Goal: Task Accomplishment & Management: Manage account settings

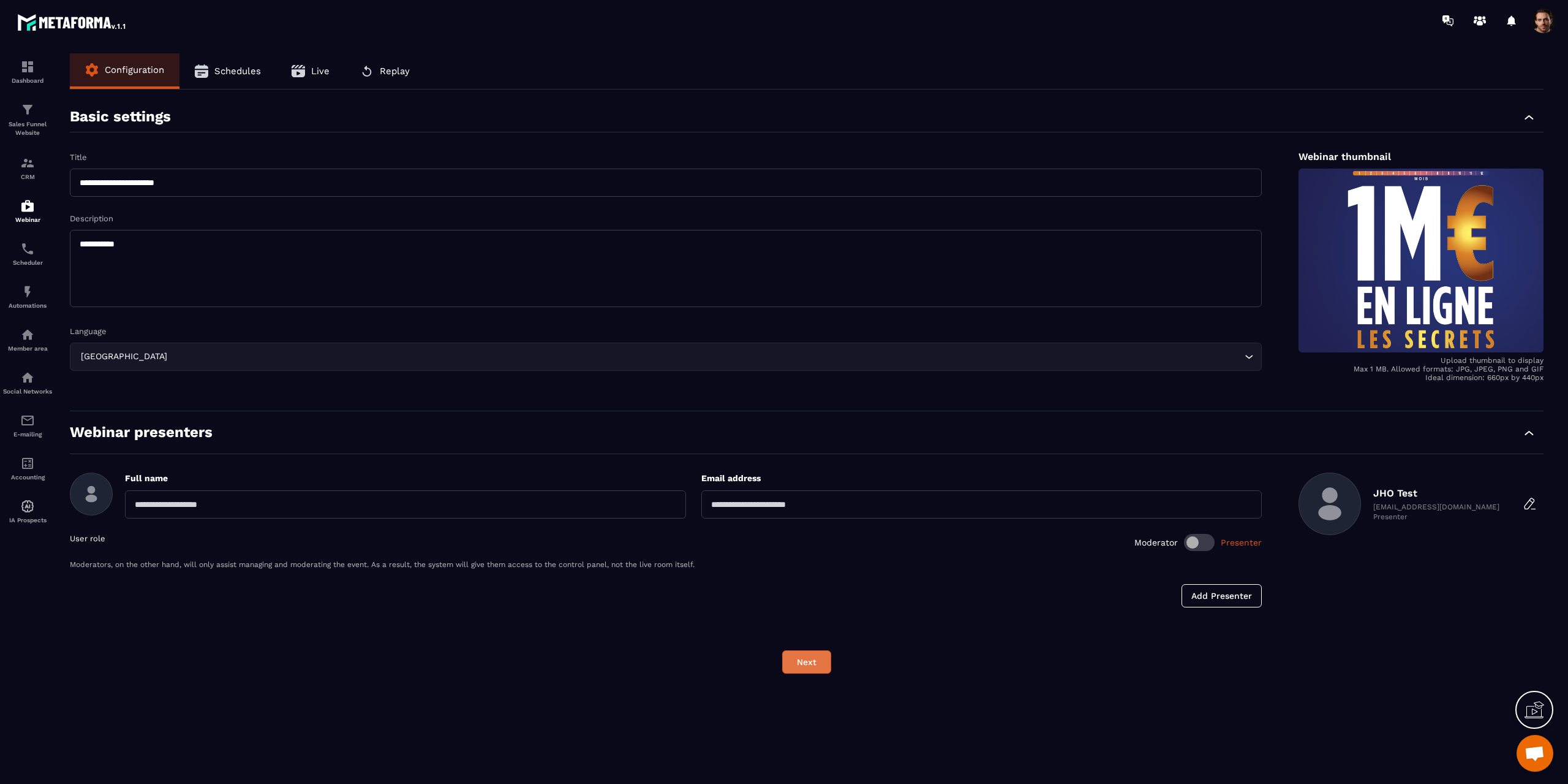
click at [818, 659] on button "Next" at bounding box center [806, 662] width 49 height 24
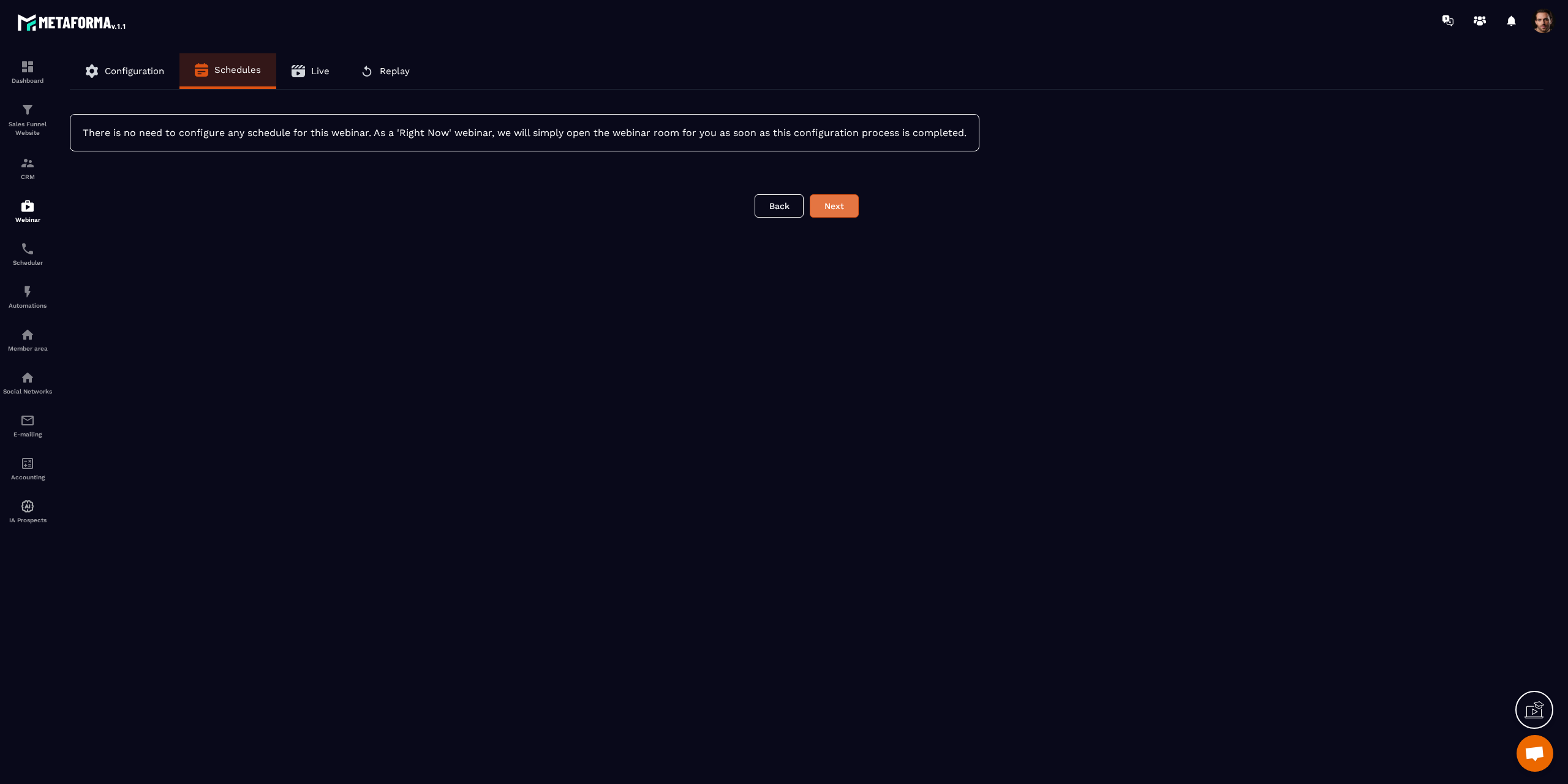
click at [830, 209] on button "Next" at bounding box center [835, 206] width 49 height 24
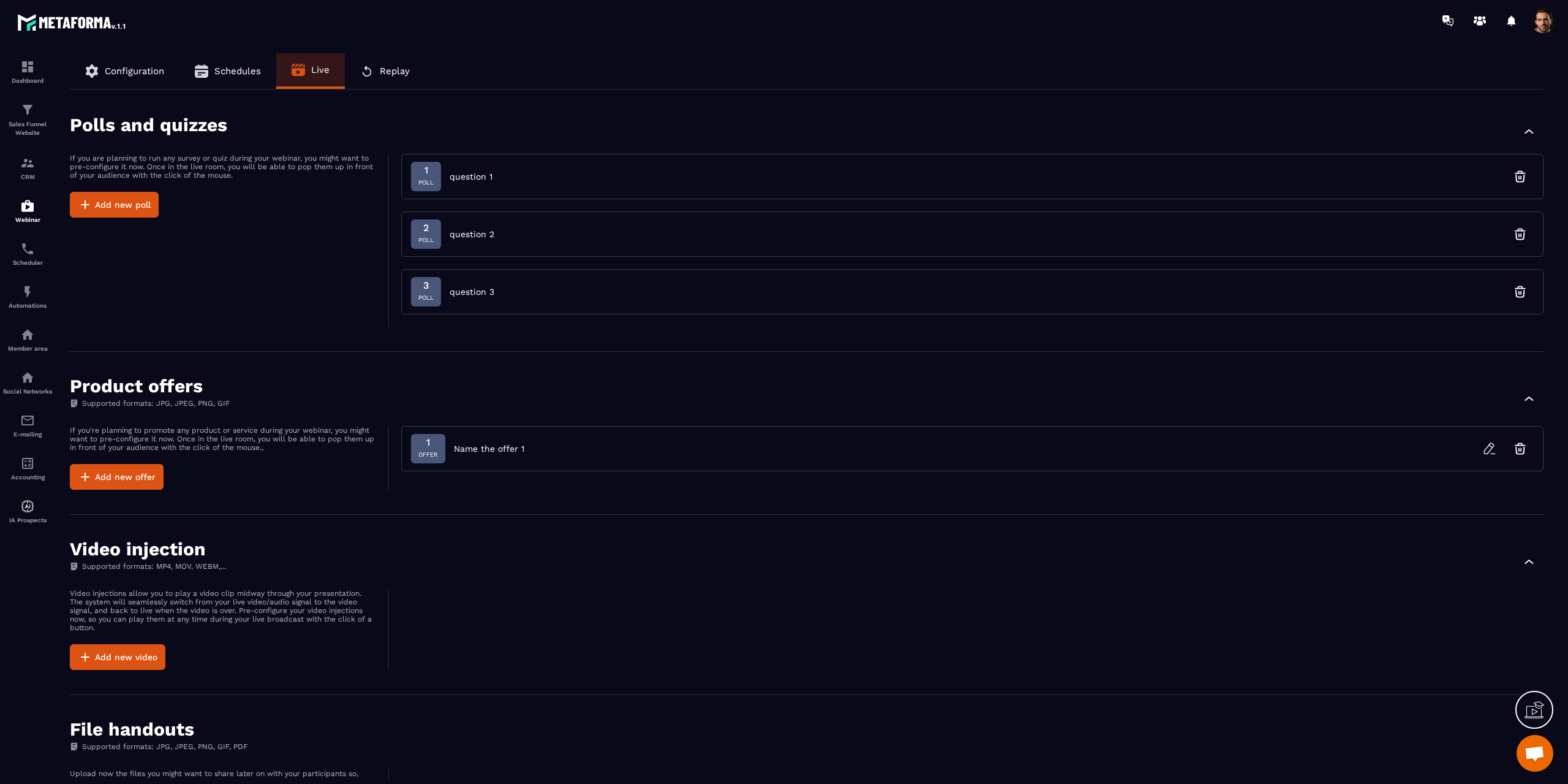
click at [467, 180] on span "question 1" at bounding box center [470, 176] width 43 height 12
click at [463, 261] on div "1 Poll question 1 2 Poll question 2 3 Poll question 3" at bounding box center [972, 241] width 1143 height 173
click at [466, 231] on span "question 2" at bounding box center [471, 233] width 45 height 12
click at [476, 284] on div "3 Poll question 3" at bounding box center [452, 292] width 83 height 29
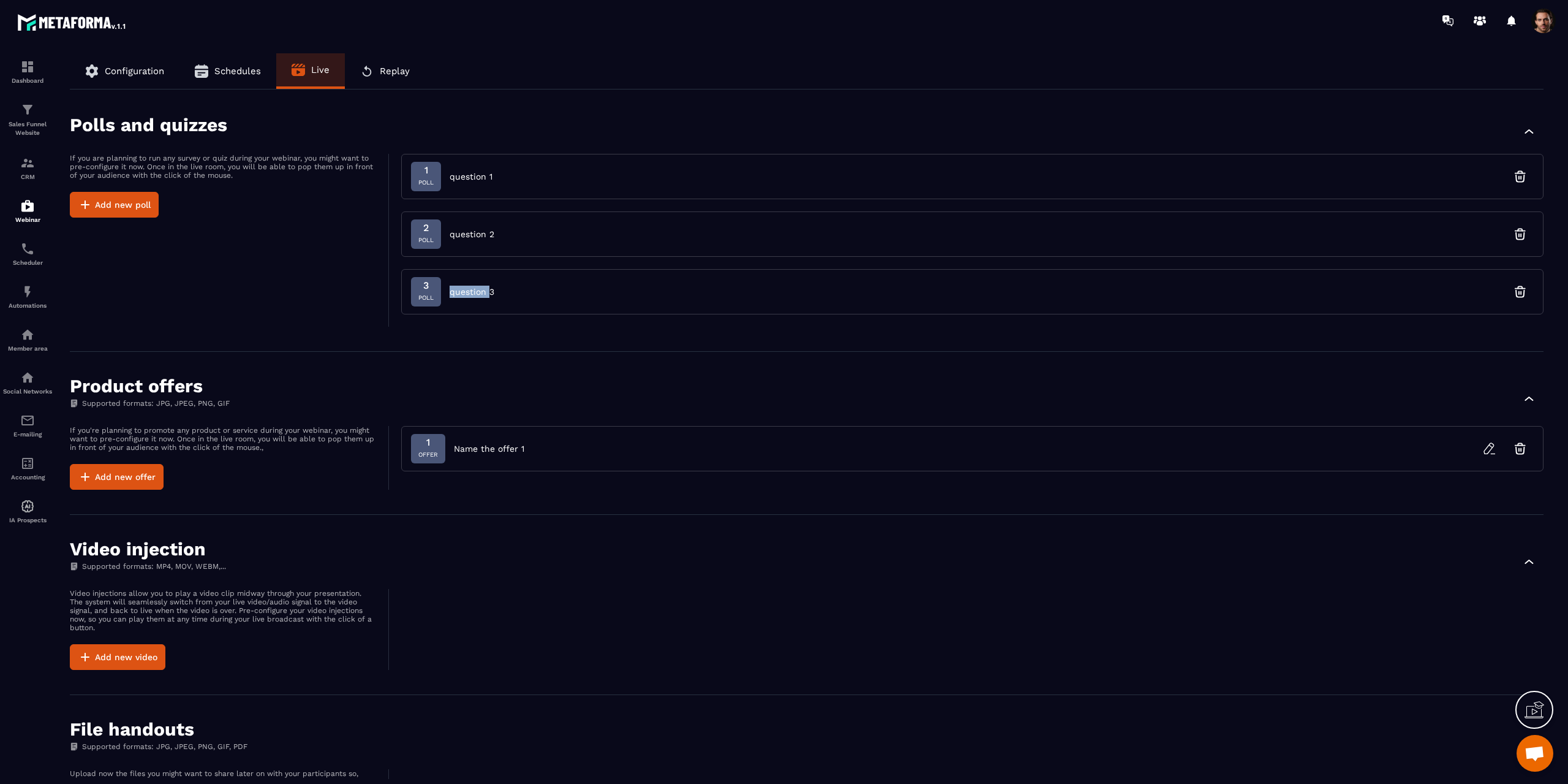
click at [476, 284] on div "3 Poll question 3" at bounding box center [452, 292] width 83 height 29
click at [468, 270] on div at bounding box center [468, 270] width 0 height 0
click at [332, 273] on div "If you are planning to run any survey or quiz during your webinar, you might wa…" at bounding box center [230, 241] width 319 height 173
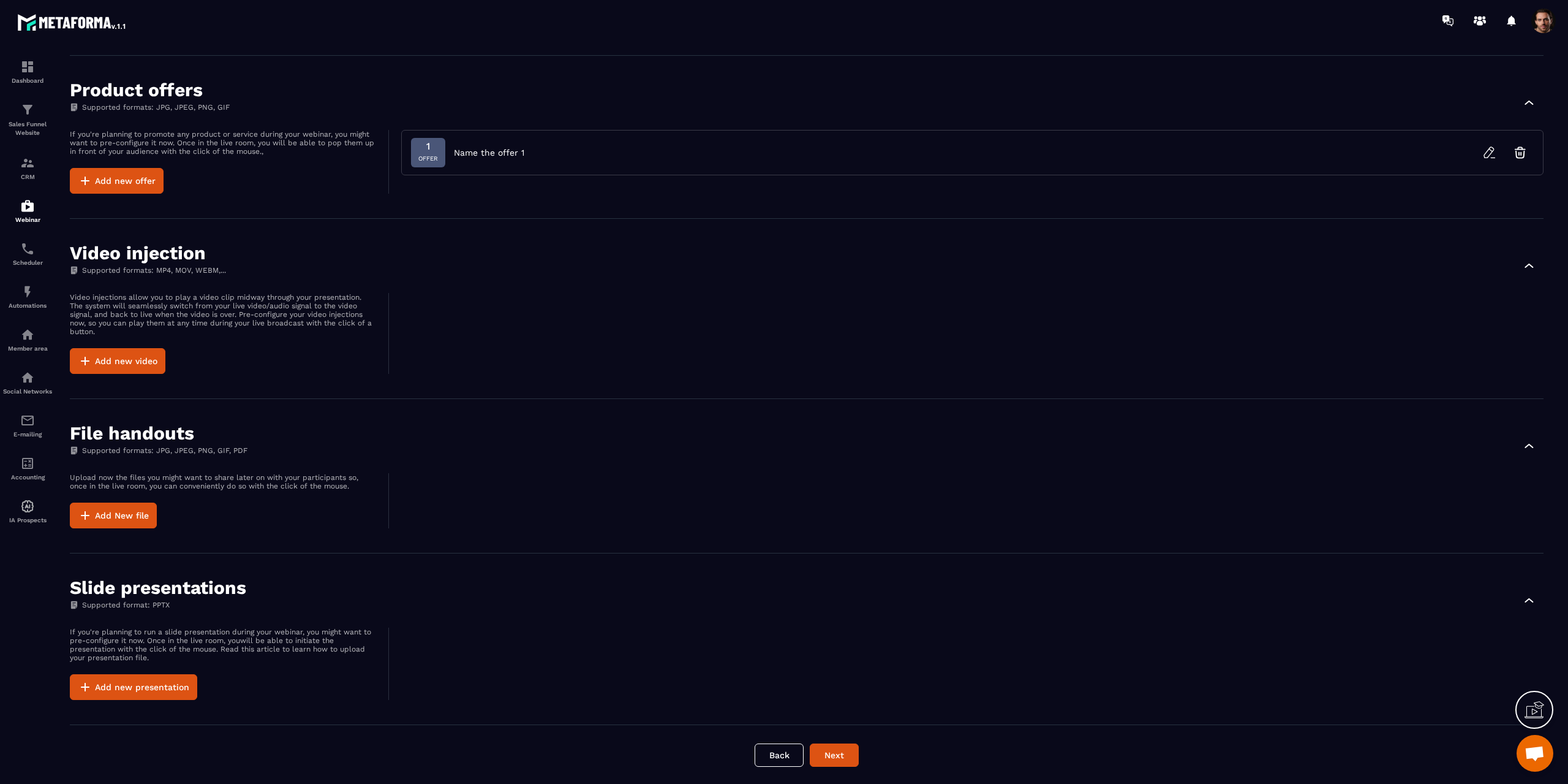
click at [639, 373] on div at bounding box center [972, 333] width 1143 height 81
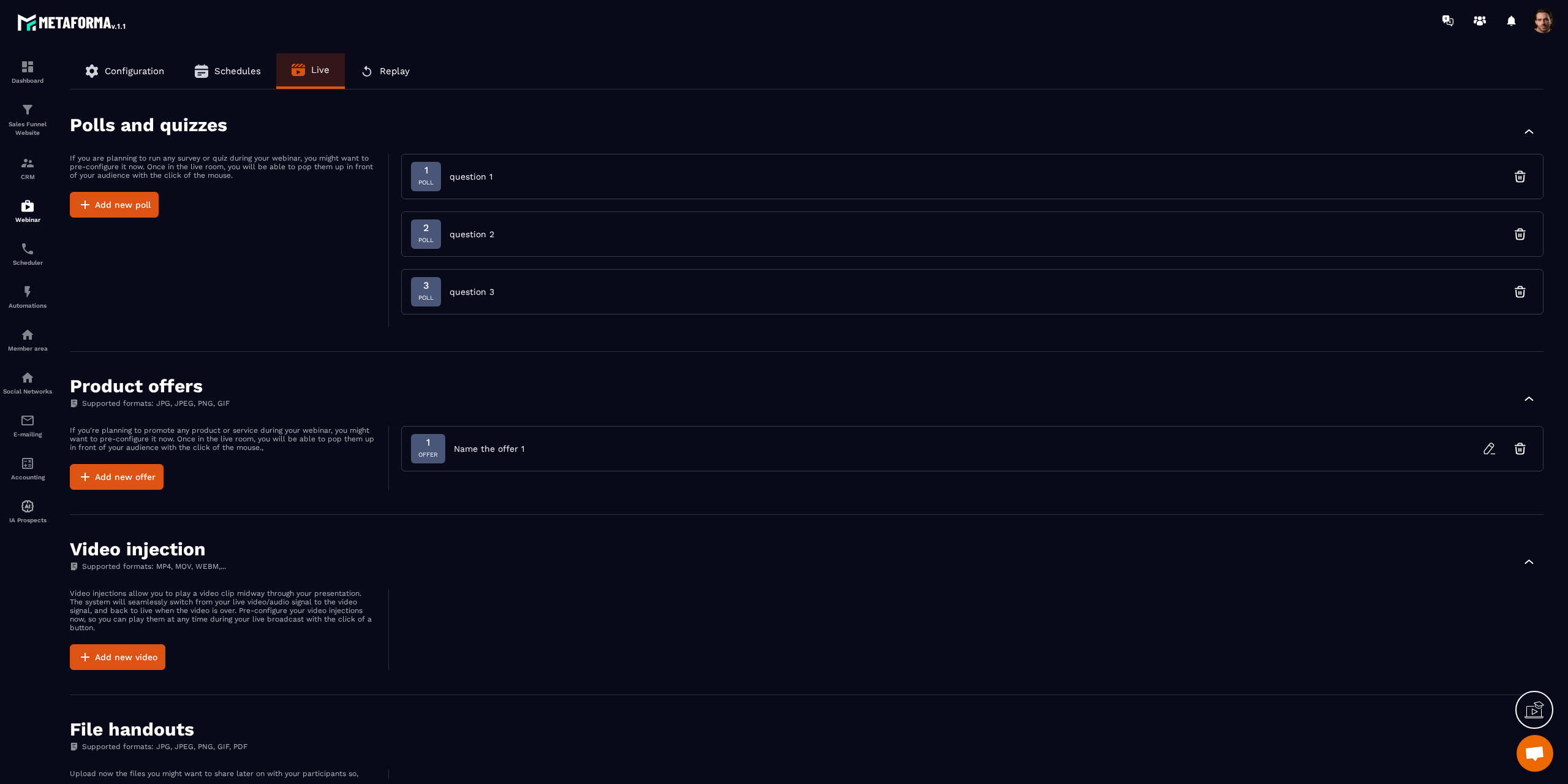
click at [474, 180] on span "question 1" at bounding box center [470, 176] width 43 height 12
click at [471, 180] on span "question 1" at bounding box center [470, 176] width 43 height 12
click at [511, 221] on div "2 Poll question 2" at bounding box center [972, 234] width 1143 height 46
click at [488, 177] on span "question 1" at bounding box center [470, 176] width 43 height 12
click at [133, 199] on button "Add new poll" at bounding box center [114, 204] width 88 height 26
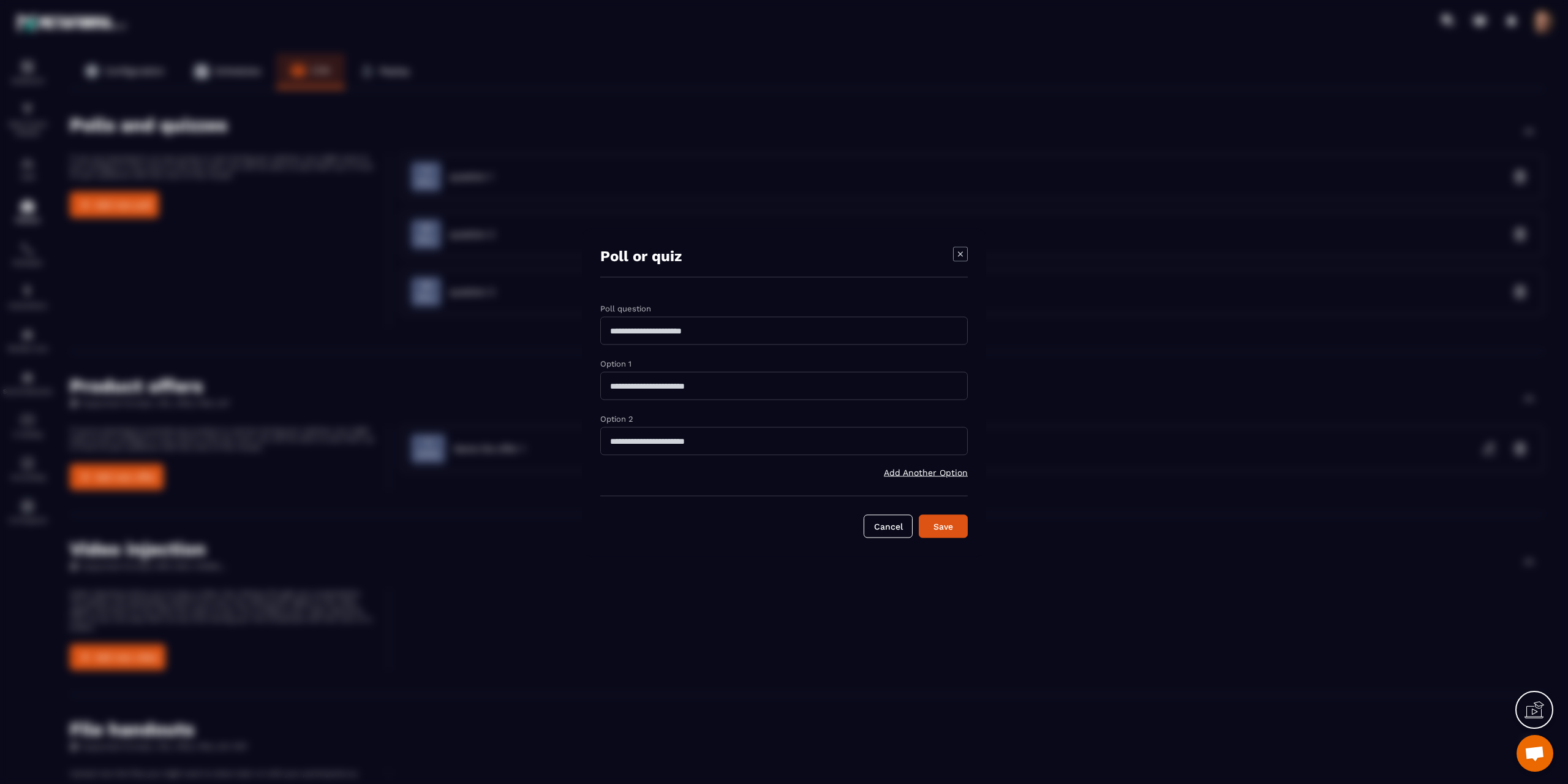
click at [686, 327] on input "Modal window" at bounding box center [784, 330] width 367 height 28
type input "**********"
click at [666, 395] on input "Modal window" at bounding box center [784, 385] width 367 height 28
type input "********"
drag, startPoint x: 651, startPoint y: 335, endPoint x: 666, endPoint y: 333, distance: 15.1
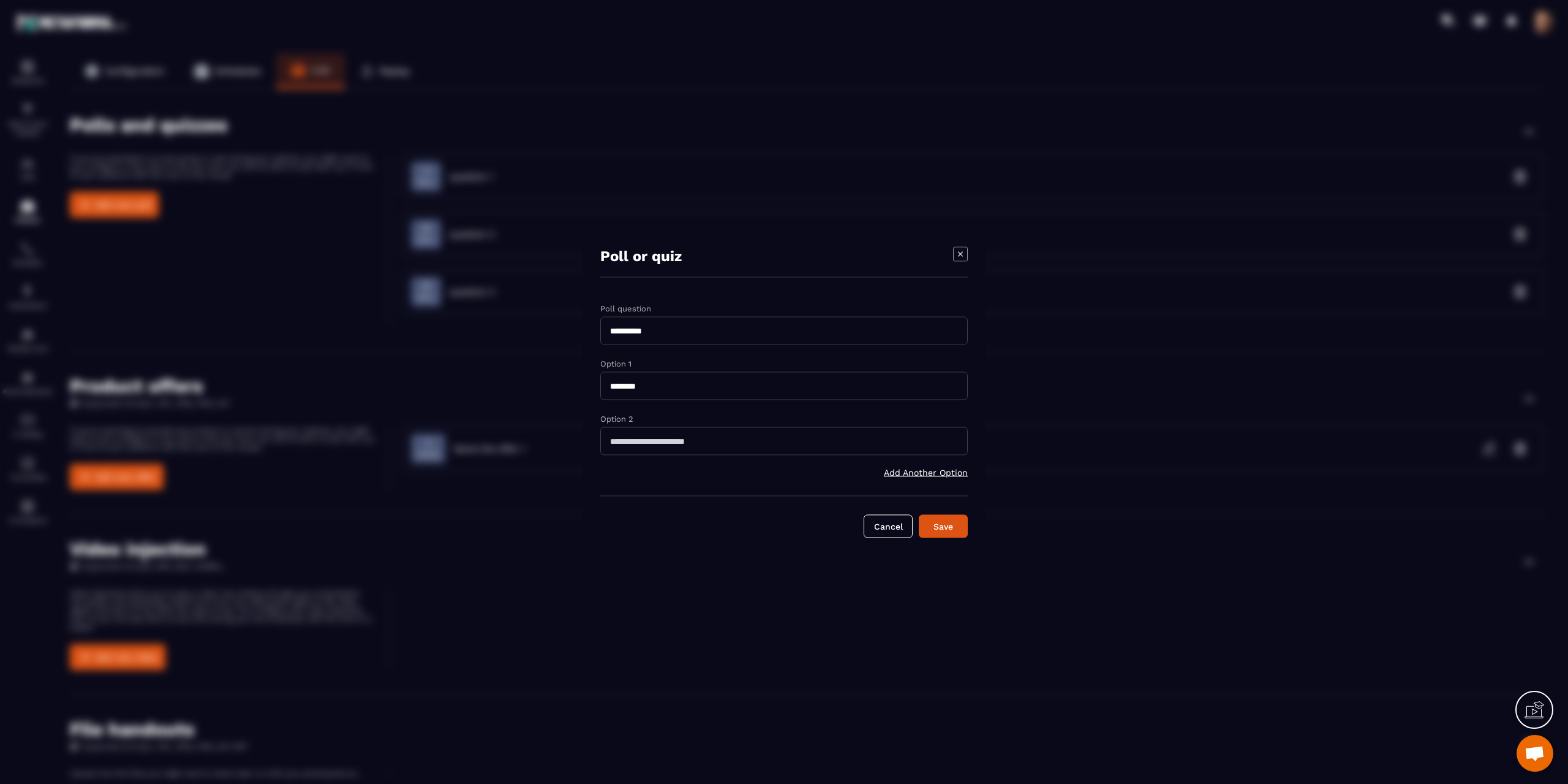
click at [666, 333] on input "**********" at bounding box center [784, 330] width 367 height 28
type input "**********"
click at [653, 449] on input "Modal window" at bounding box center [784, 440] width 367 height 28
type input "********"
click at [937, 529] on div "Save" at bounding box center [943, 525] width 33 height 12
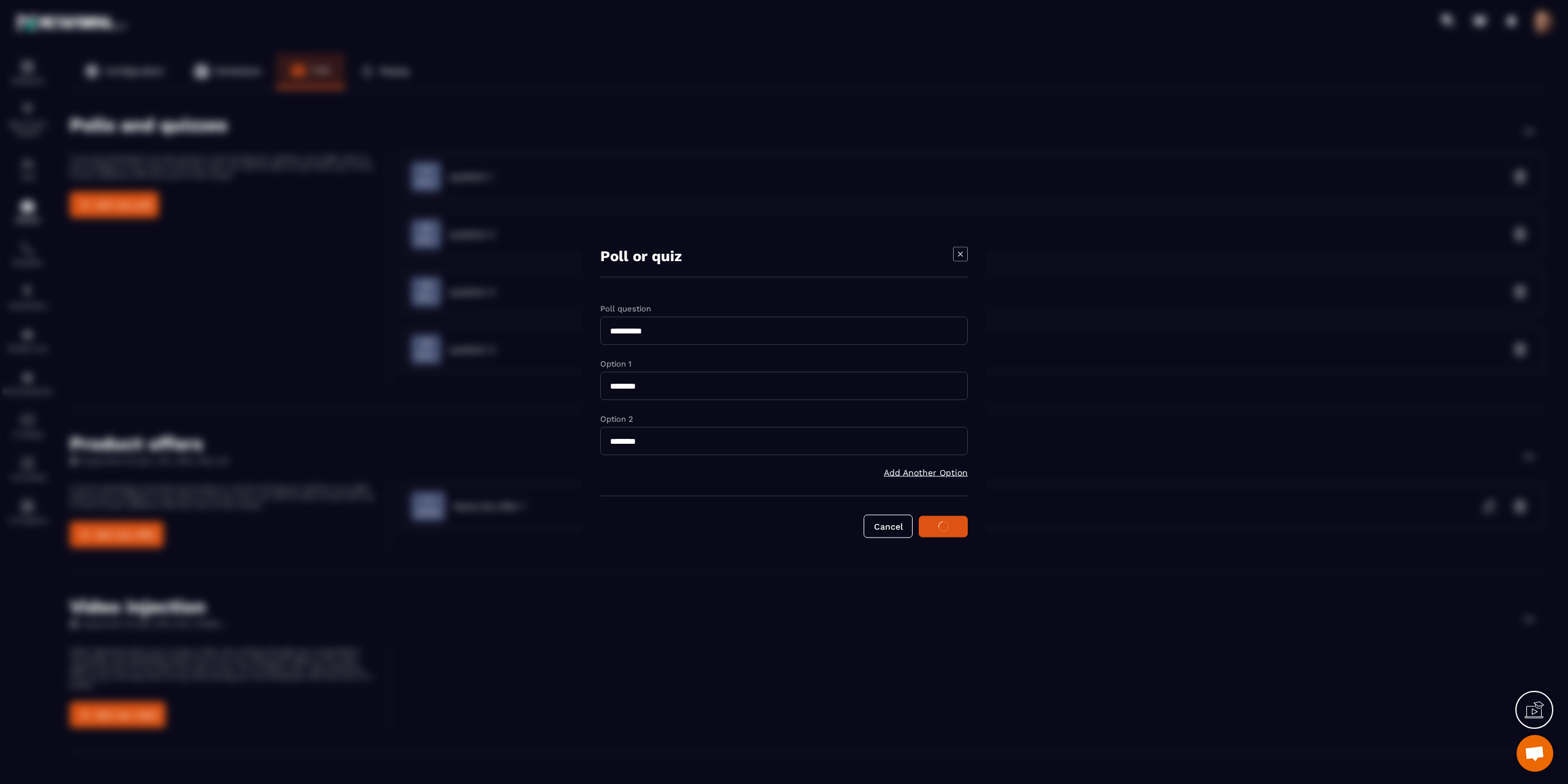
click at [959, 248] on div "**********" at bounding box center [784, 392] width 405 height 328
click at [959, 252] on icon "Modal window" at bounding box center [960, 253] width 15 height 15
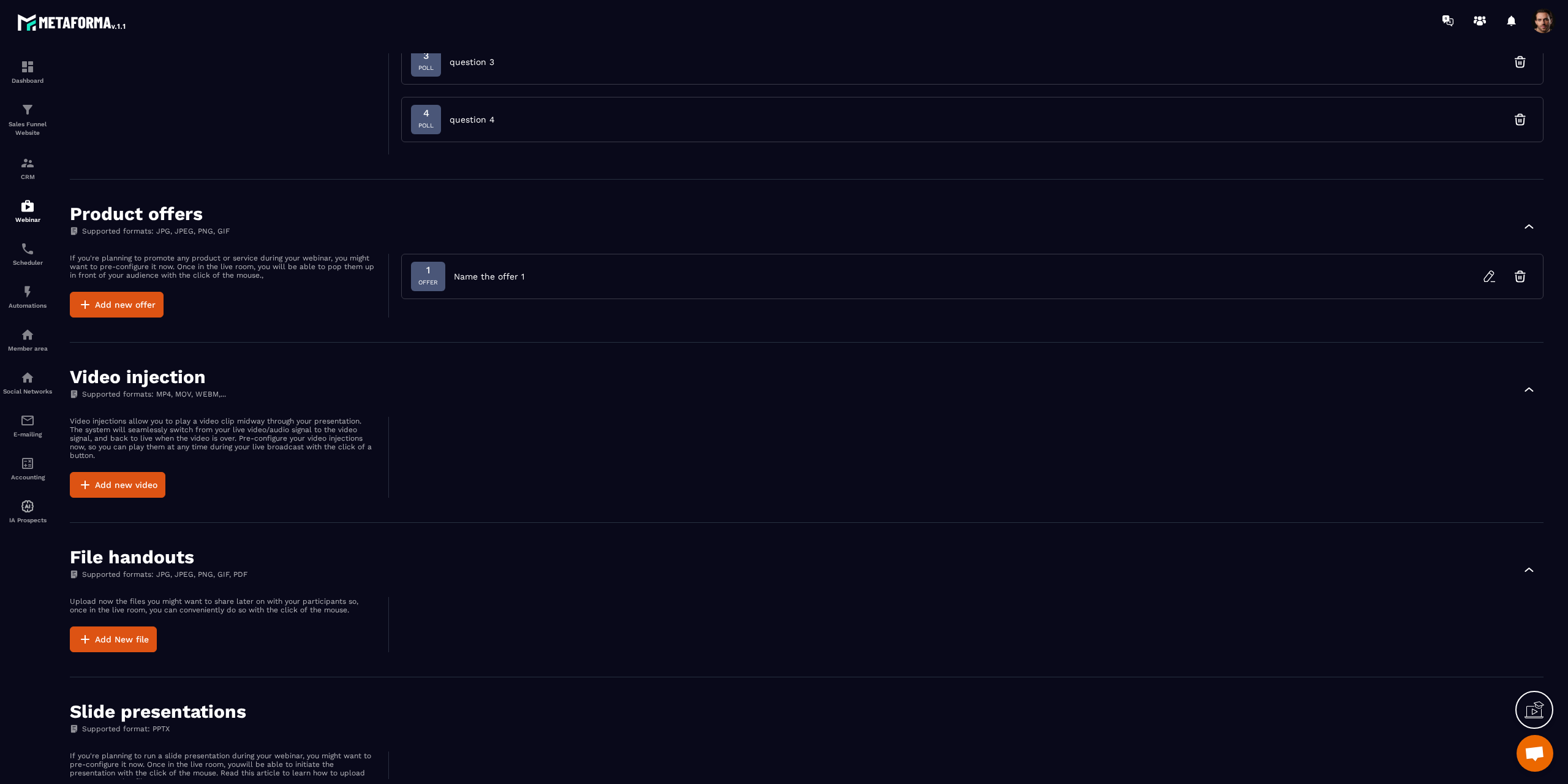
scroll to position [306, 0]
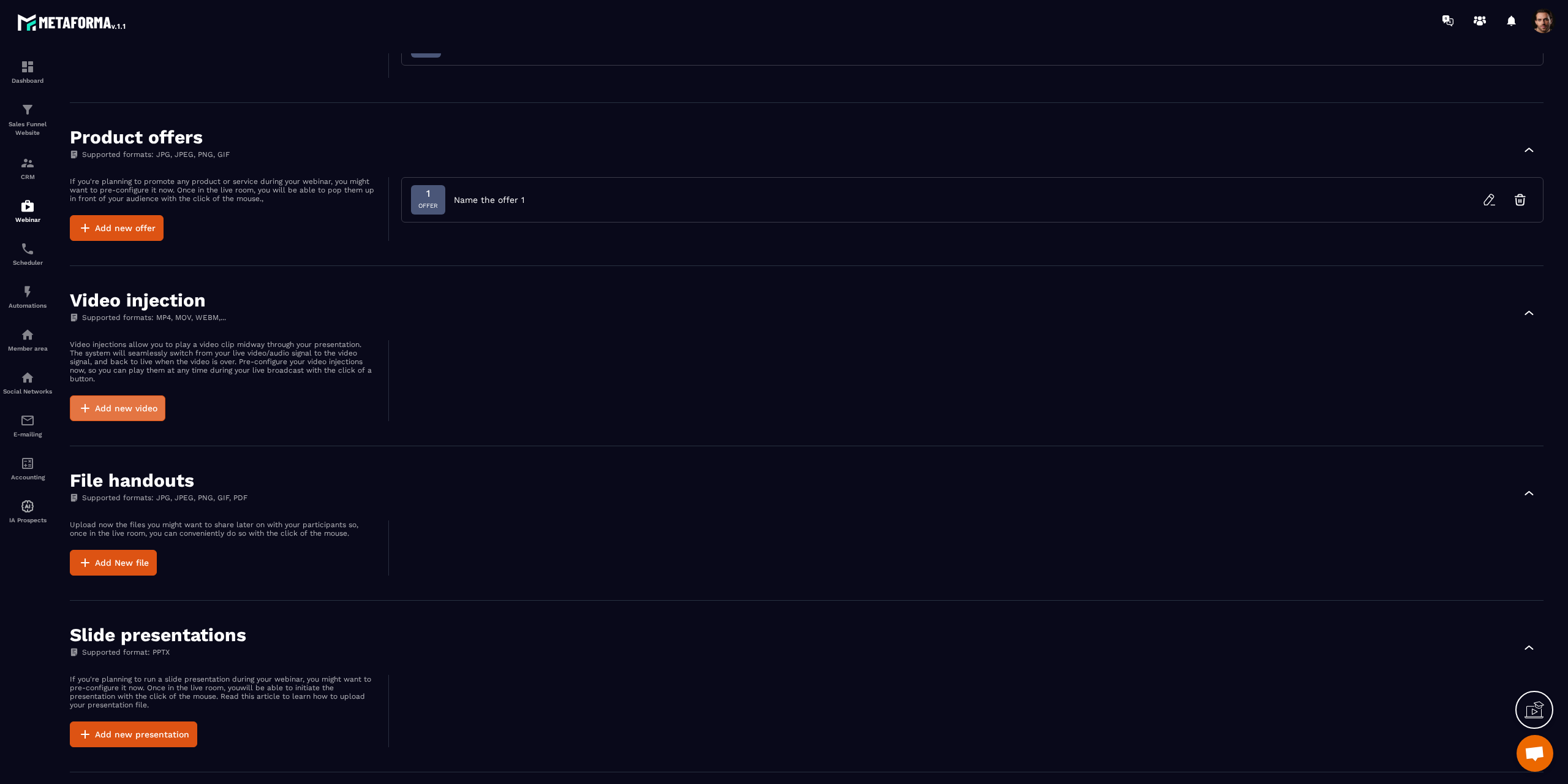
click at [150, 403] on button "Add new video" at bounding box center [118, 408] width 96 height 26
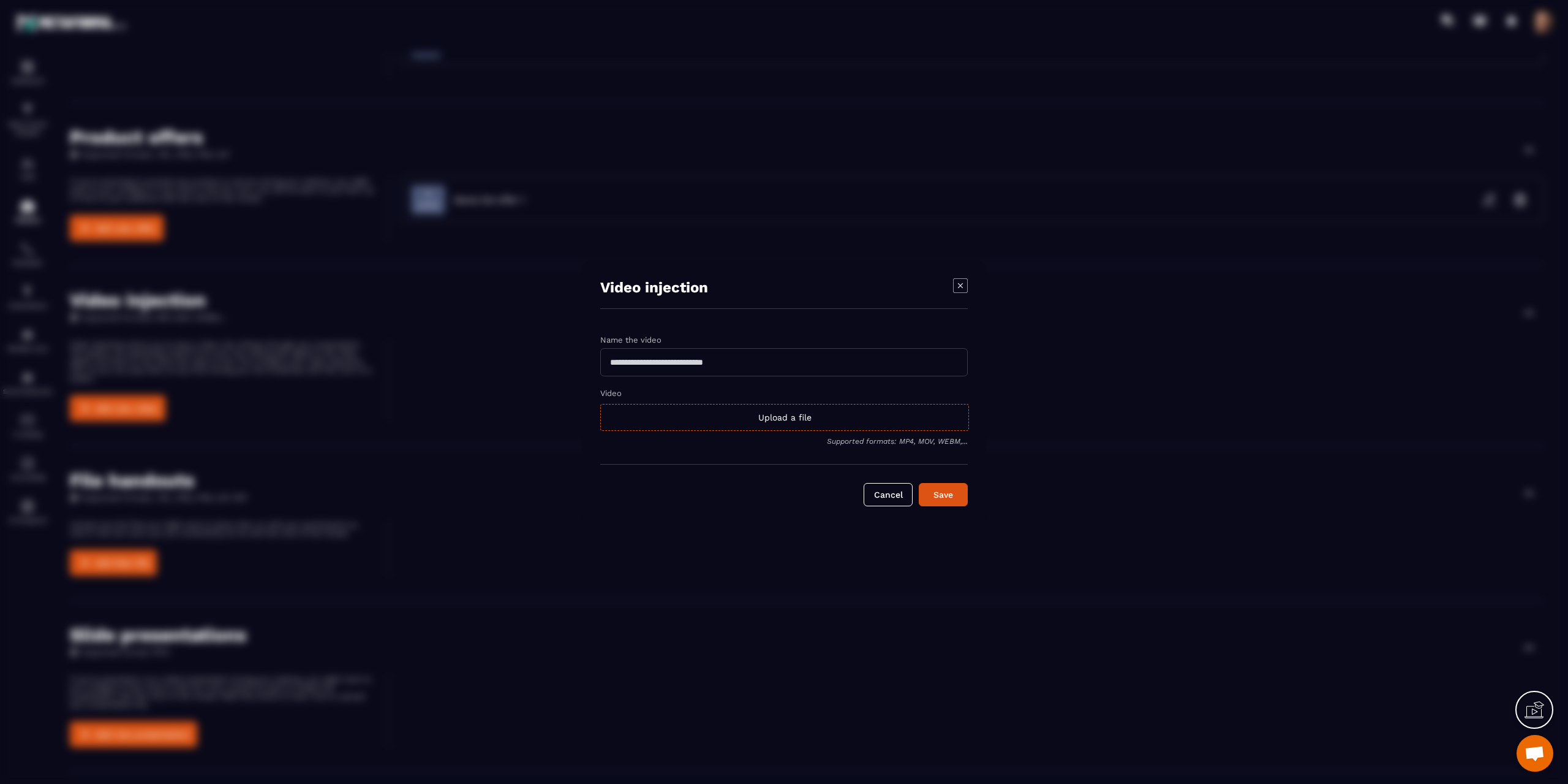
click at [756, 356] on input "Modal window" at bounding box center [784, 362] width 367 height 28
click at [644, 363] on input "Modal window" at bounding box center [784, 362] width 367 height 28
type input "*"
type input "**********"
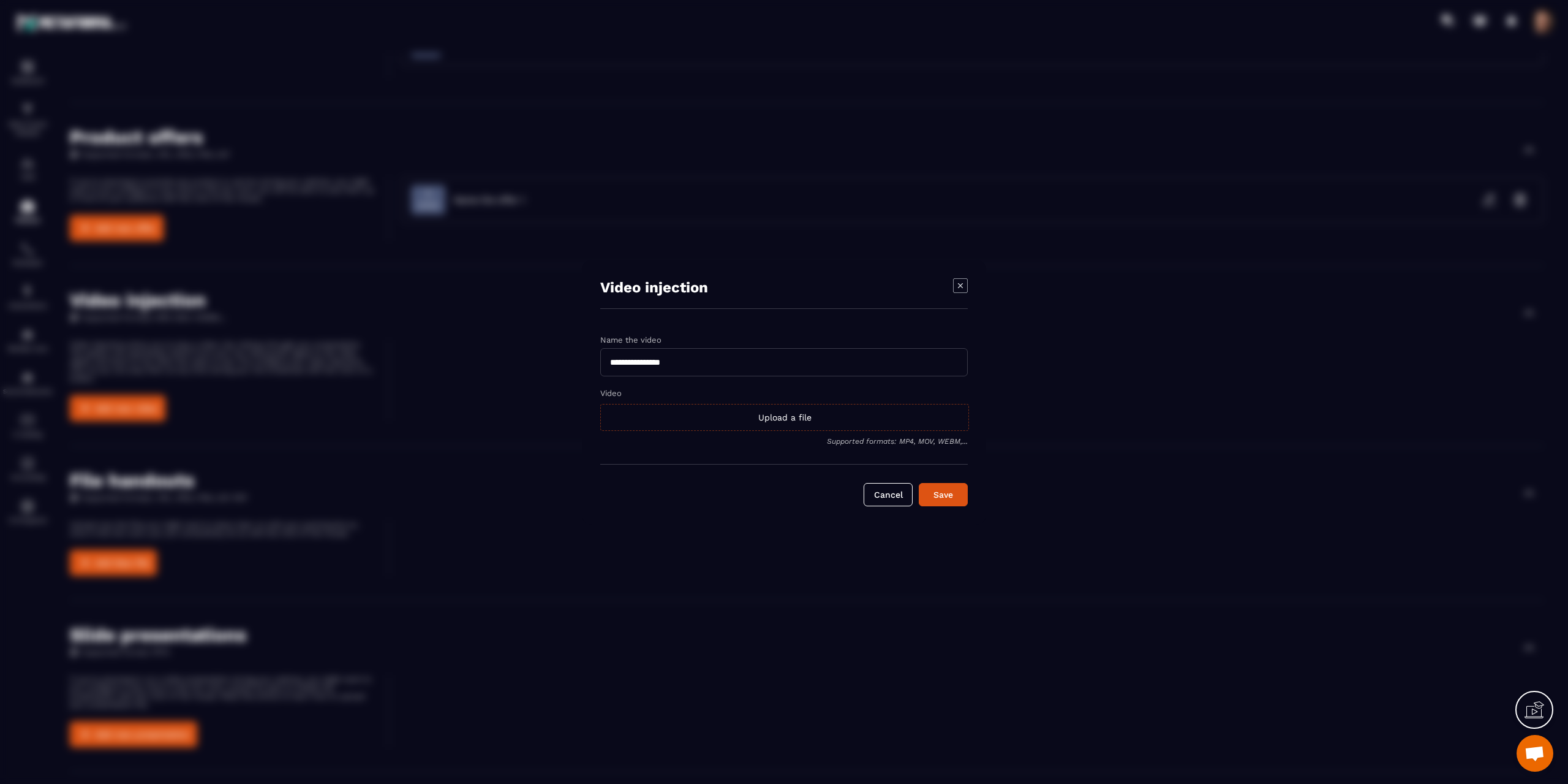
click at [791, 419] on div "Upload a file" at bounding box center [784, 418] width 369 height 27
click at [0, 0] on input "Video Upload a file" at bounding box center [0, 0] width 0 height 0
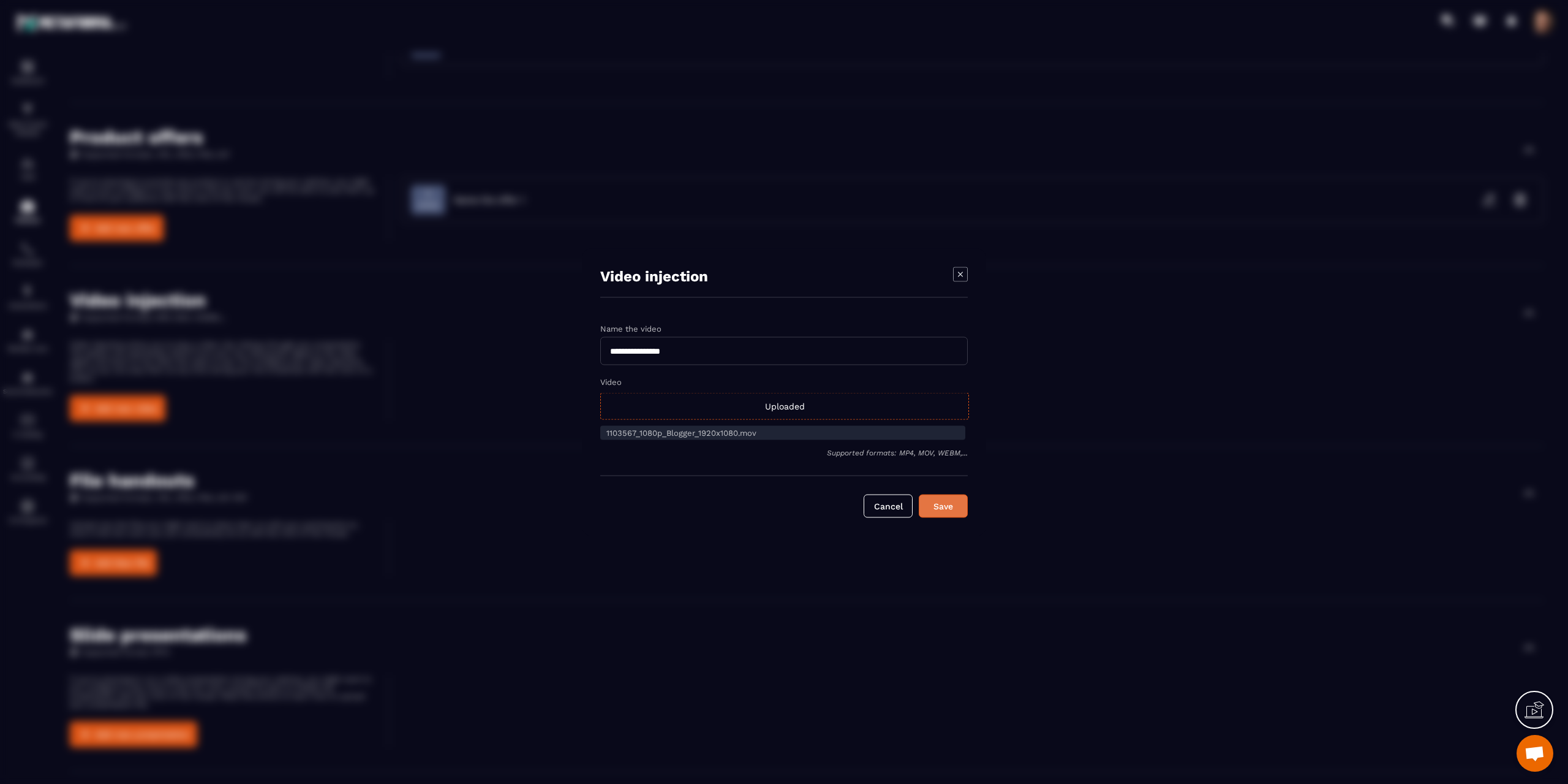
click at [935, 503] on div "Save" at bounding box center [943, 505] width 33 height 12
click at [890, 508] on button "Cancel" at bounding box center [888, 506] width 49 height 24
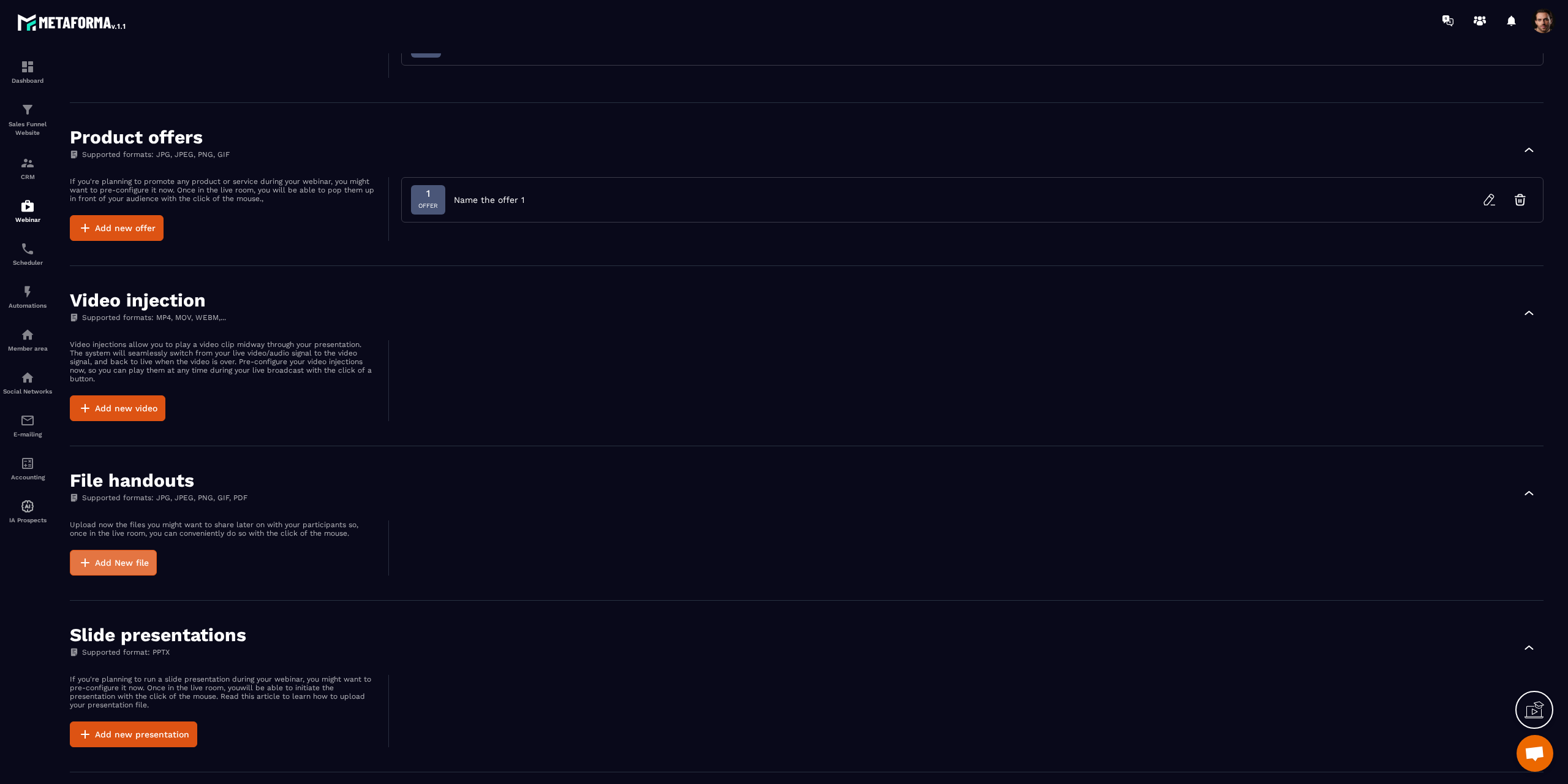
click at [104, 565] on button "Add New file" at bounding box center [113, 562] width 87 height 26
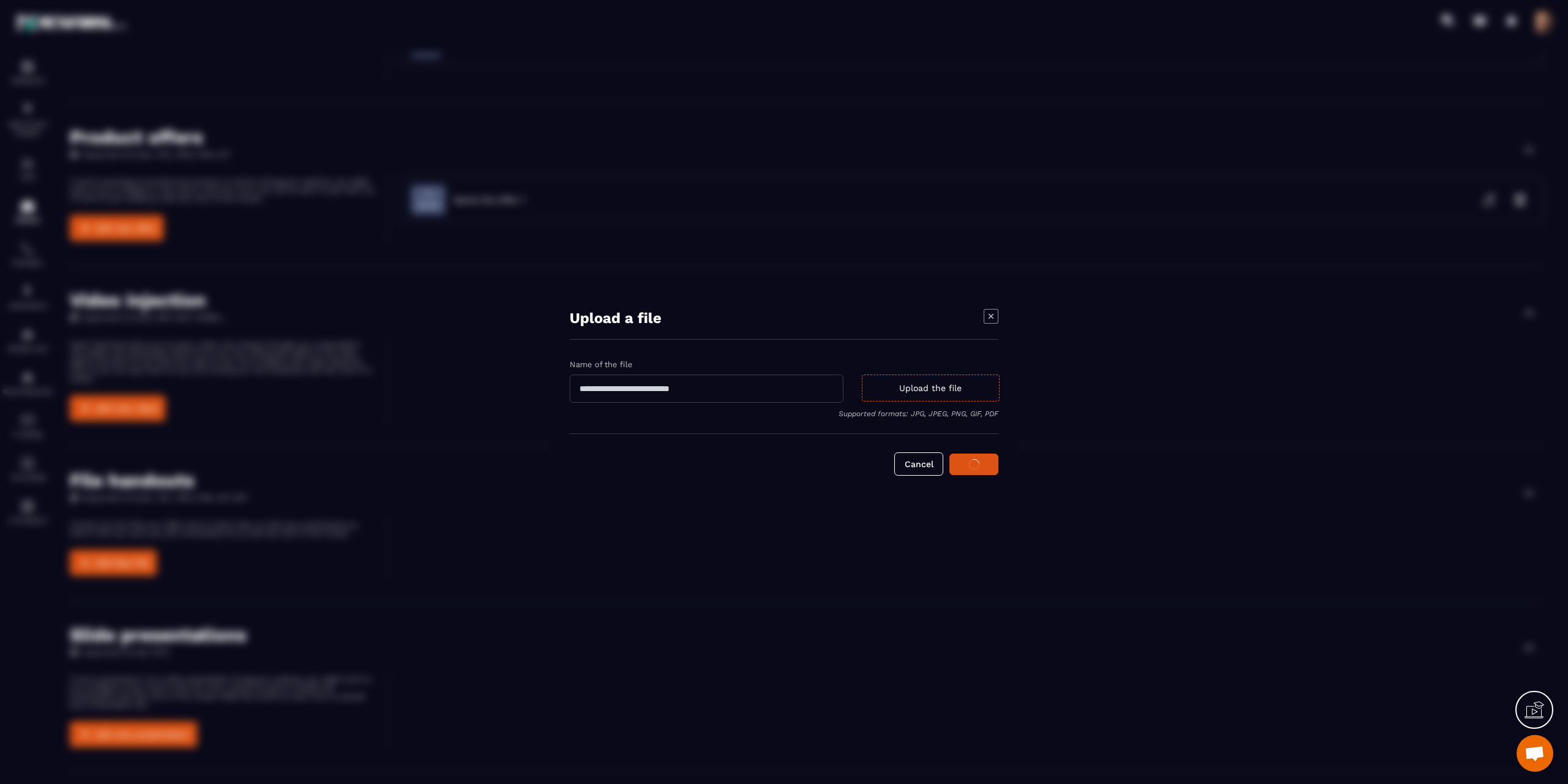
click at [778, 386] on input "Modal window" at bounding box center [706, 388] width 273 height 28
type input "**********"
drag, startPoint x: 971, startPoint y: 459, endPoint x: 1136, endPoint y: 438, distance: 166.3
click at [1136, 438] on section "**********" at bounding box center [784, 392] width 1568 height 784
click at [995, 314] on icon "Modal window" at bounding box center [991, 316] width 15 height 15
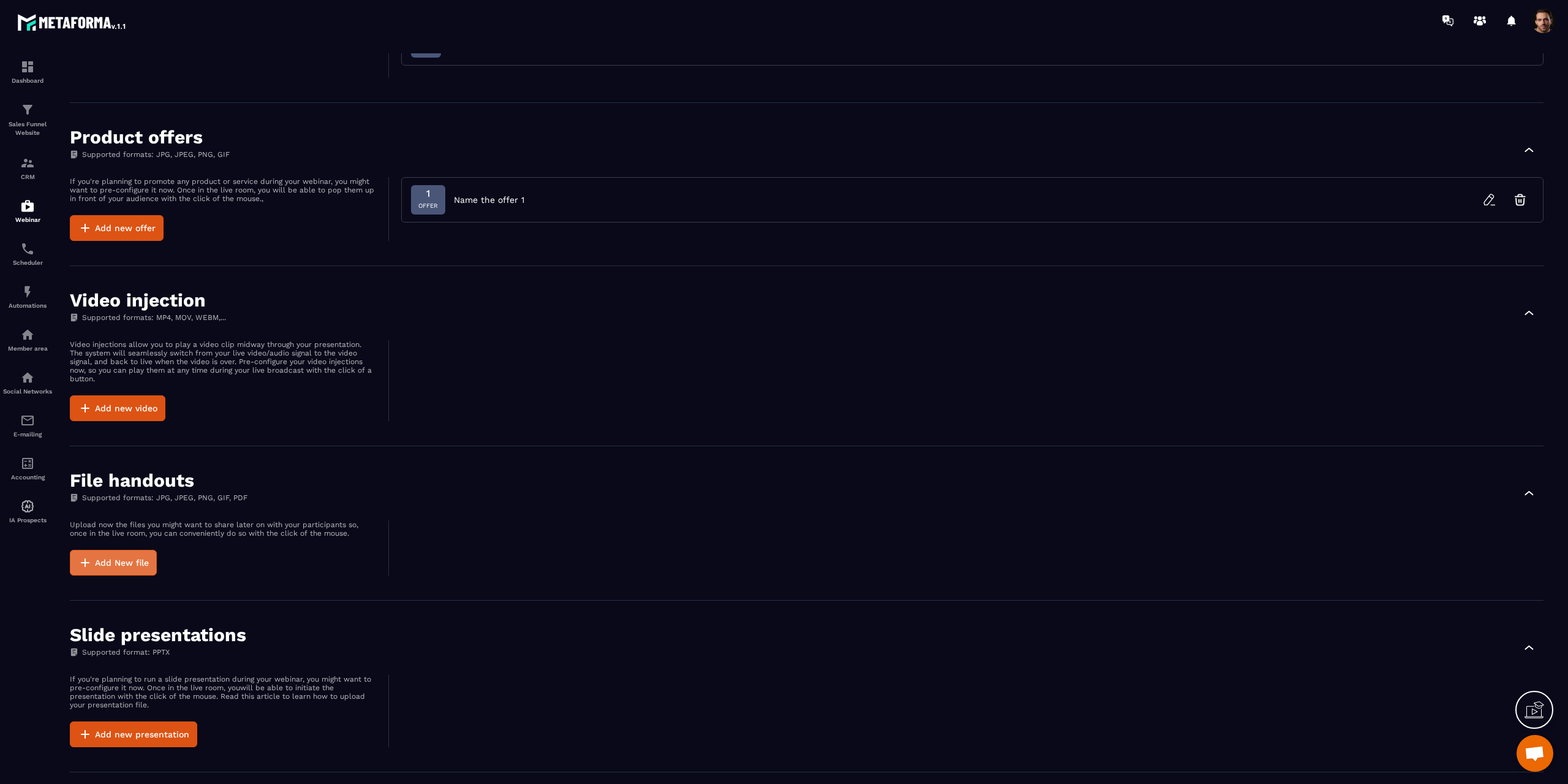
click at [124, 564] on button "Add New file" at bounding box center [113, 562] width 87 height 26
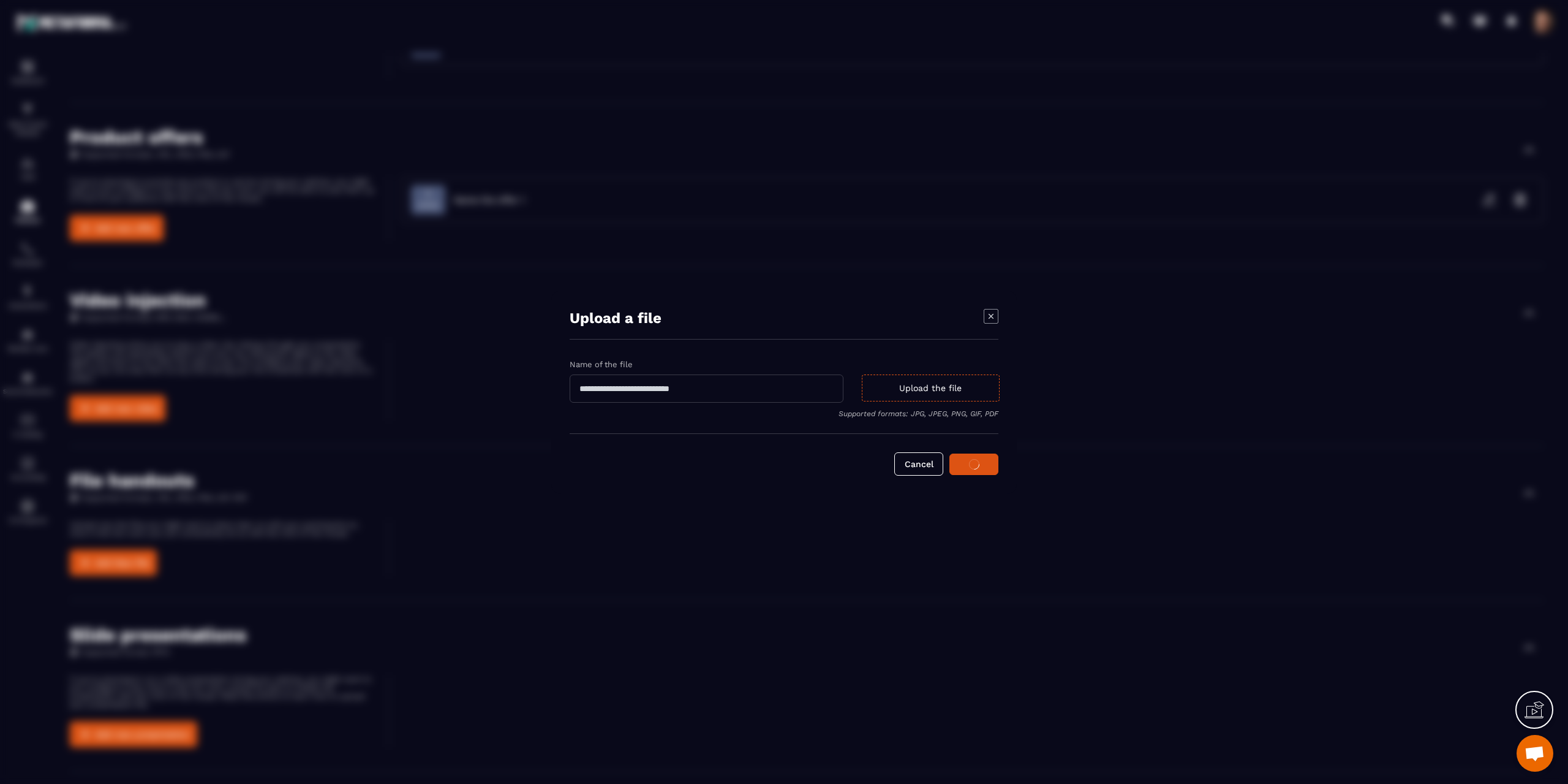
click at [798, 390] on input "Modal window" at bounding box center [706, 388] width 273 height 28
click at [683, 387] on input "Modal window" at bounding box center [706, 388] width 273 height 28
type input "**********"
click at [920, 379] on div "Upload the file" at bounding box center [930, 388] width 138 height 27
click at [0, 0] on input "Upload the file Supported formats: JPG, JPEG, PNG, GIF, PDF" at bounding box center [0, 0] width 0 height 0
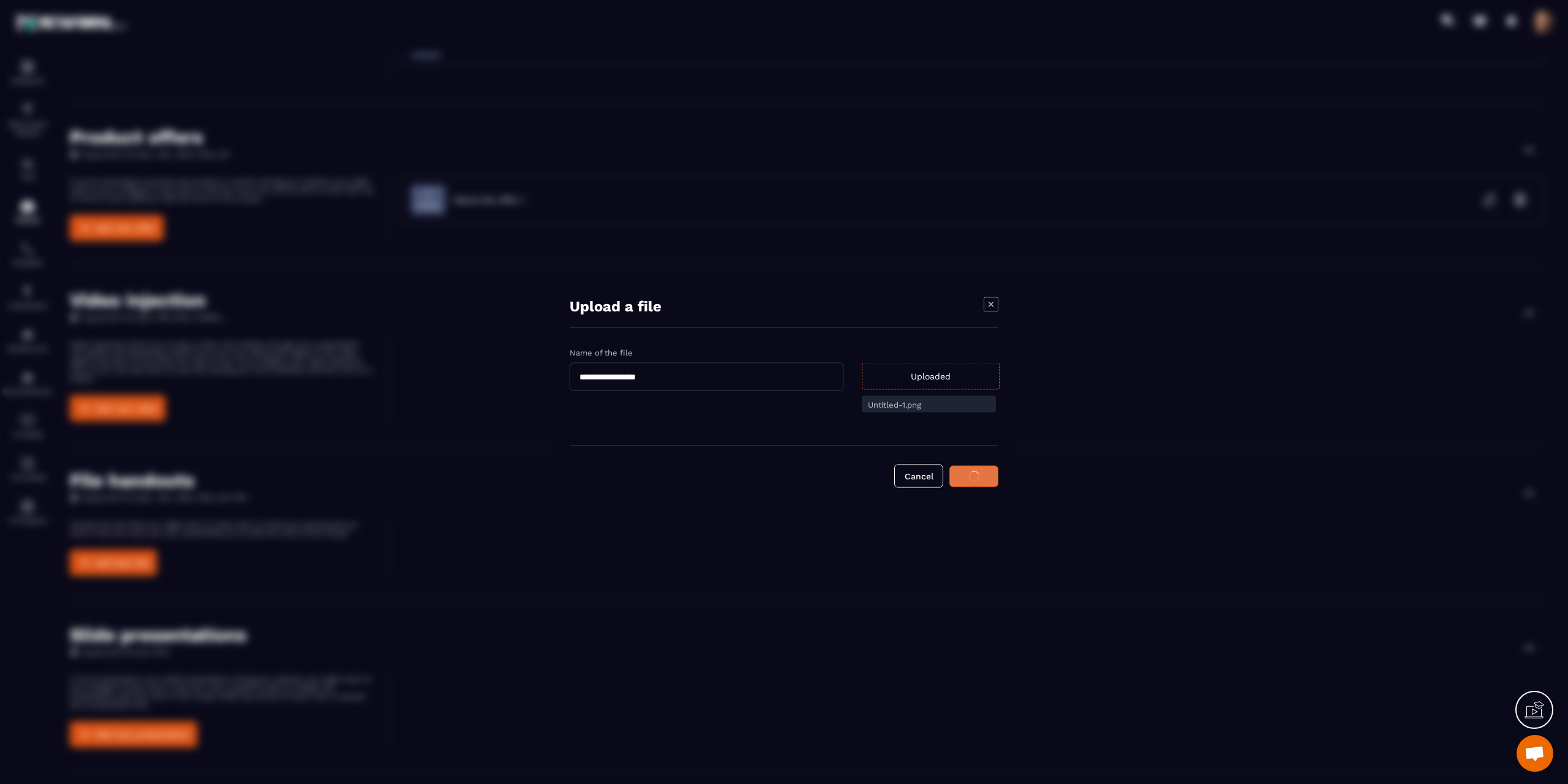
click at [970, 478] on icon "Modal window" at bounding box center [973, 475] width 10 height 10
click at [981, 483] on button "Modal window" at bounding box center [974, 476] width 49 height 22
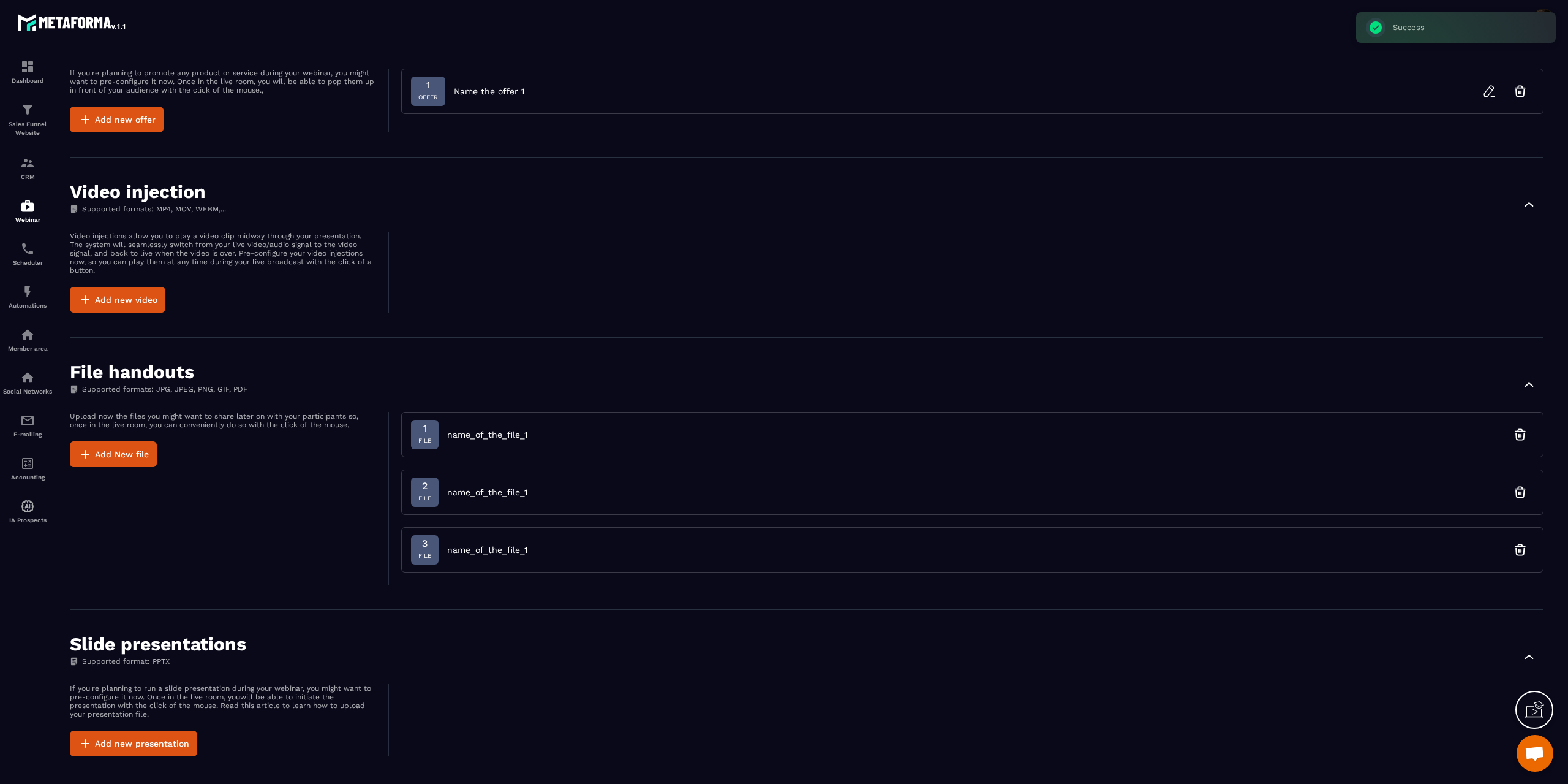
scroll to position [471, 0]
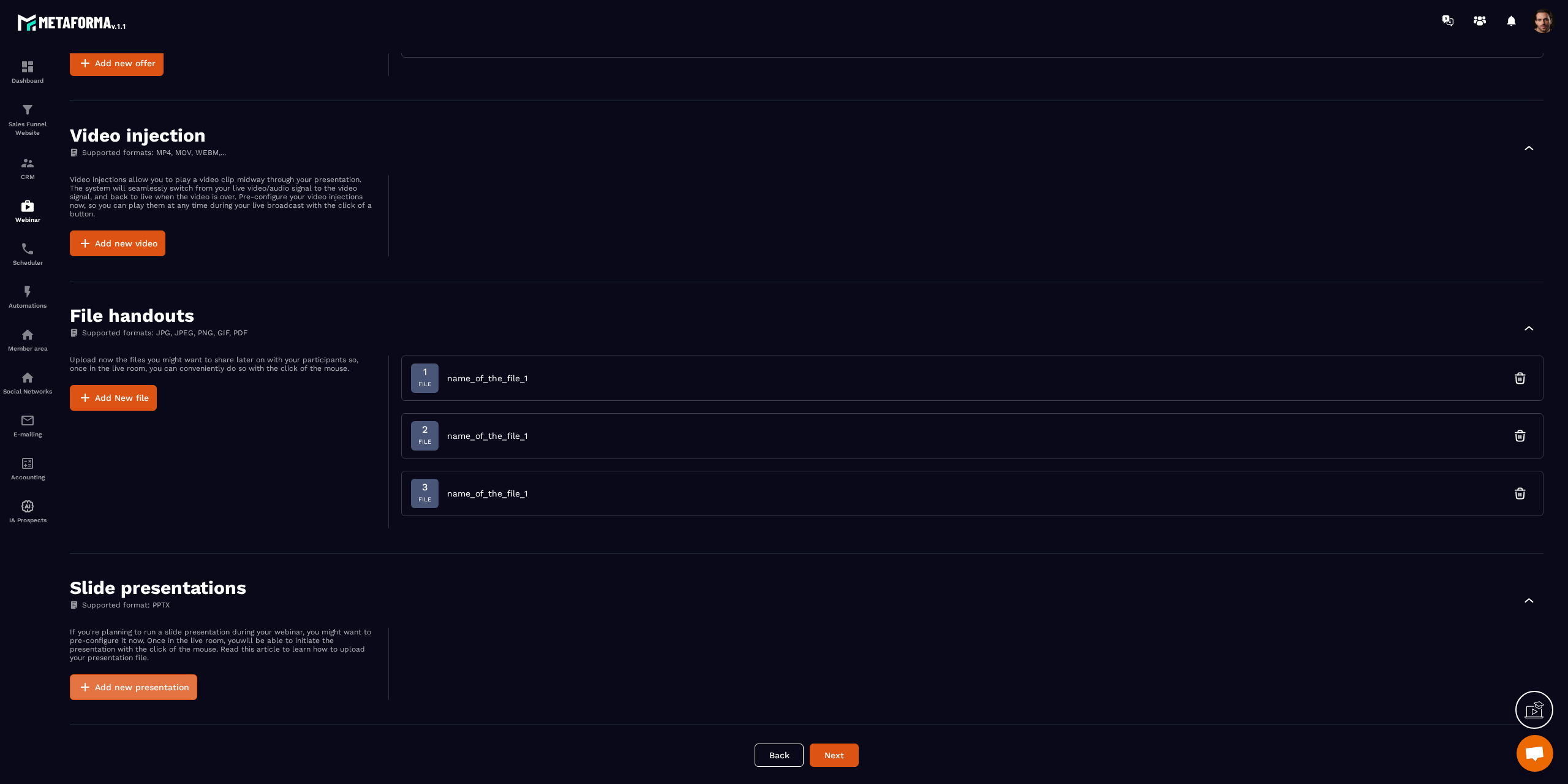
click at [162, 676] on button "Add new presentation" at bounding box center [134, 686] width 128 height 26
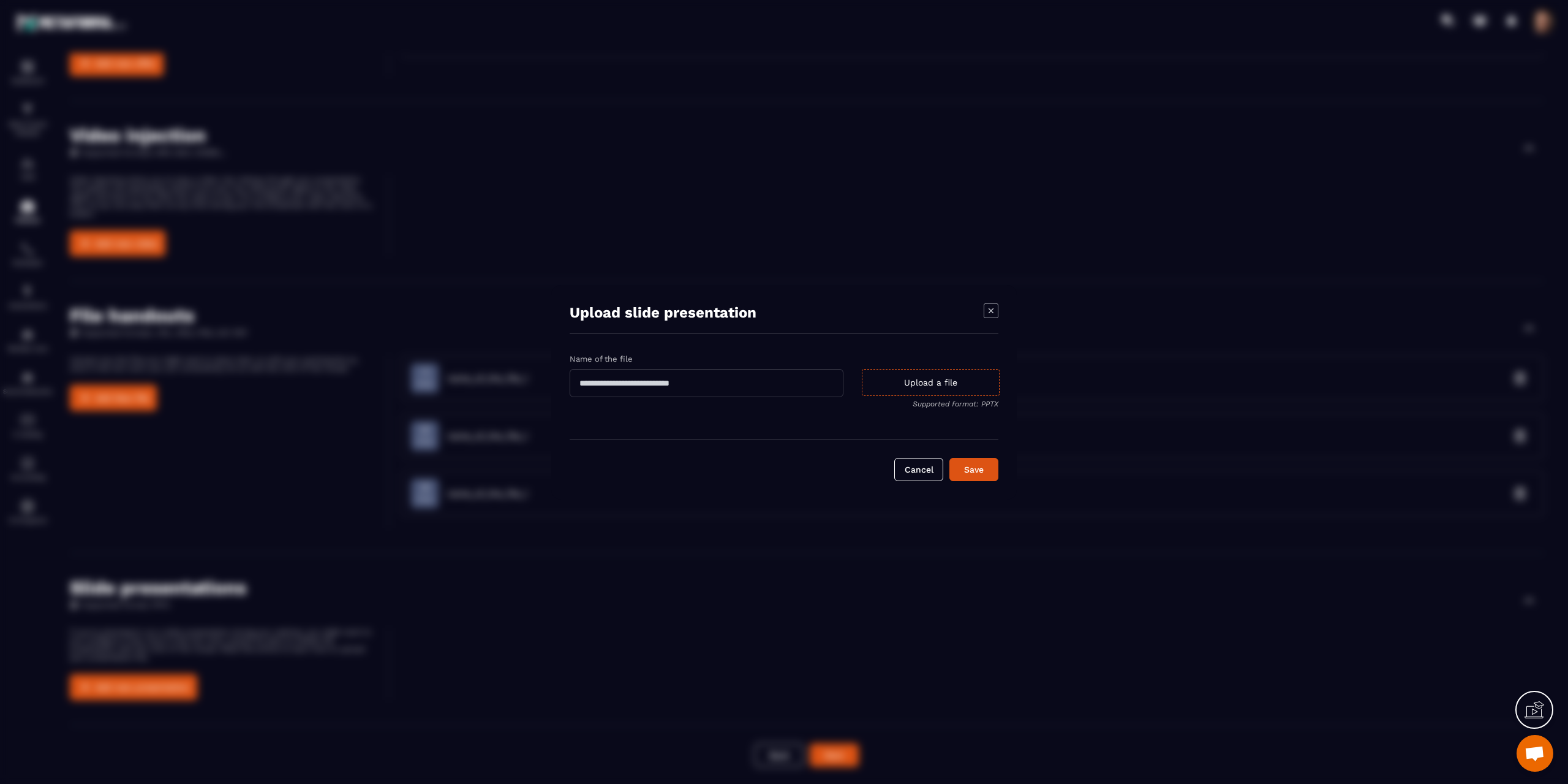
click at [755, 390] on input "Modal window" at bounding box center [706, 383] width 273 height 28
click at [651, 382] on input "Modal window" at bounding box center [706, 383] width 273 height 28
type input "**********"
click at [928, 381] on div "Upload a file" at bounding box center [930, 383] width 138 height 27
click at [0, 0] on input "Upload a file Supported format: PPTX" at bounding box center [0, 0] width 0 height 0
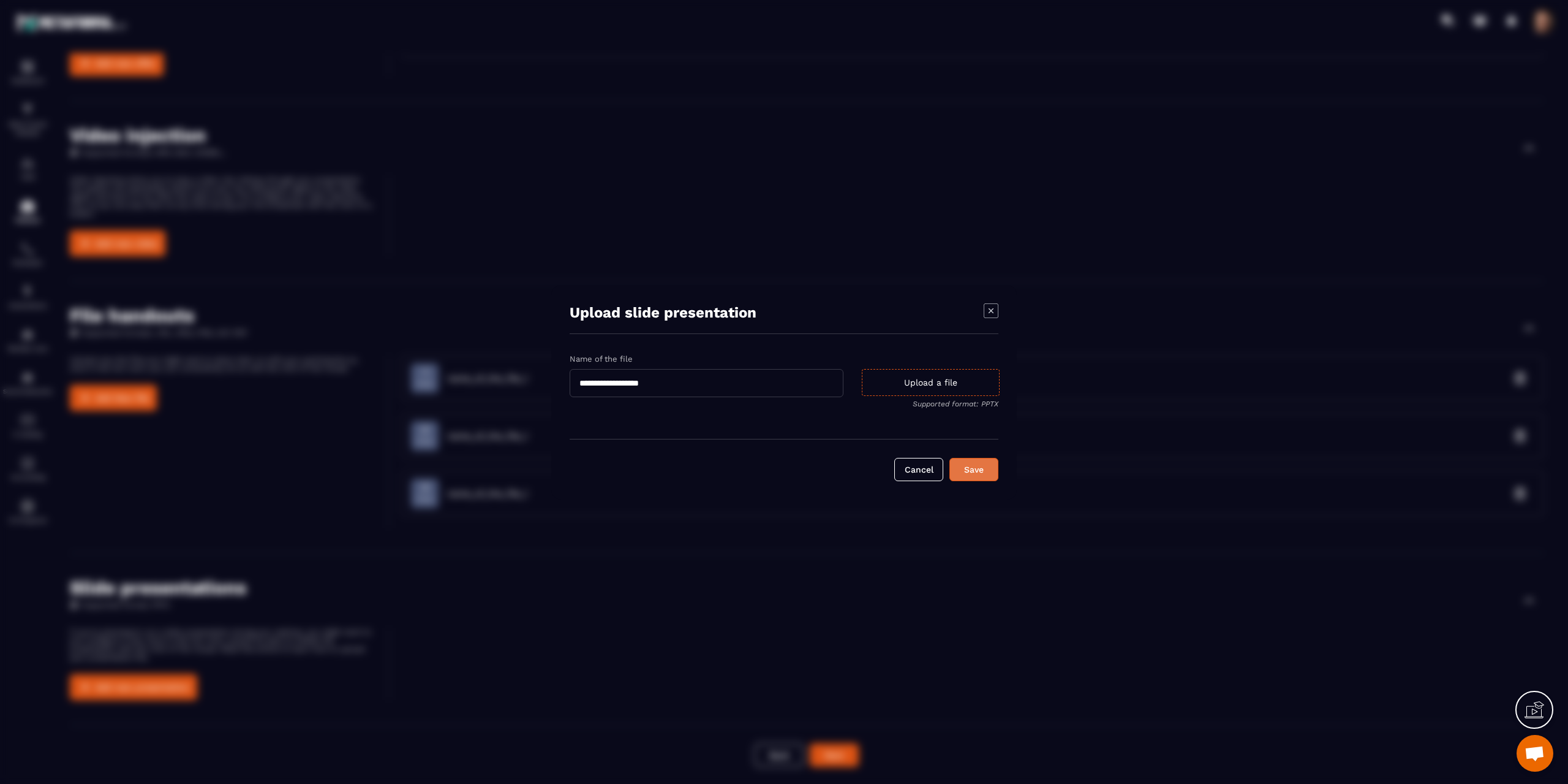
click at [972, 467] on div "Save" at bounding box center [974, 469] width 33 height 12
click at [909, 371] on div "Upload a file" at bounding box center [930, 377] width 138 height 27
click at [0, 0] on input "Upload a file Supported format: PPTX This is a required field" at bounding box center [0, 0] width 0 height 0
click at [993, 303] on icon "Modal window" at bounding box center [990, 304] width 5 height 5
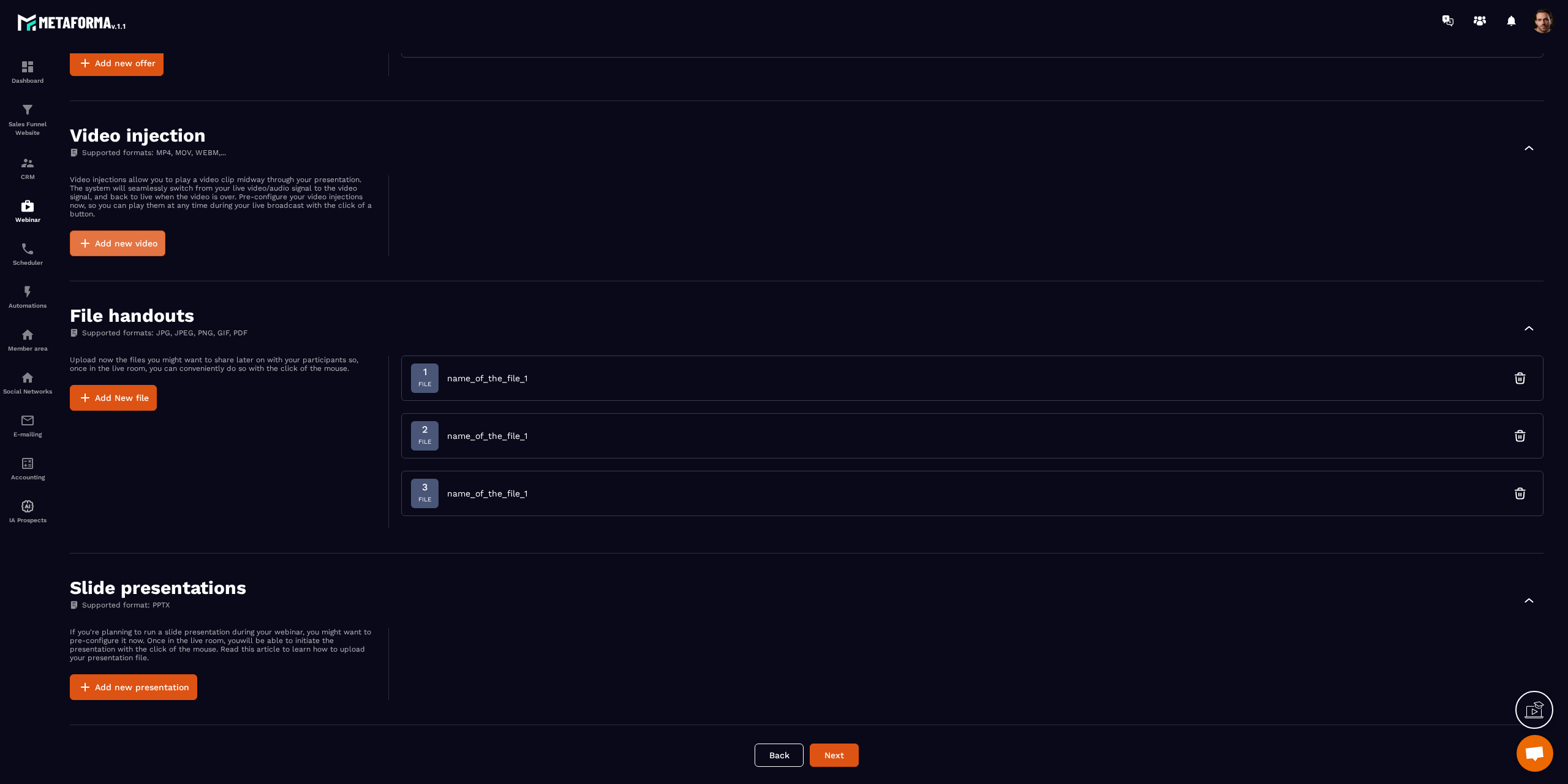
click at [106, 245] on button "Add new video" at bounding box center [118, 243] width 96 height 26
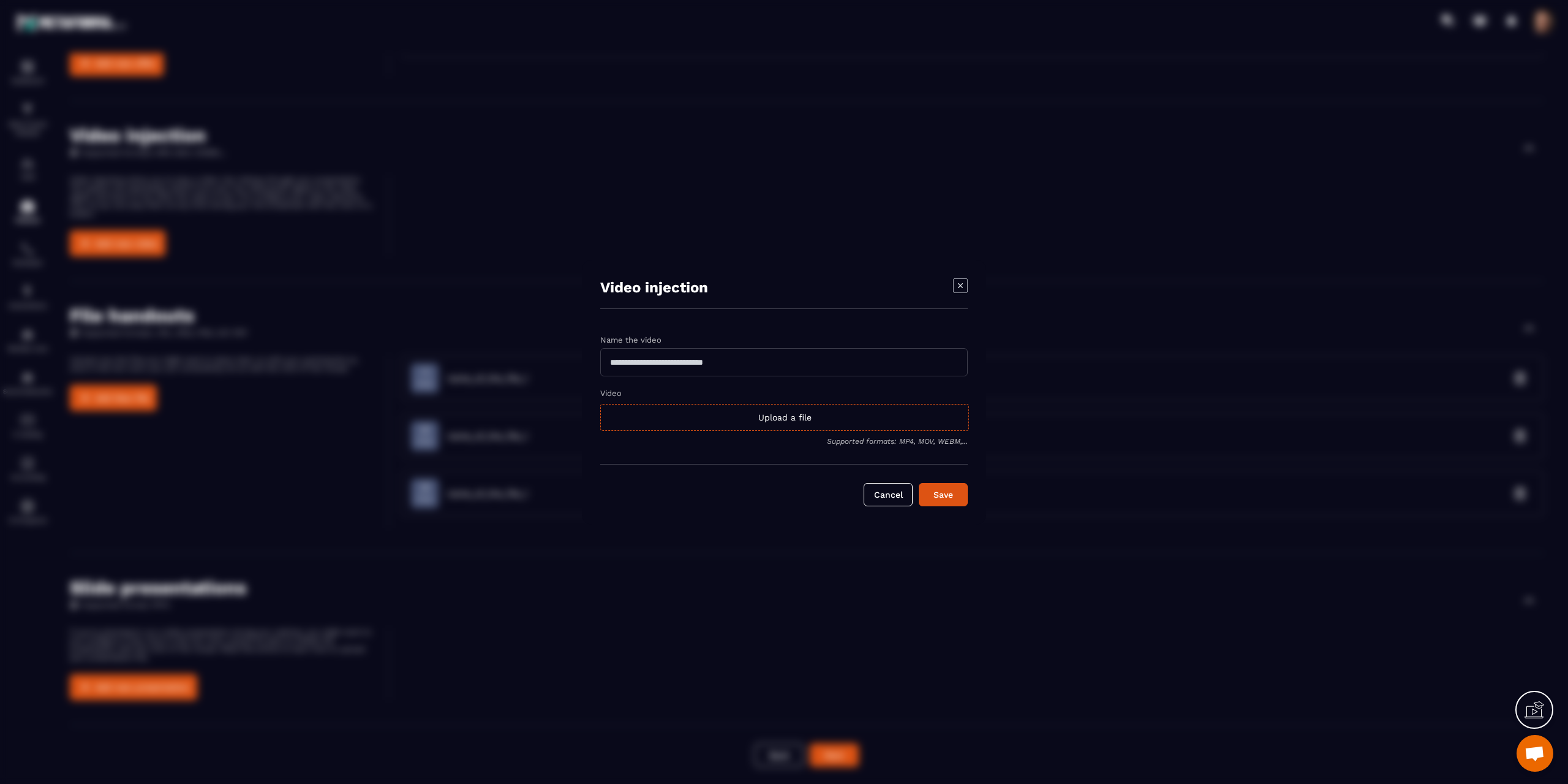
click at [720, 367] on input "Modal window" at bounding box center [784, 362] width 367 height 28
click at [956, 282] on icon "Modal window" at bounding box center [960, 279] width 15 height 15
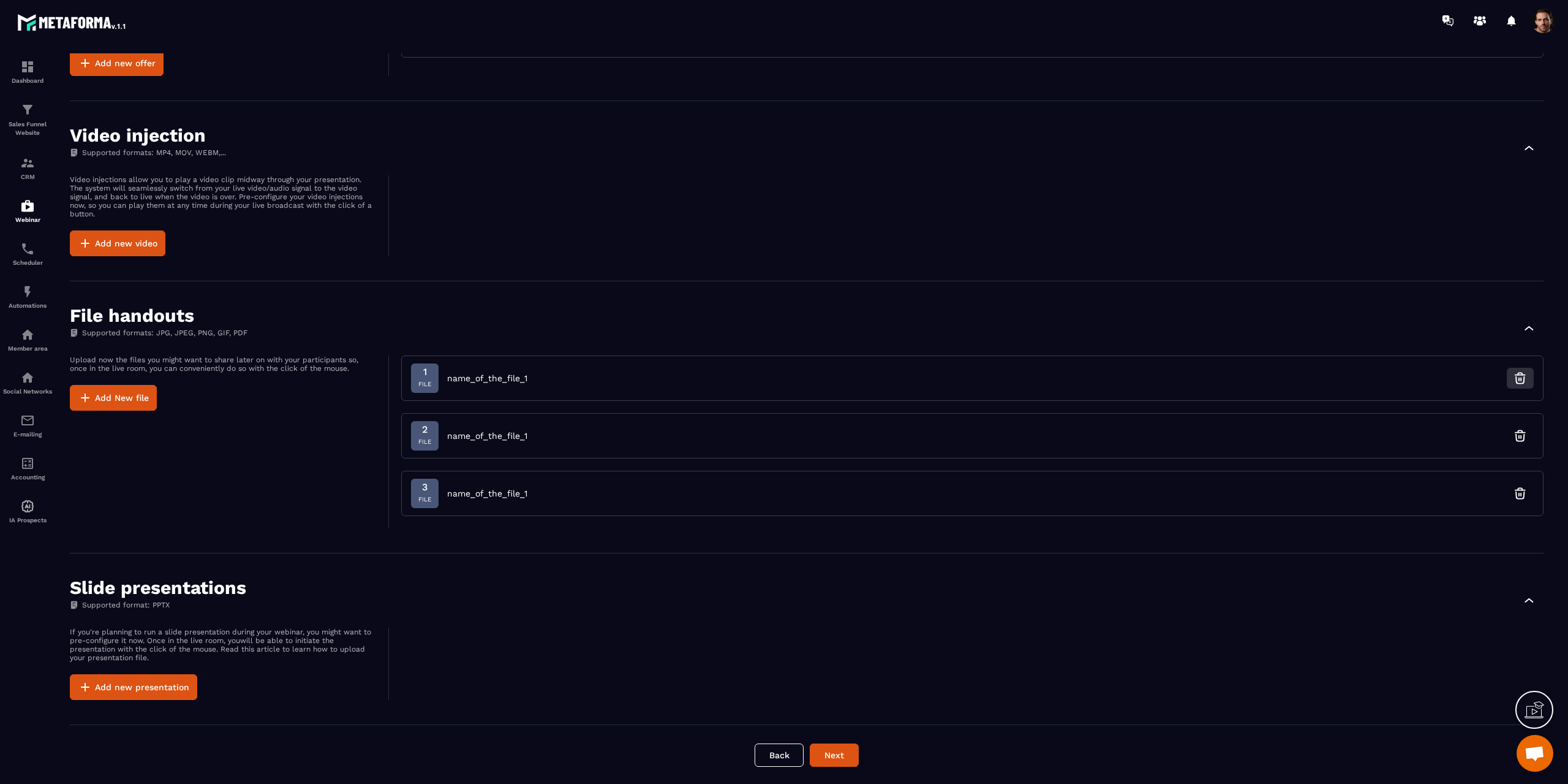
click at [1523, 375] on icon "button" at bounding box center [1520, 375] width 10 height 0
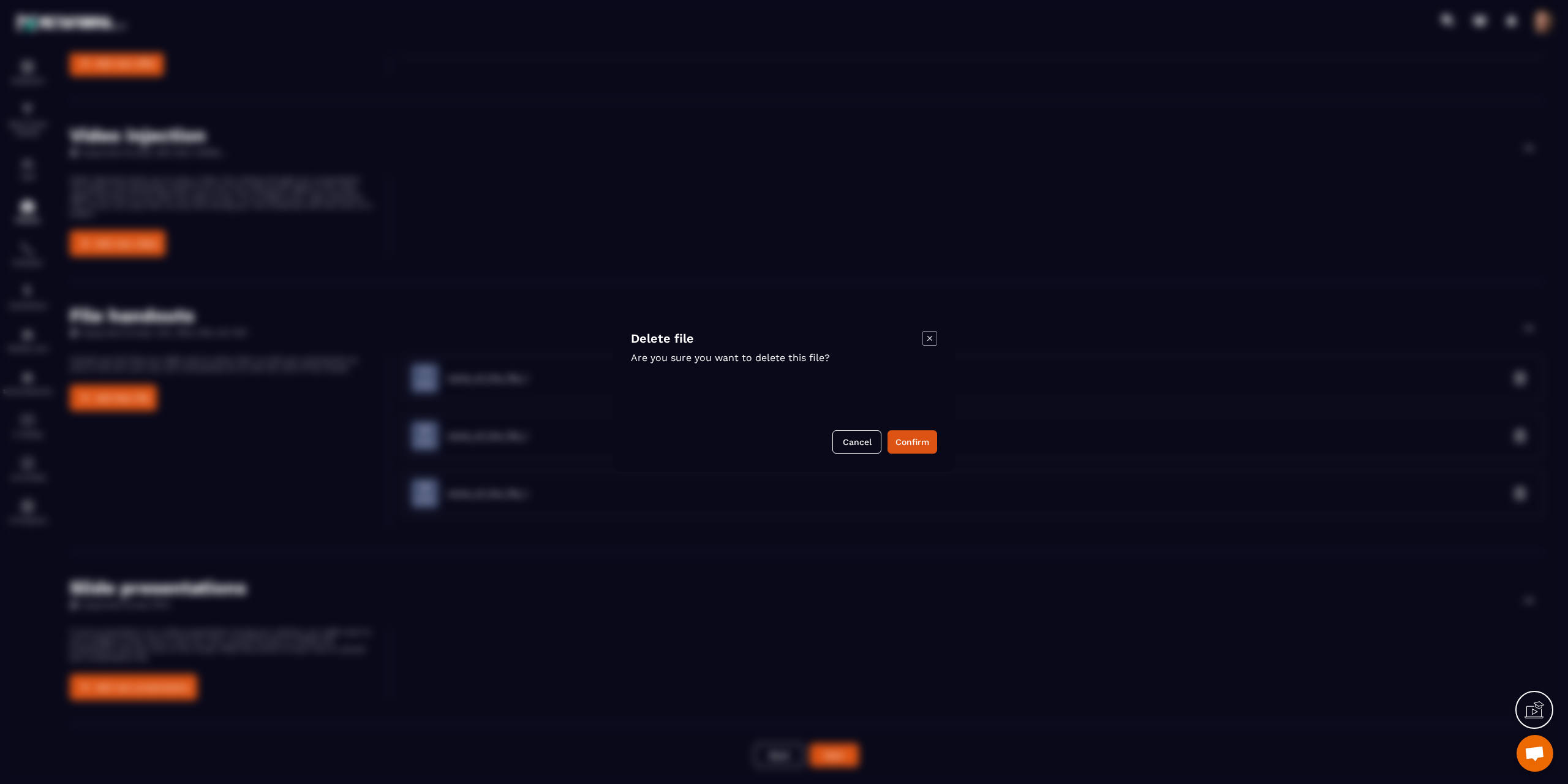
click at [926, 438] on button "Confirm" at bounding box center [912, 442] width 49 height 24
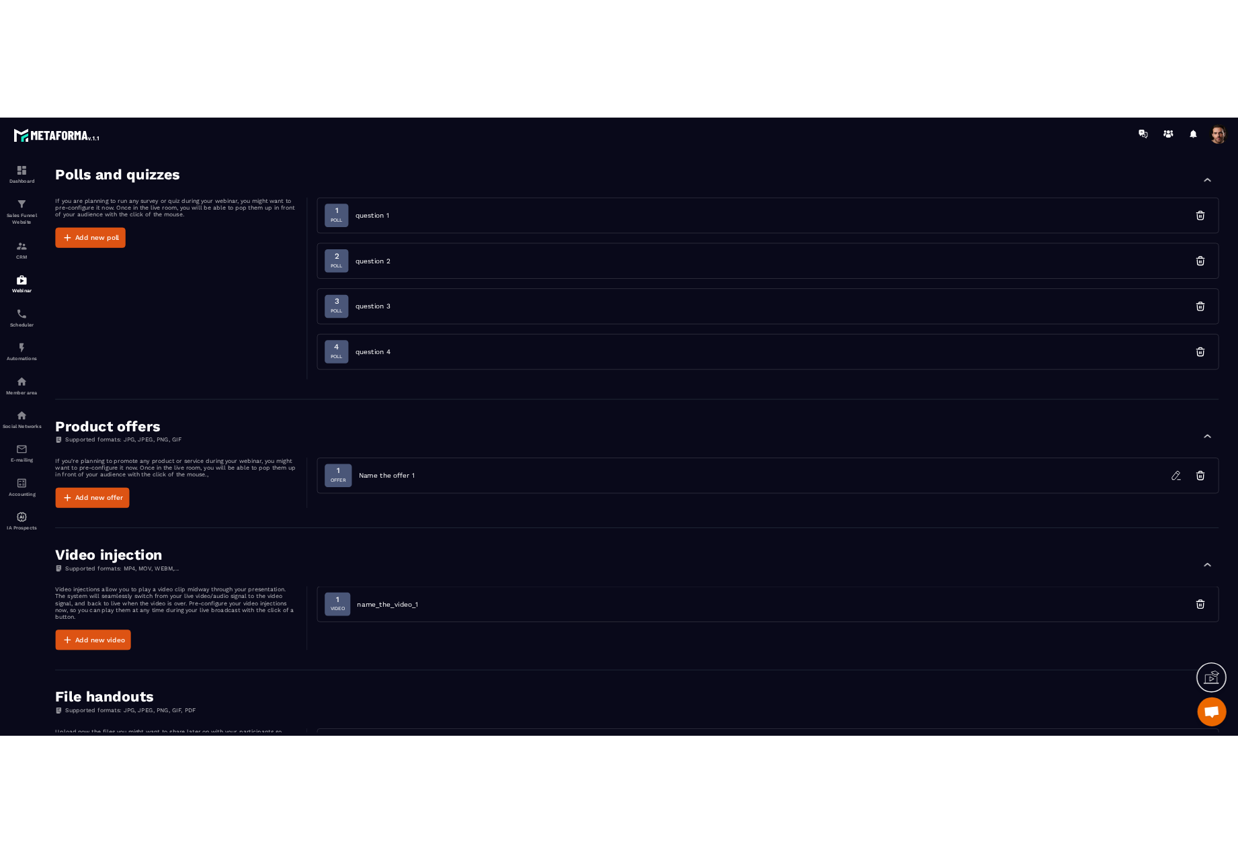
scroll to position [0, 0]
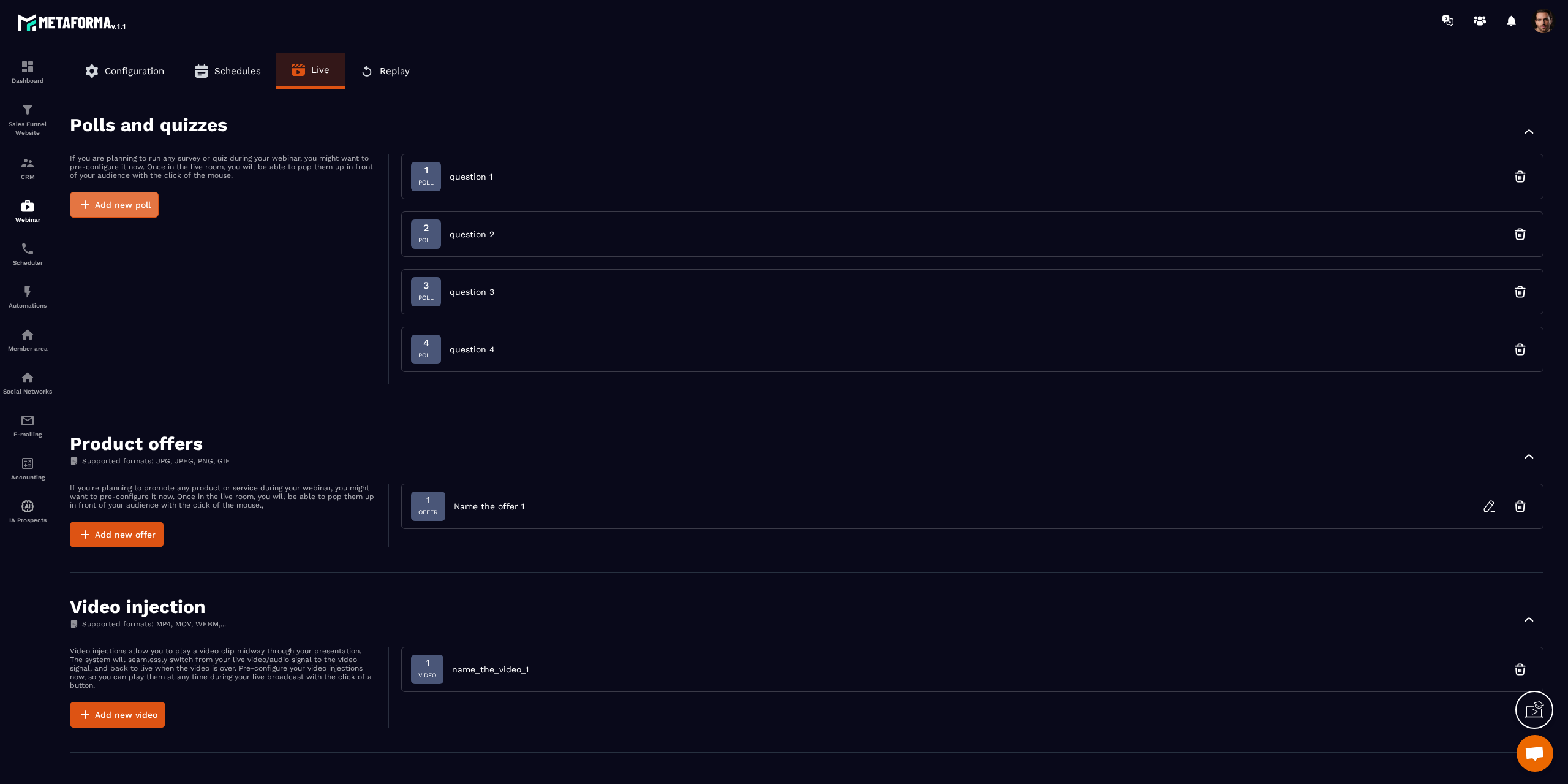
click at [100, 196] on button "Add new poll" at bounding box center [114, 204] width 88 height 26
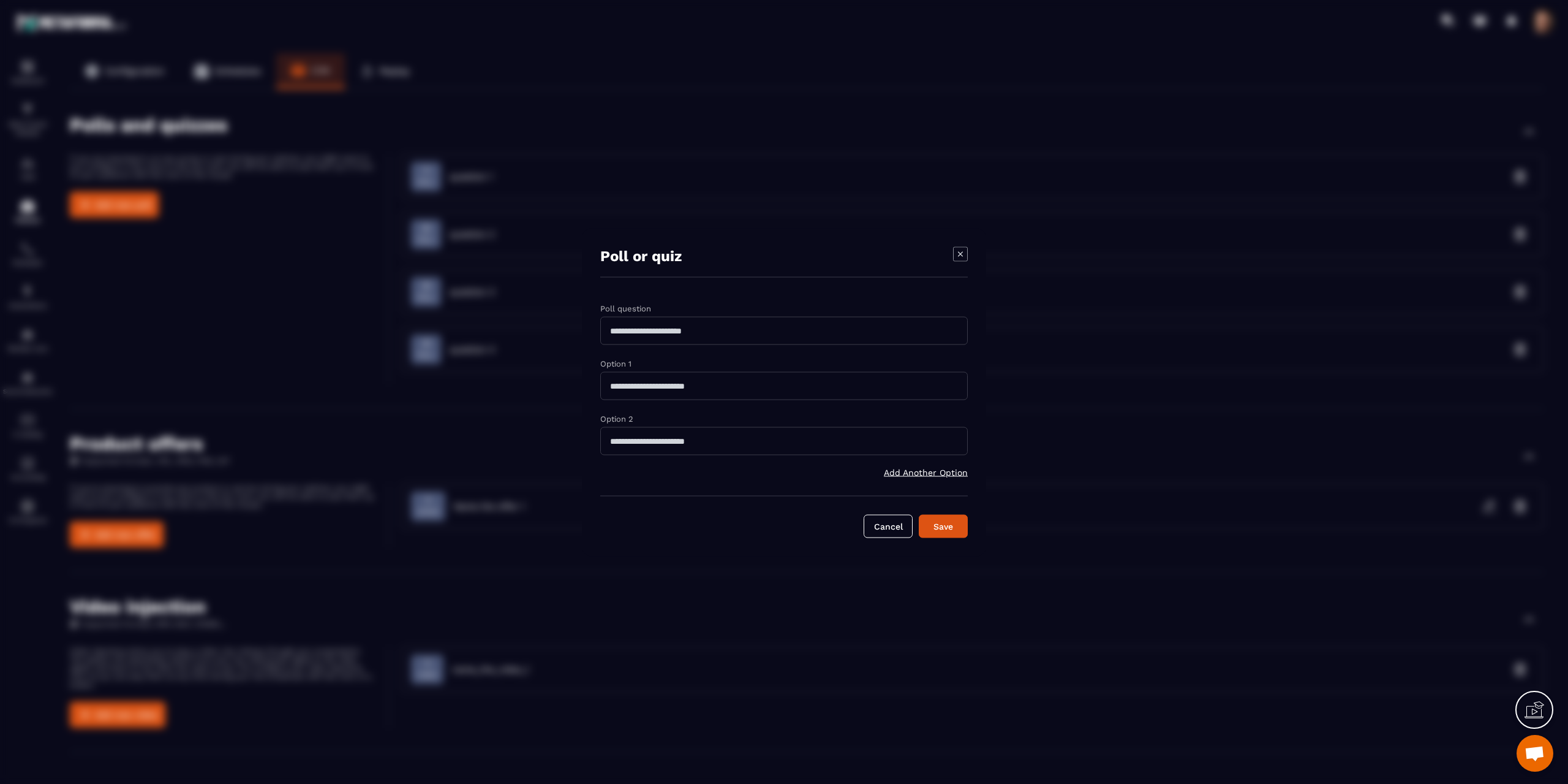
click at [917, 469] on span "Add Another Option" at bounding box center [926, 471] width 84 height 10
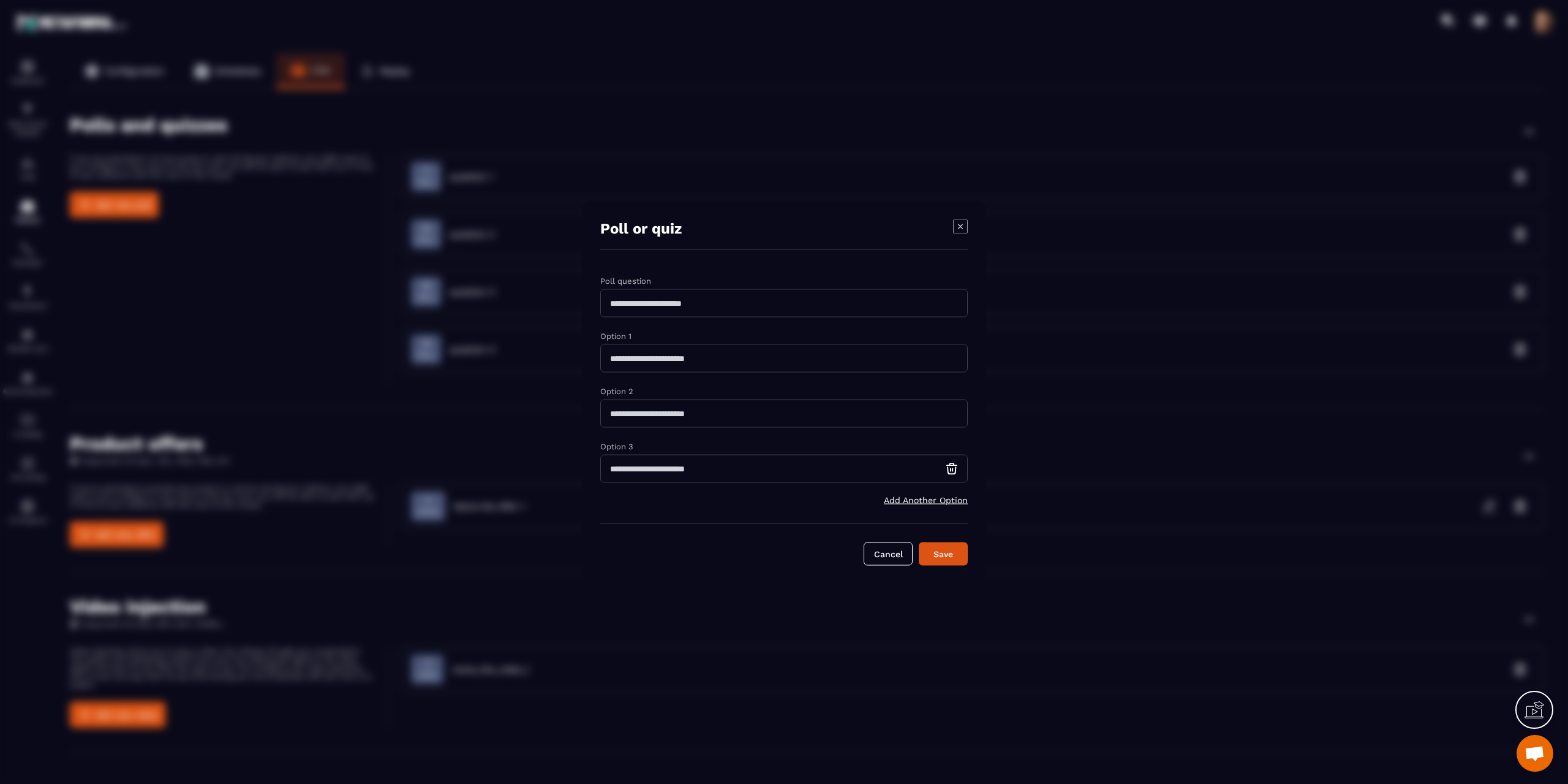
click at [957, 227] on icon "Modal window" at bounding box center [960, 226] width 15 height 15
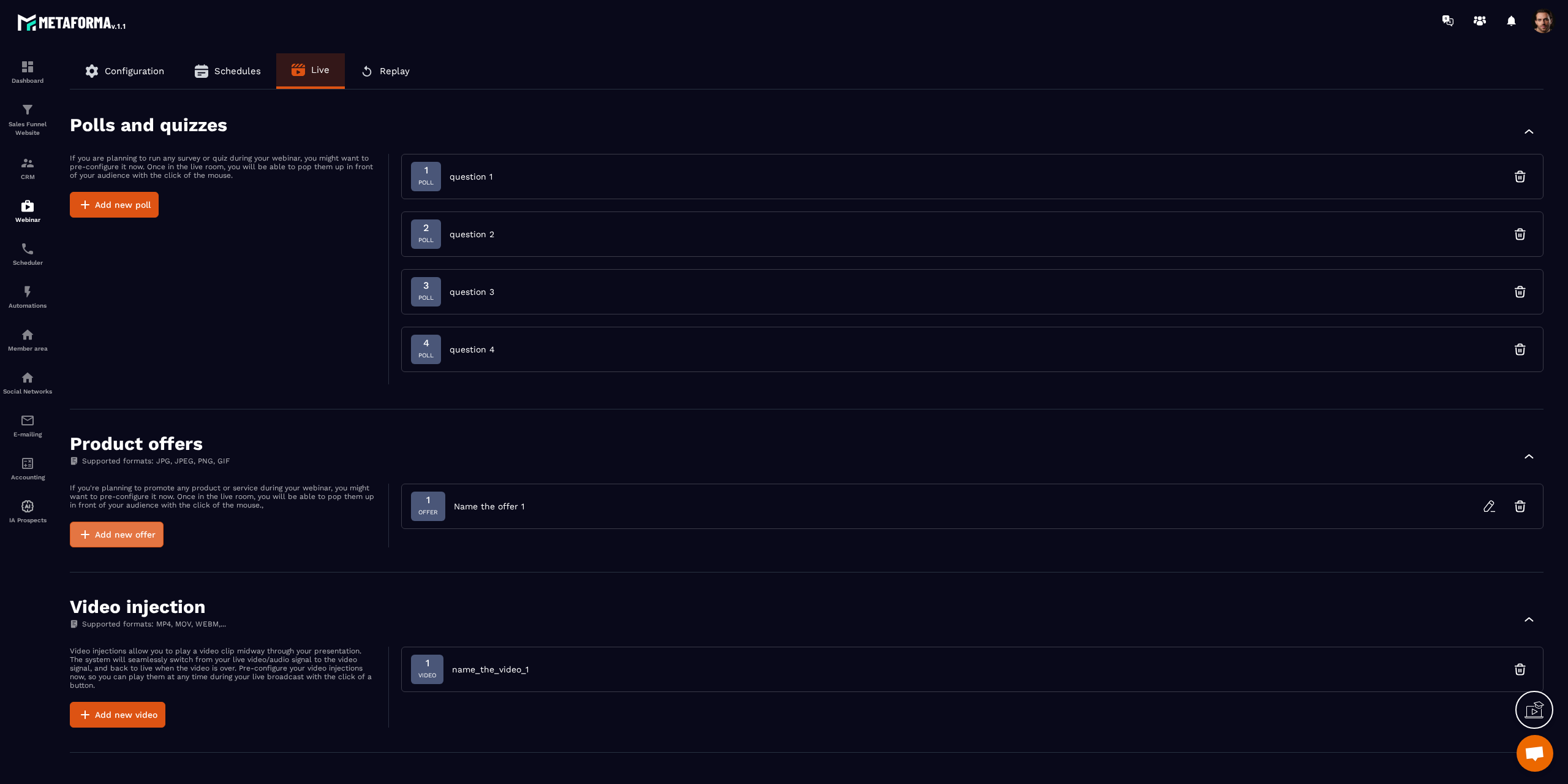
click at [147, 532] on button "Add new offer" at bounding box center [117, 534] width 94 height 26
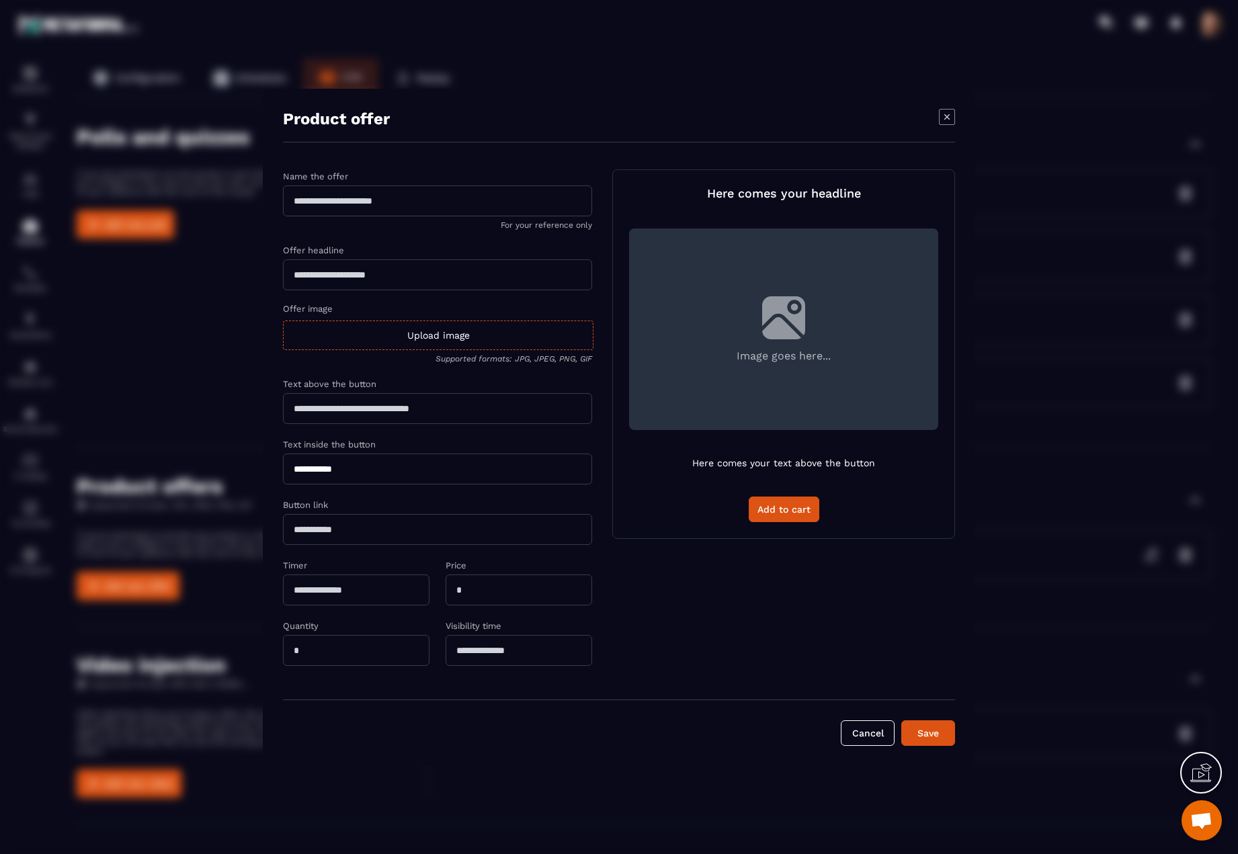
click at [372, 209] on input "Modal window" at bounding box center [437, 201] width 309 height 31
type input "**********"
click at [357, 282] on input "Modal window" at bounding box center [437, 274] width 309 height 31
type input "**********"
click at [462, 343] on div "Upload image" at bounding box center [438, 336] width 311 height 30
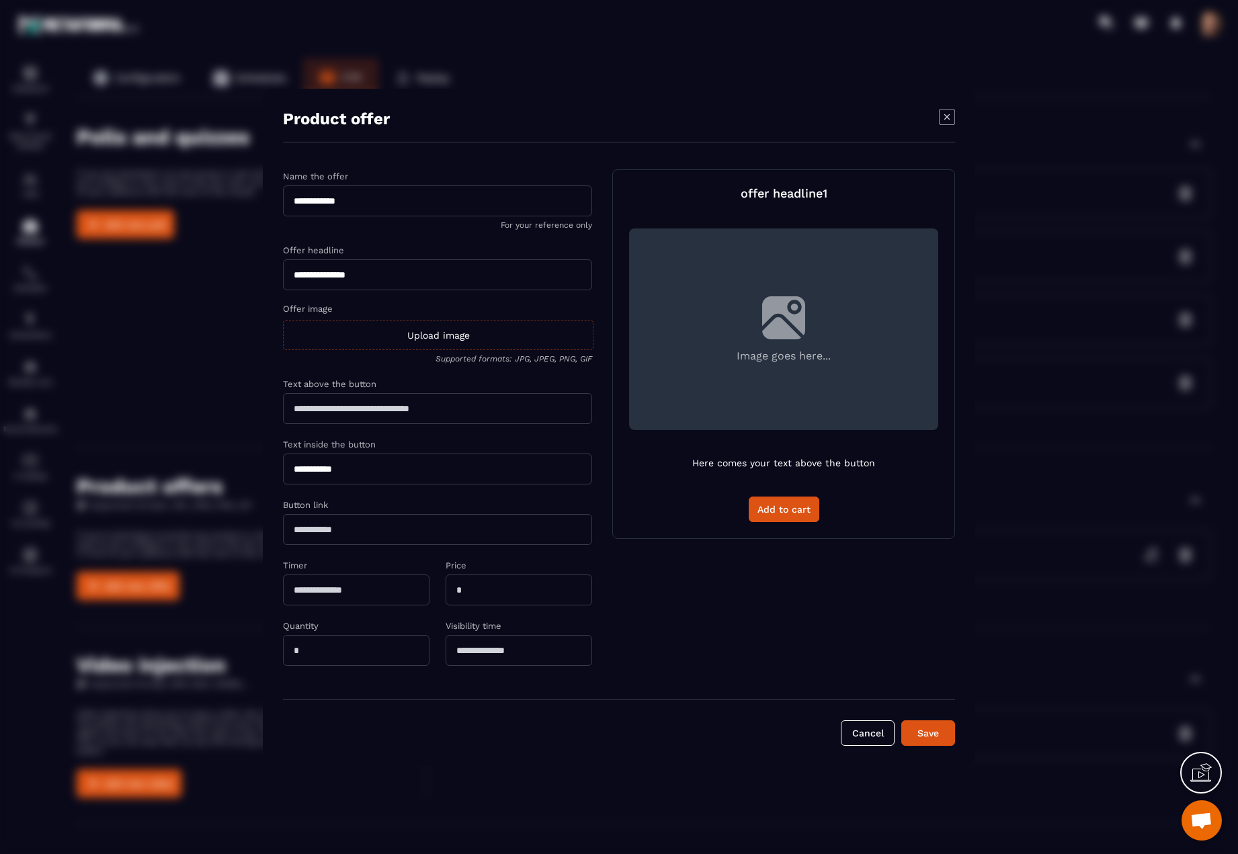
click at [0, 0] on input "Offer image Upload image Supported formats: JPG, JPEG, PNG, GIF" at bounding box center [0, 0] width 0 height 0
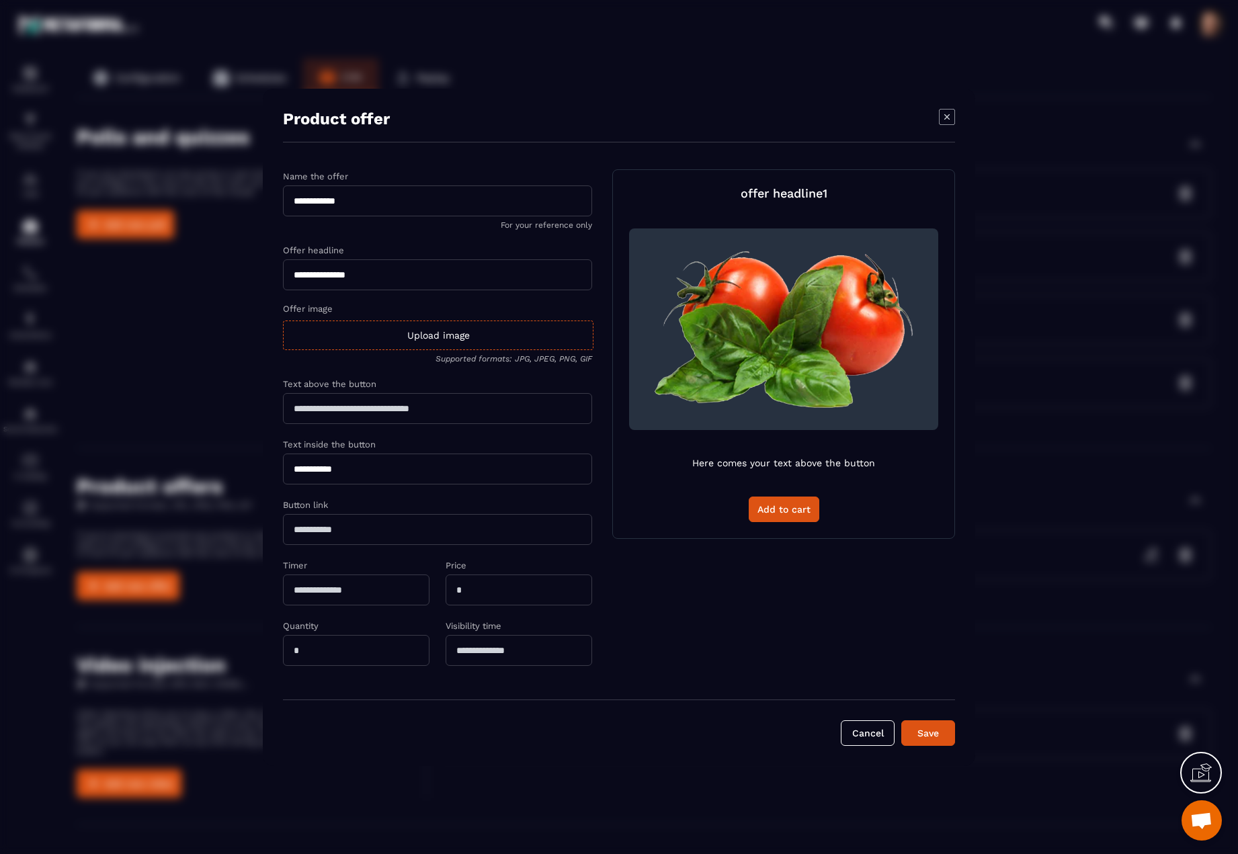
click at [431, 407] on input "Modal window" at bounding box center [437, 408] width 309 height 31
type input "**********"
click at [943, 116] on icon "Modal window" at bounding box center [947, 117] width 16 height 16
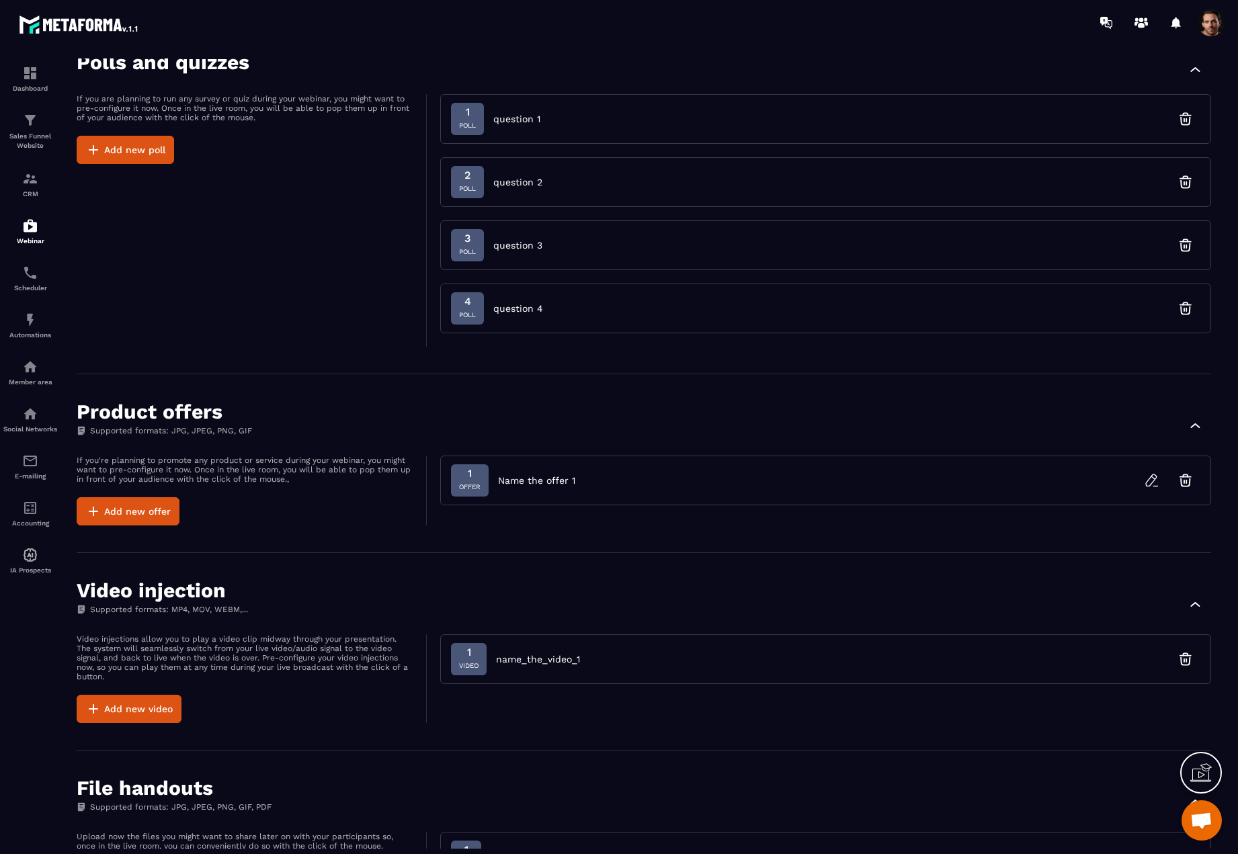
scroll to position [202, 0]
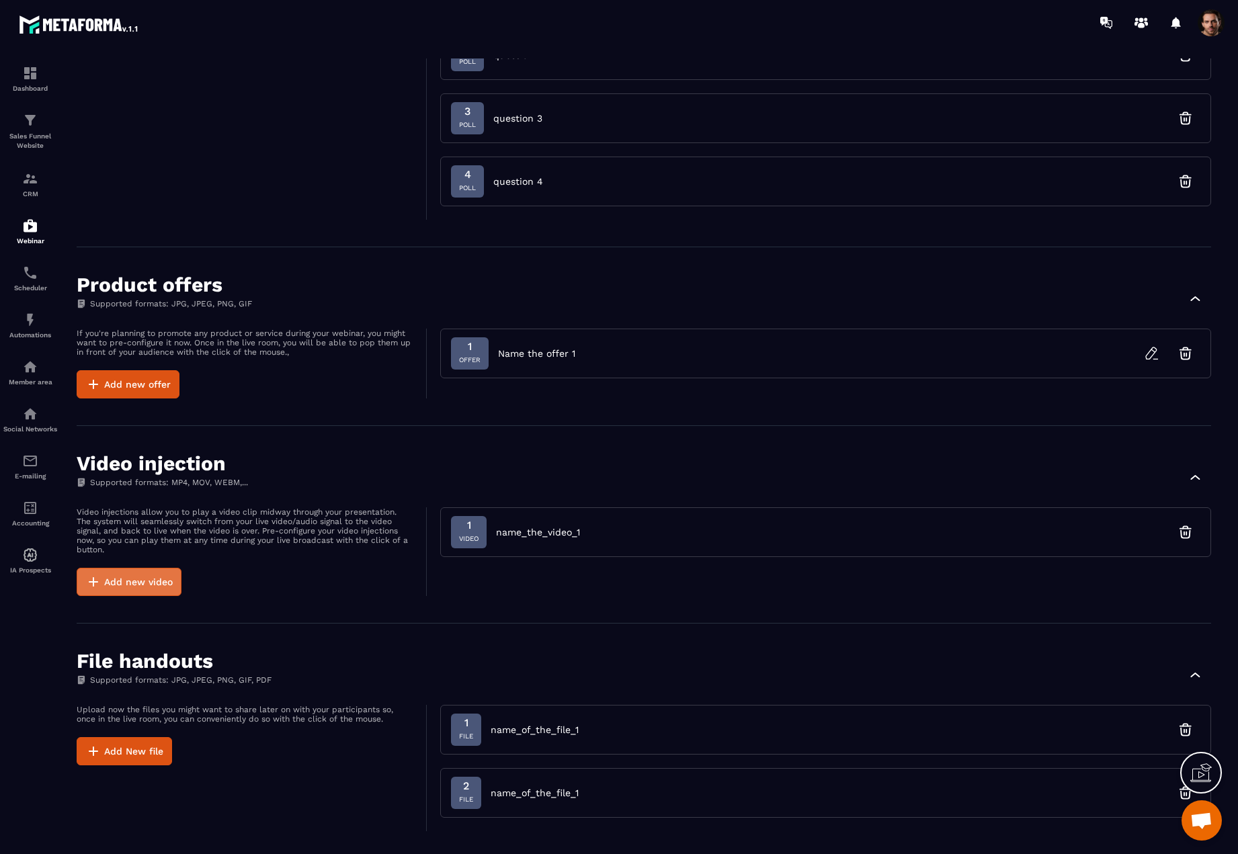
click at [139, 577] on button "Add new video" at bounding box center [129, 582] width 105 height 28
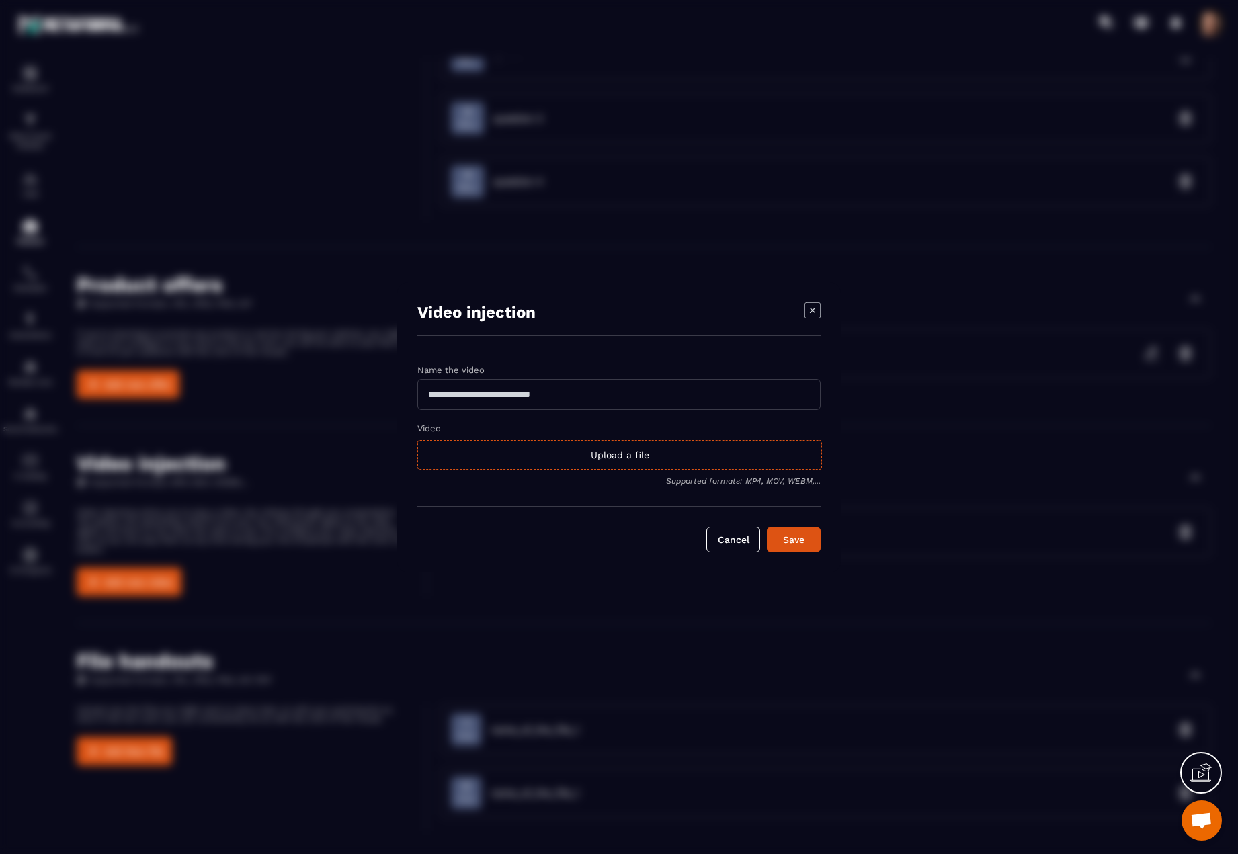
click at [818, 307] on icon "Modal window" at bounding box center [813, 310] width 16 height 16
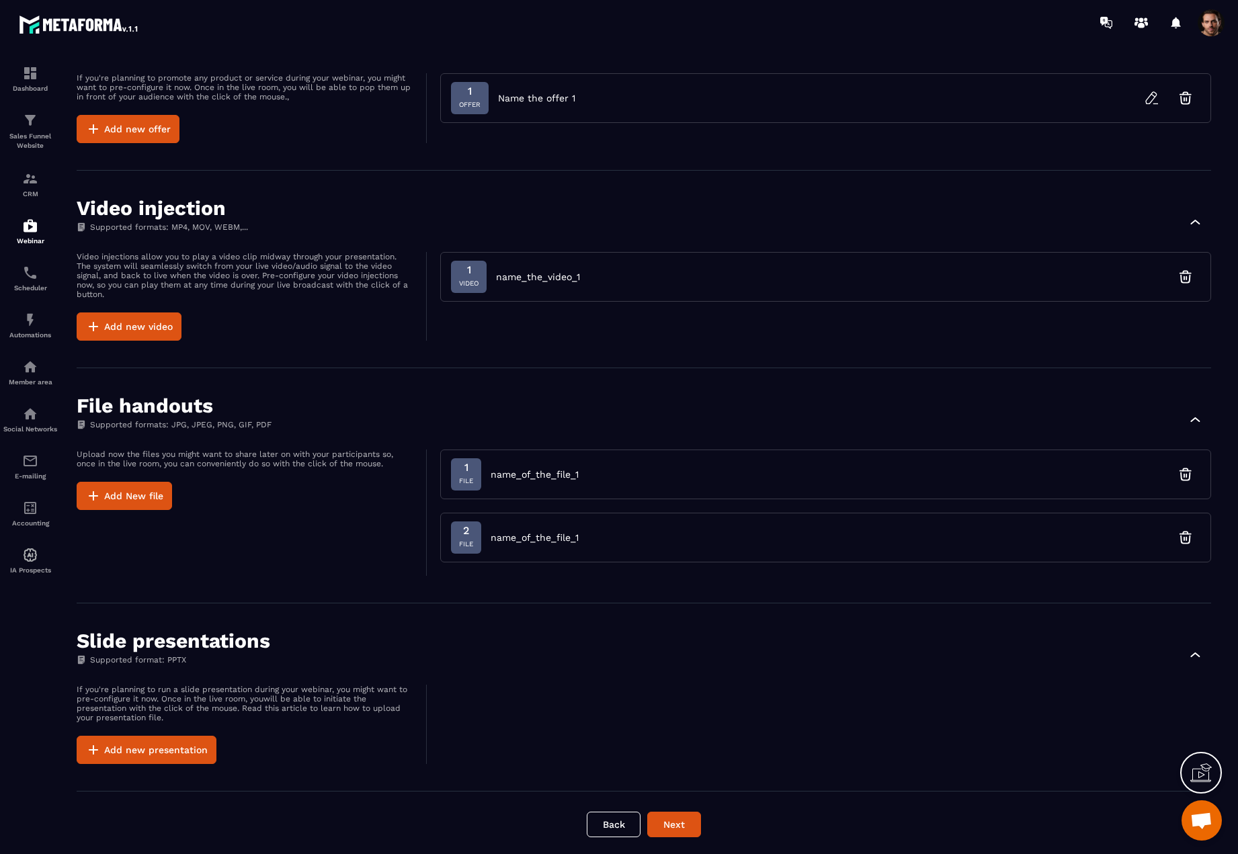
scroll to position [459, 0]
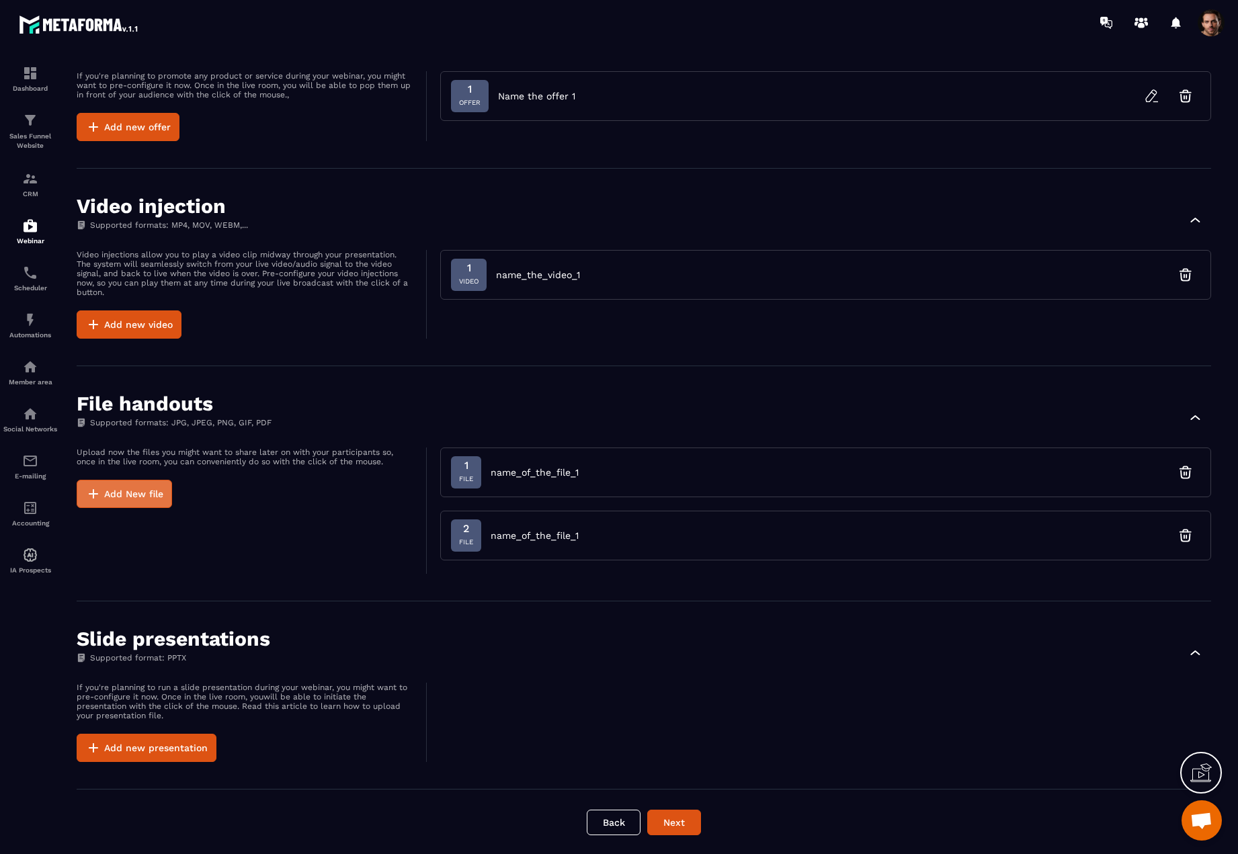
click at [130, 494] on button "Add New file" at bounding box center [124, 494] width 95 height 28
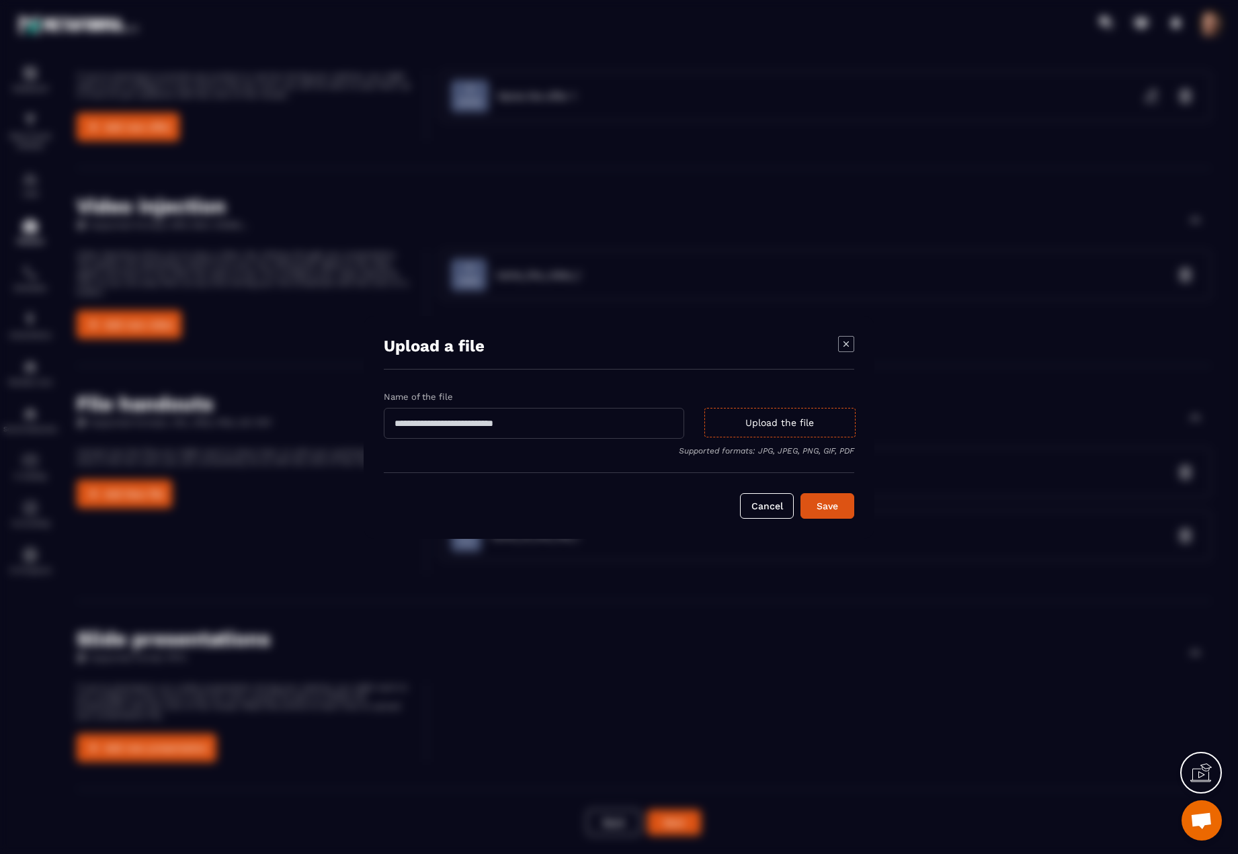
click at [842, 341] on icon "Modal window" at bounding box center [846, 344] width 16 height 16
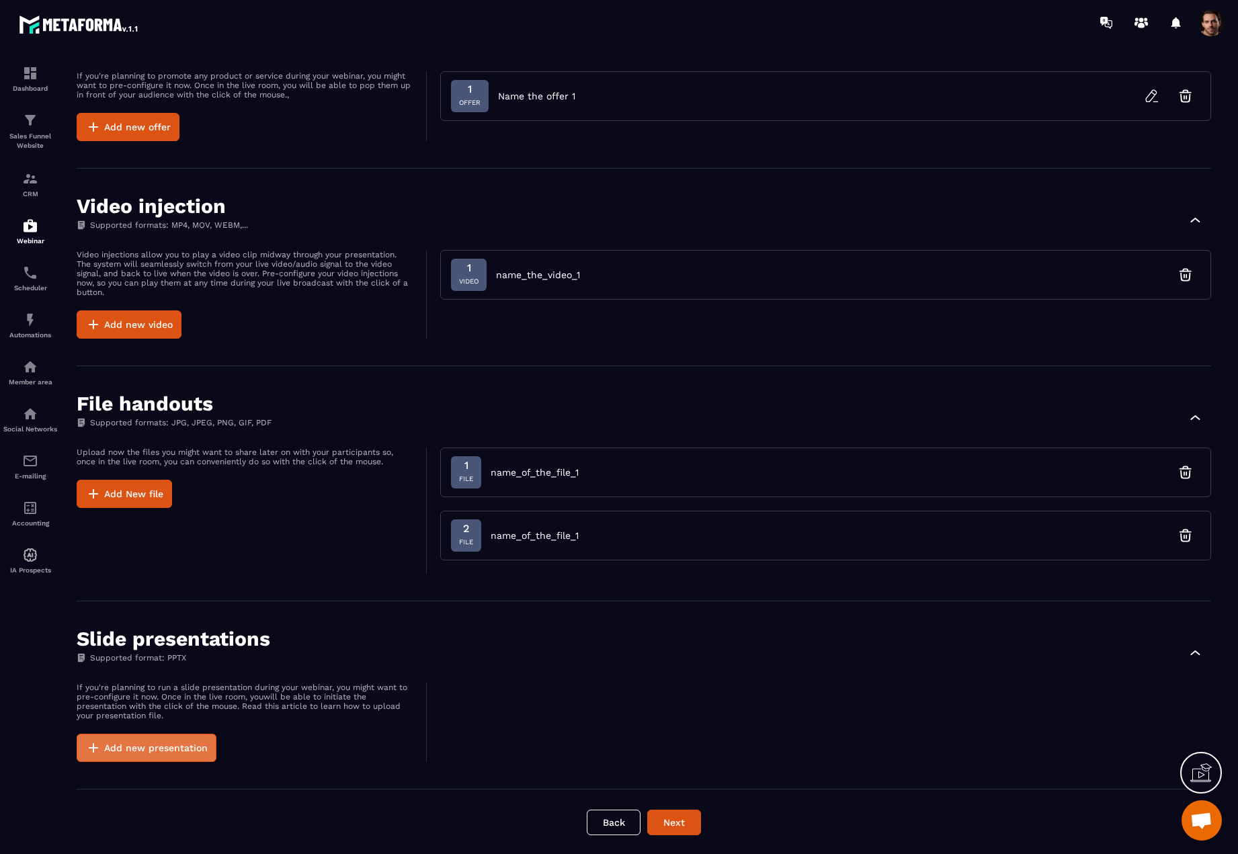
click at [158, 748] on button "Add new presentation" at bounding box center [147, 748] width 140 height 28
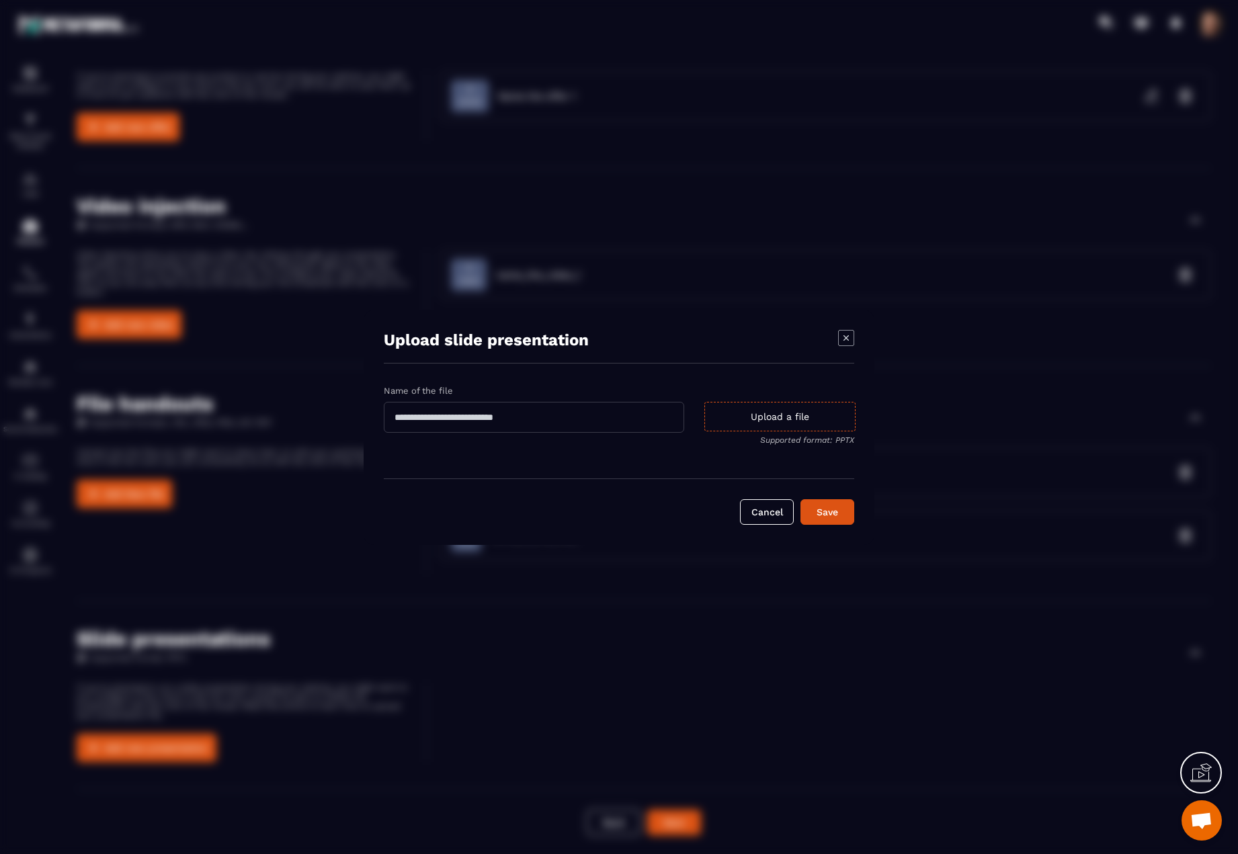
click at [980, 610] on div "Modal window" at bounding box center [619, 427] width 1238 height 854
click at [839, 338] on icon "Modal window" at bounding box center [846, 338] width 16 height 16
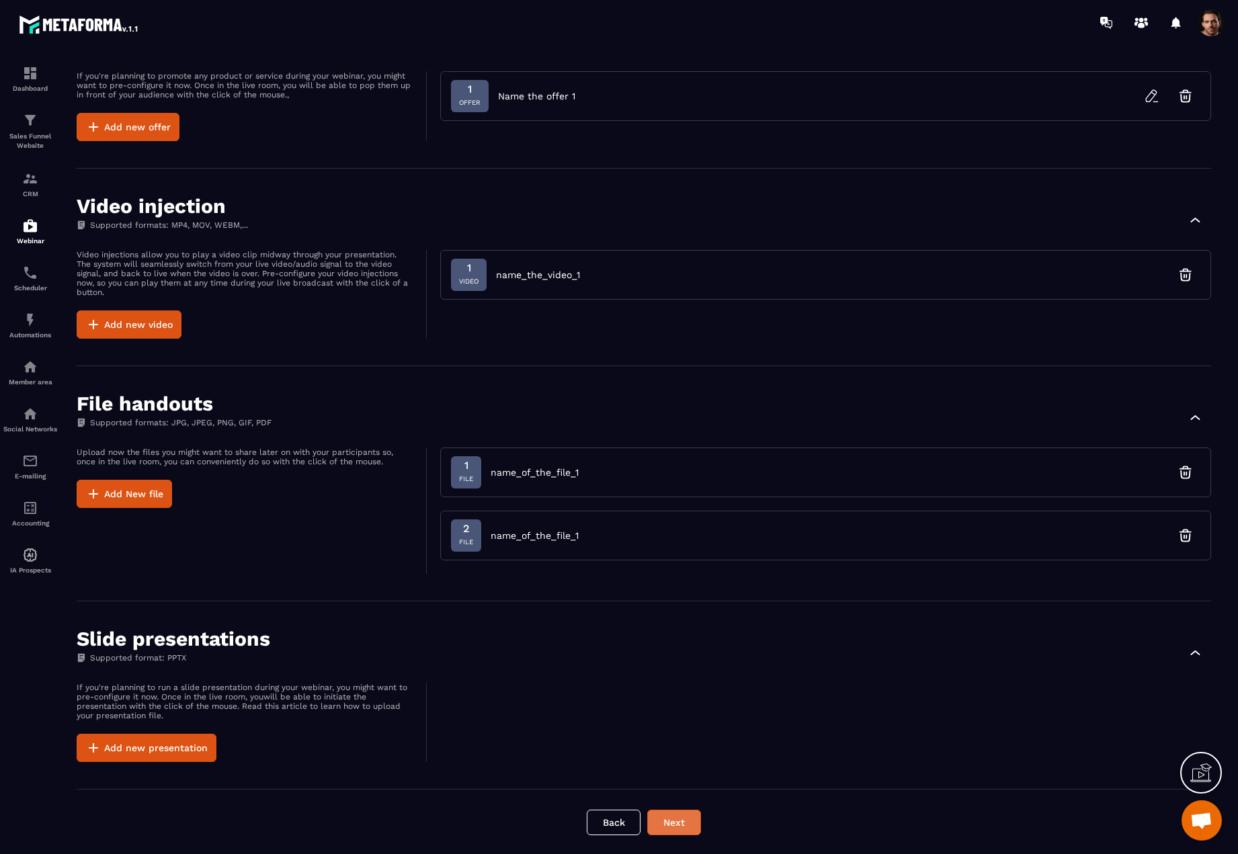
click at [681, 825] on button "Next" at bounding box center [674, 823] width 54 height 26
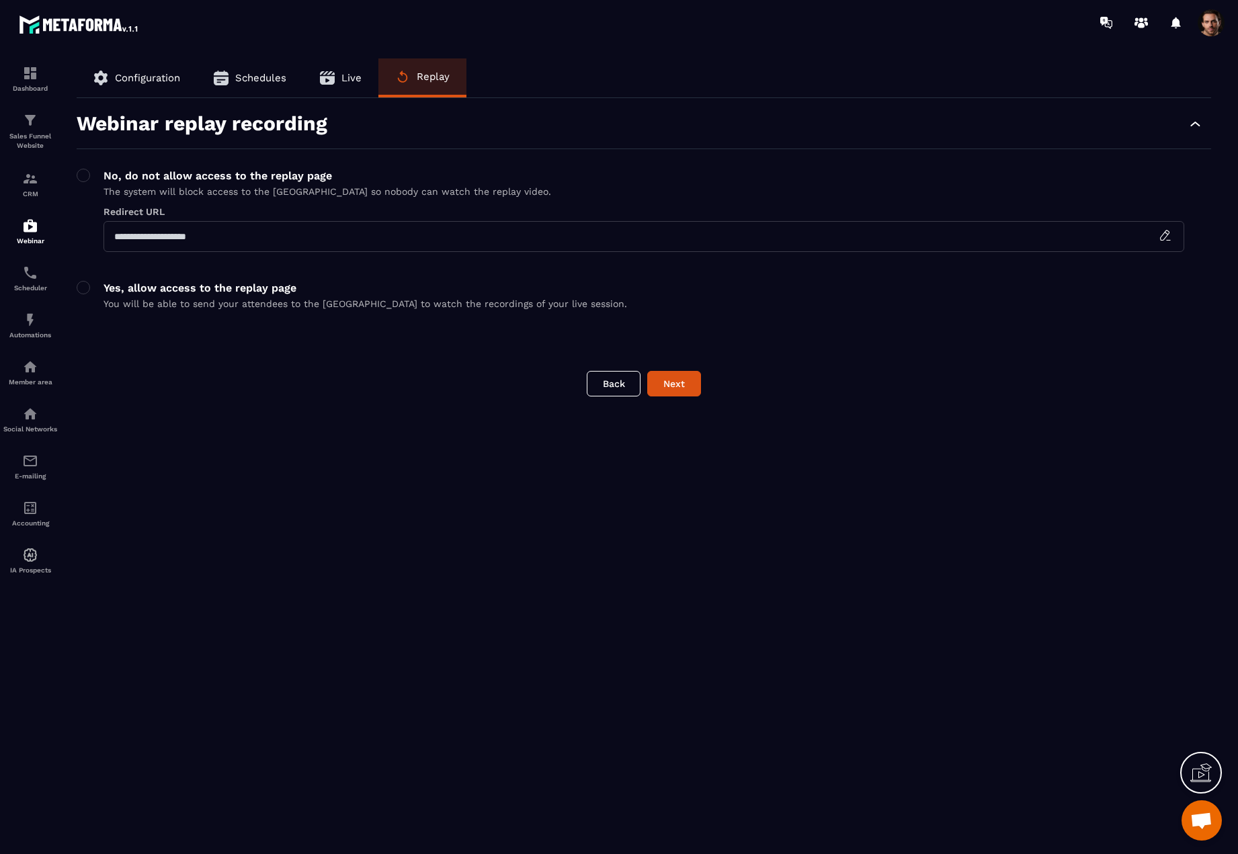
click at [1196, 121] on icon "button" at bounding box center [1195, 124] width 16 height 16
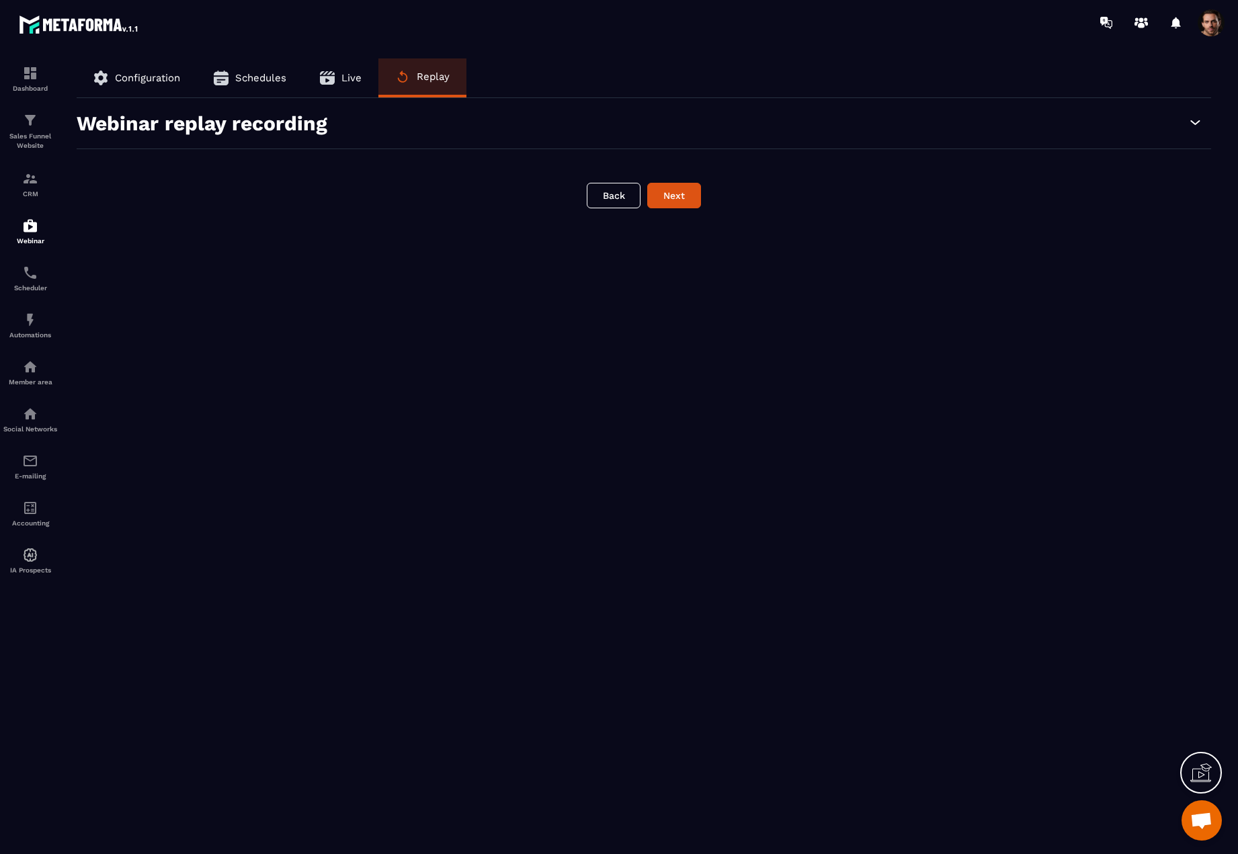
click at [1196, 121] on icon "button" at bounding box center [1195, 122] width 16 height 16
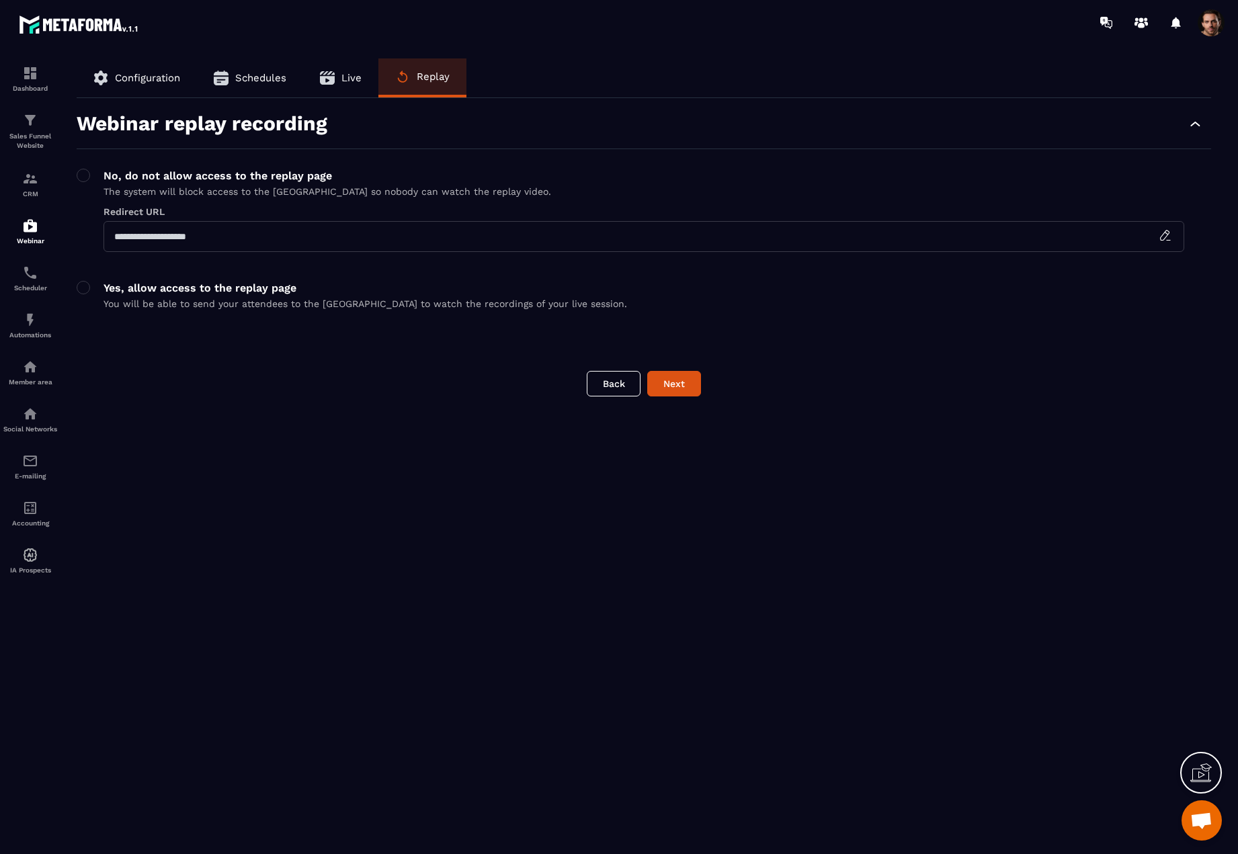
click at [279, 237] on input "text" at bounding box center [644, 236] width 1081 height 31
click at [76, 180] on div "**********" at bounding box center [644, 453] width 1162 height 790
click at [83, 286] on span at bounding box center [83, 287] width 13 height 13
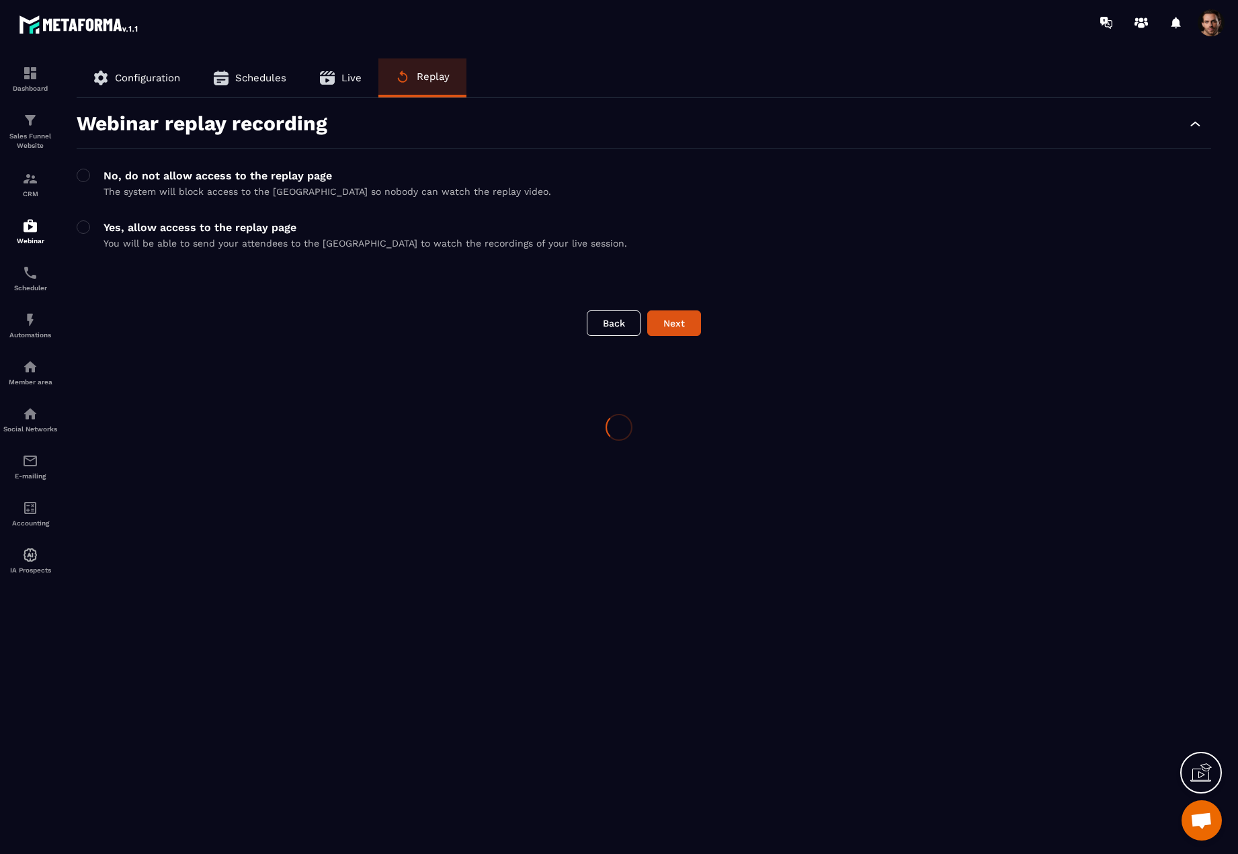
click at [83, 175] on div at bounding box center [619, 427] width 1238 height 854
click at [85, 175] on span at bounding box center [83, 175] width 13 height 13
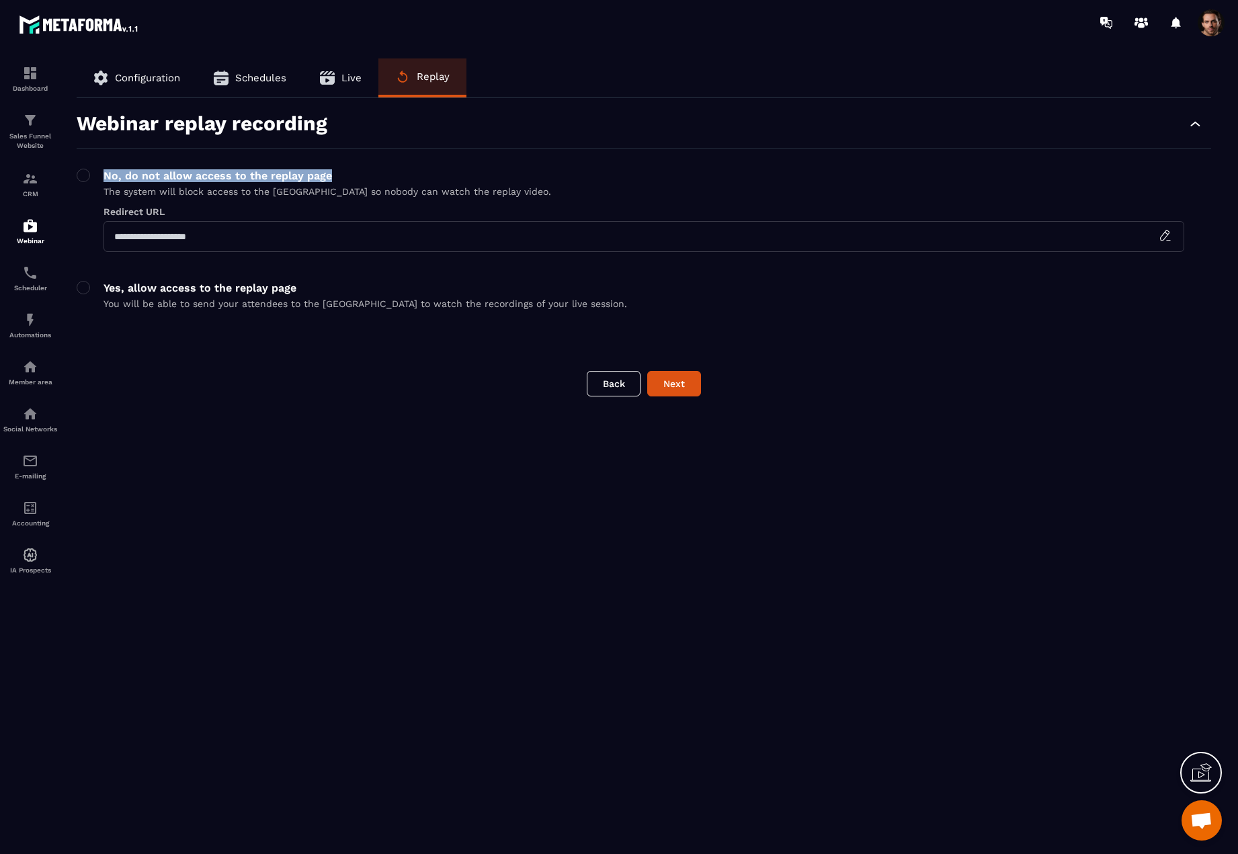
drag, startPoint x: 153, startPoint y: 179, endPoint x: 366, endPoint y: 159, distance: 213.4
click at [366, 159] on form "Webinar replay recording No, do not allow access to the replay page The system …" at bounding box center [644, 225] width 1135 height 226
copy p "No, do not allow access to the replay page"
click at [110, 189] on p "The system will block access to the [GEOGRAPHIC_DATA] so nobody can watch the r…" at bounding box center [328, 191] width 448 height 11
click at [110, 189] on div at bounding box center [619, 427] width 1238 height 854
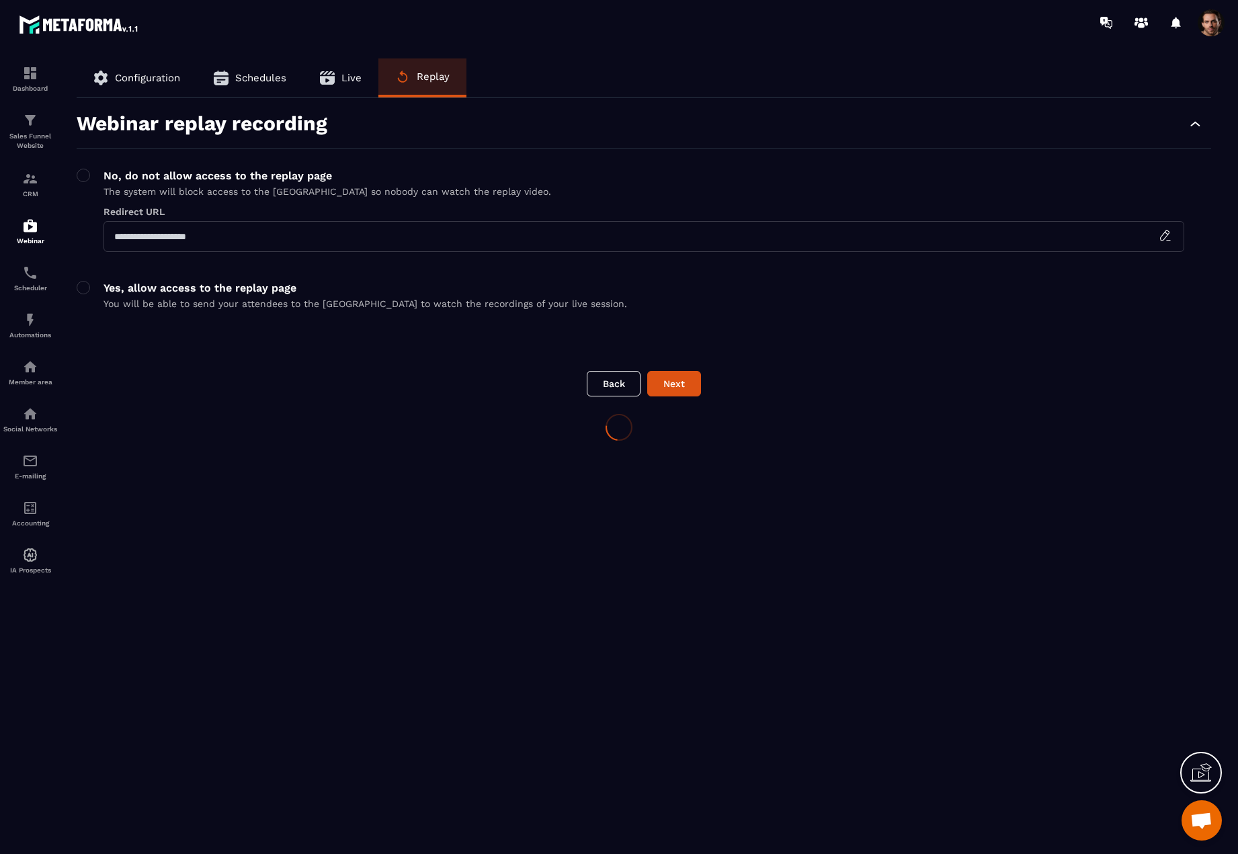
click at [110, 189] on div at bounding box center [619, 427] width 1238 height 854
click at [138, 188] on p "The system will block access to the [GEOGRAPHIC_DATA] so nobody can watch the r…" at bounding box center [328, 191] width 448 height 11
click at [138, 188] on div at bounding box center [619, 427] width 1238 height 854
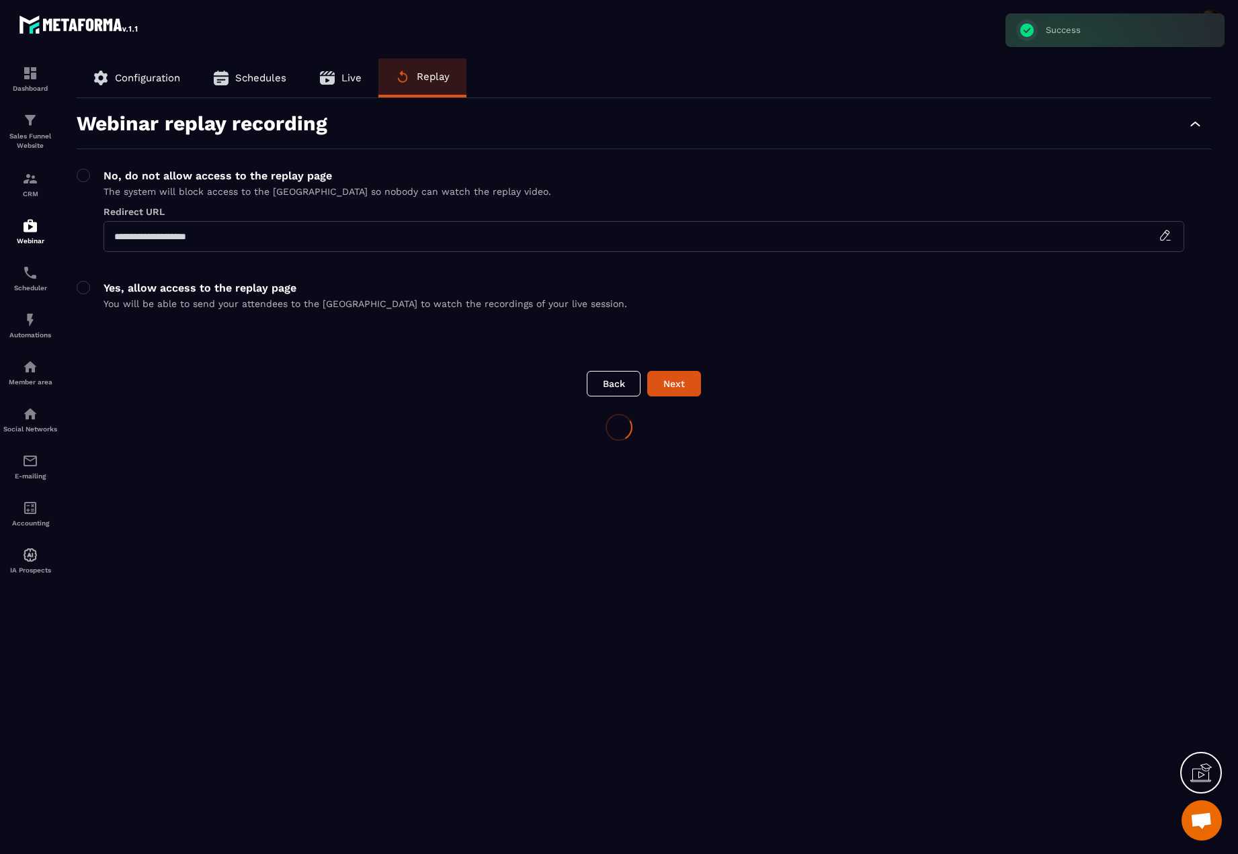
click at [138, 188] on div at bounding box center [619, 427] width 1238 height 854
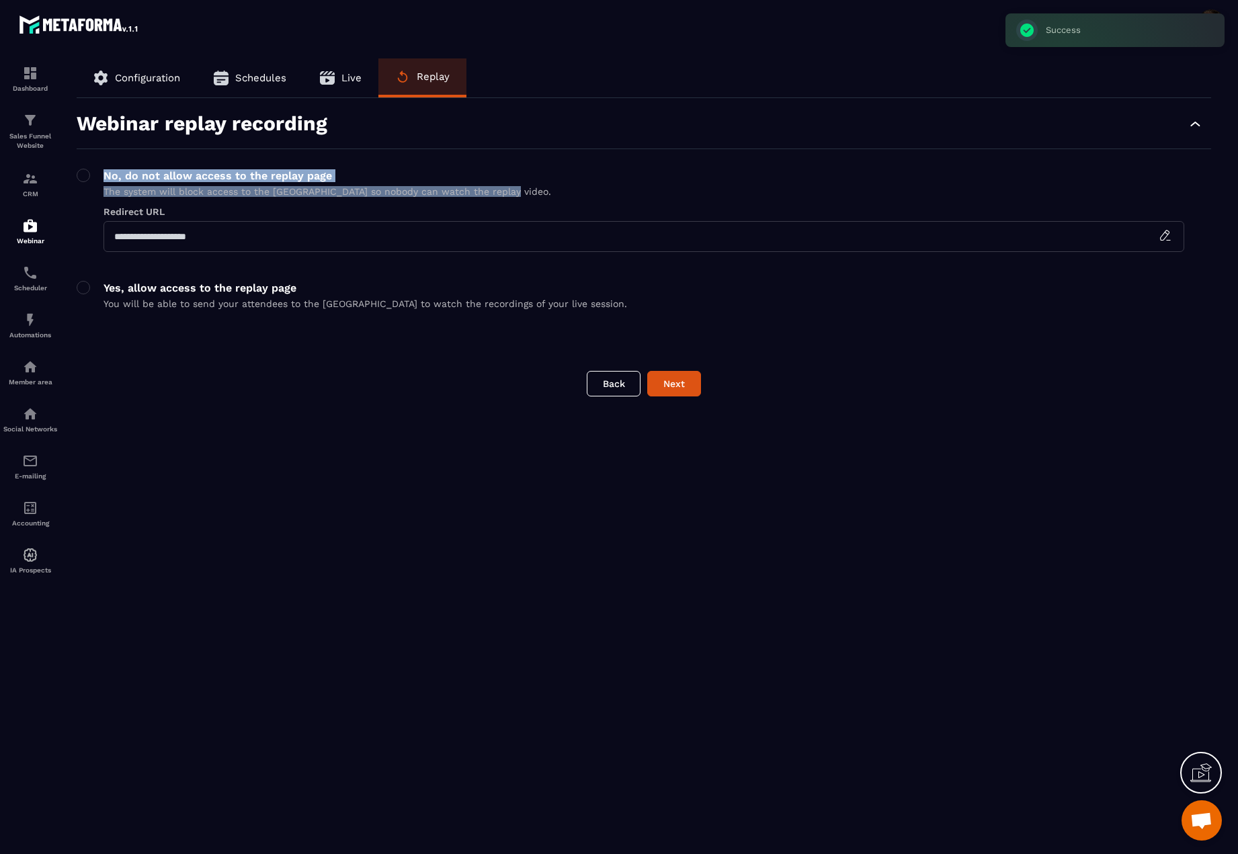
drag, startPoint x: 94, startPoint y: 192, endPoint x: 507, endPoint y: 194, distance: 413.4
click at [507, 194] on div "No, do not allow access to the replay page The system will block access to the …" at bounding box center [644, 187] width 1135 height 36
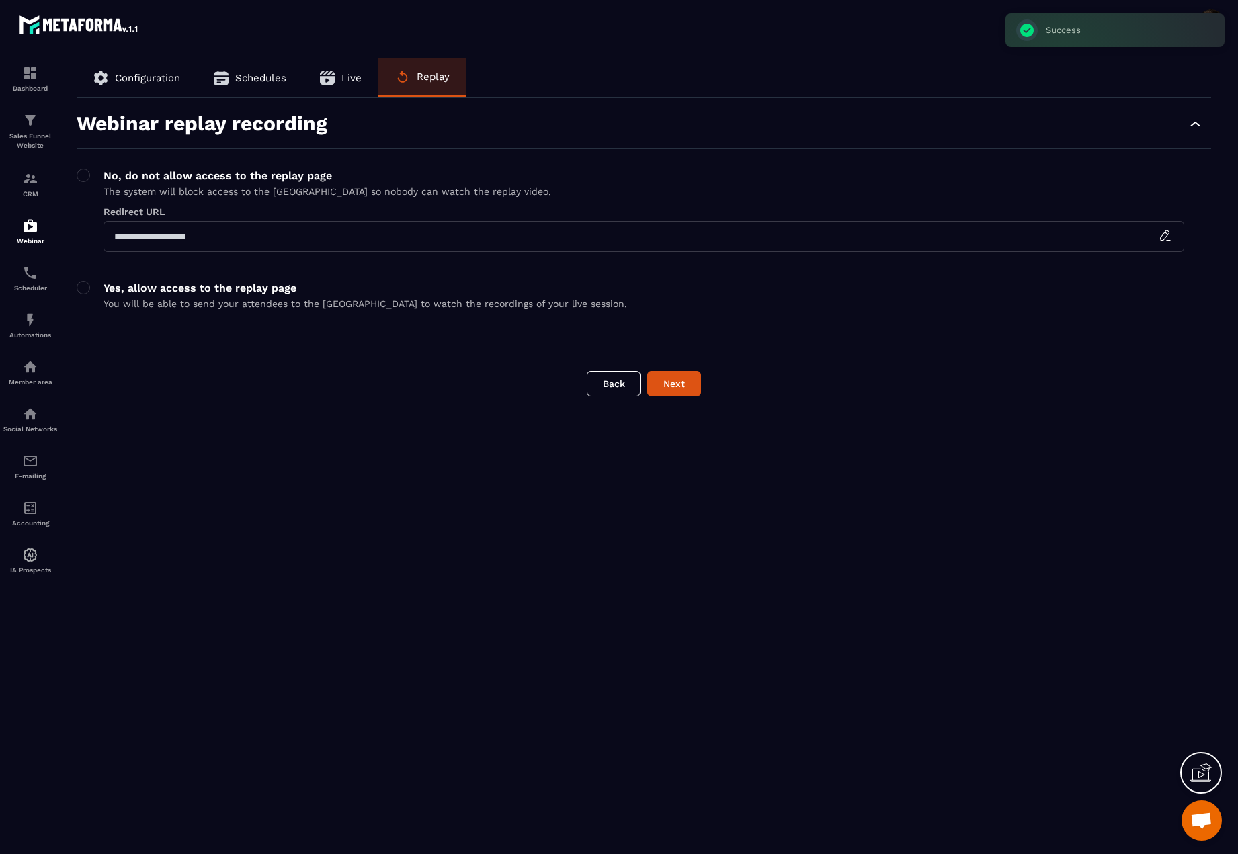
click at [511, 194] on div "No, do not allow access to the replay page The system will block access to the …" at bounding box center [644, 187] width 1135 height 36
drag, startPoint x: 541, startPoint y: 189, endPoint x: 104, endPoint y: 193, distance: 436.9
click at [104, 193] on div "No, do not allow access to the replay page The system will block access to the …" at bounding box center [644, 187] width 1135 height 36
copy p "The system will block access to the [GEOGRAPHIC_DATA] so nobody can watch the r…"
drag, startPoint x: 300, startPoint y: 285, endPoint x: 105, endPoint y: 292, distance: 195.0
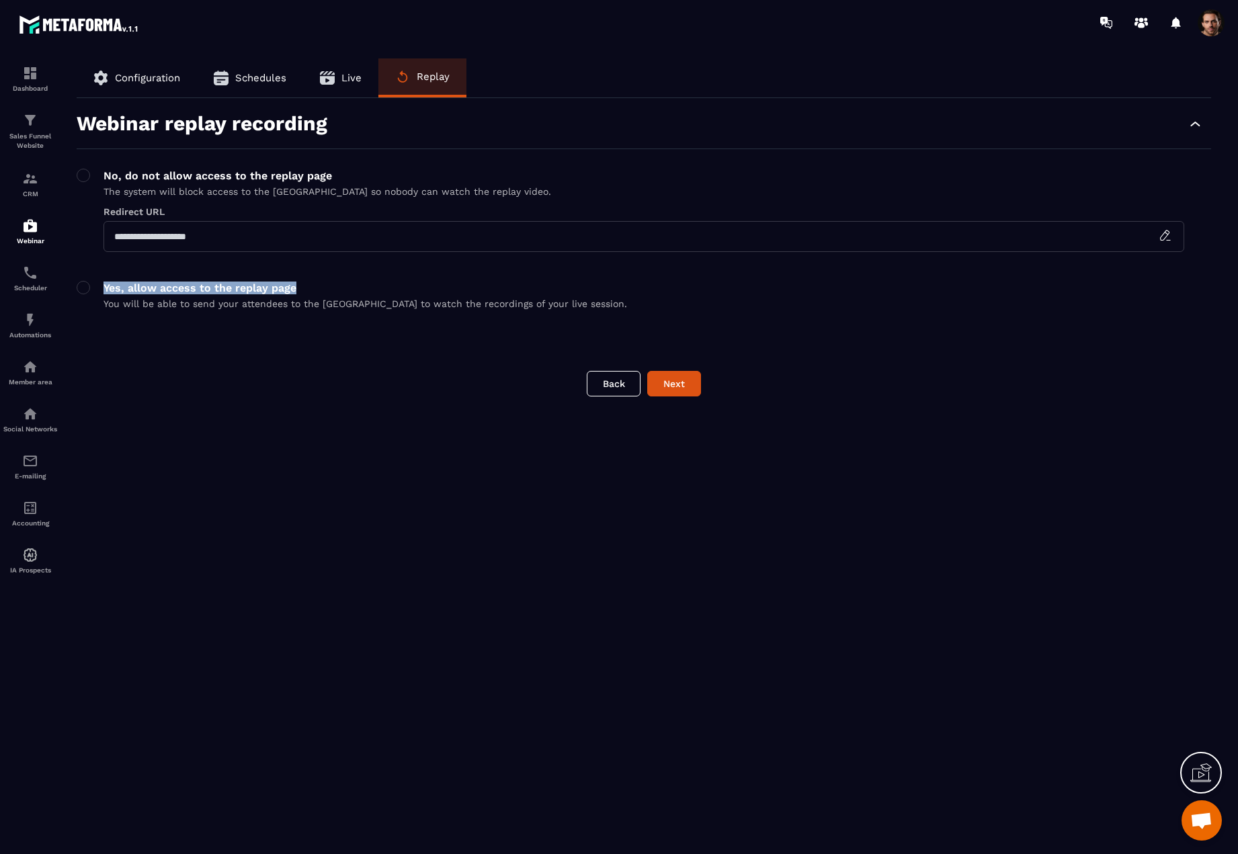
click at [105, 292] on p "Yes, allow access to the replay page" at bounding box center [366, 288] width 524 height 13
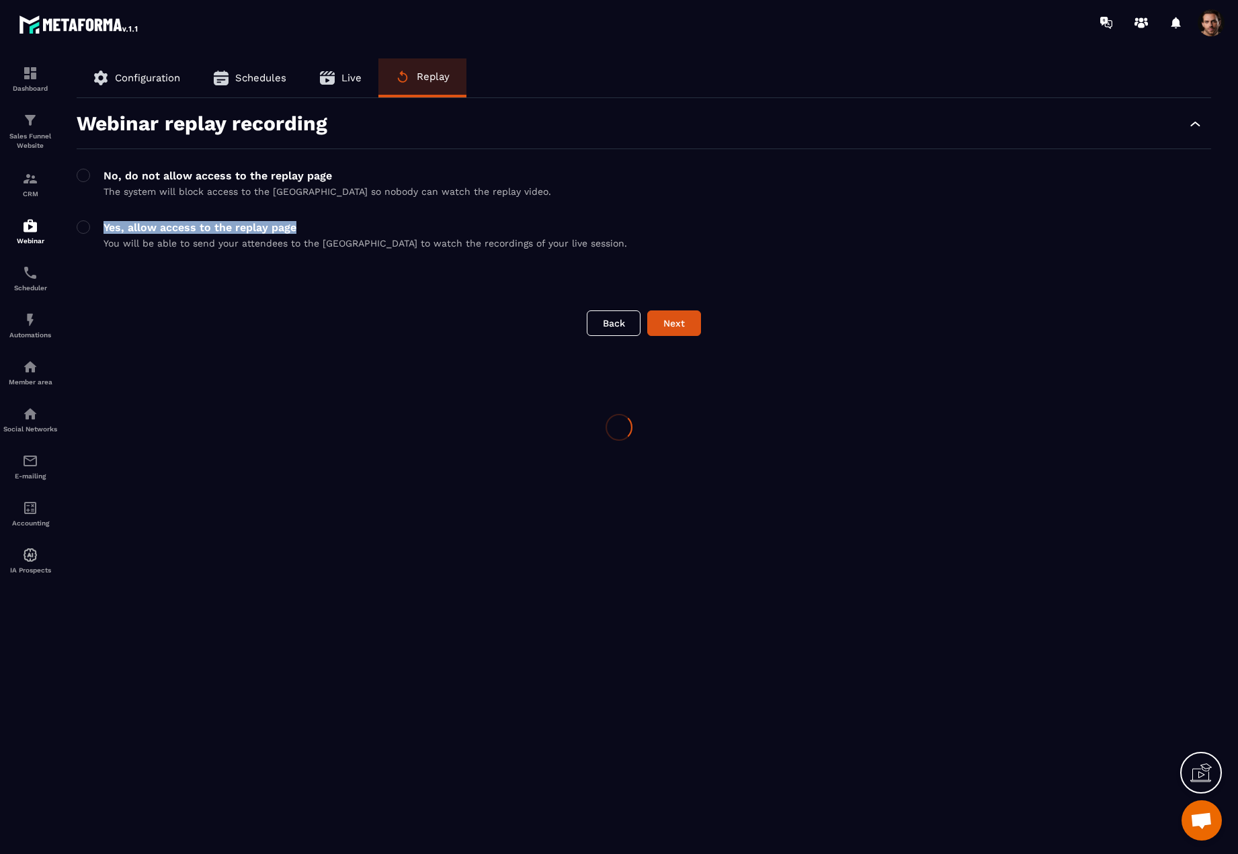
copy p "Yes, allow access to the replay page"
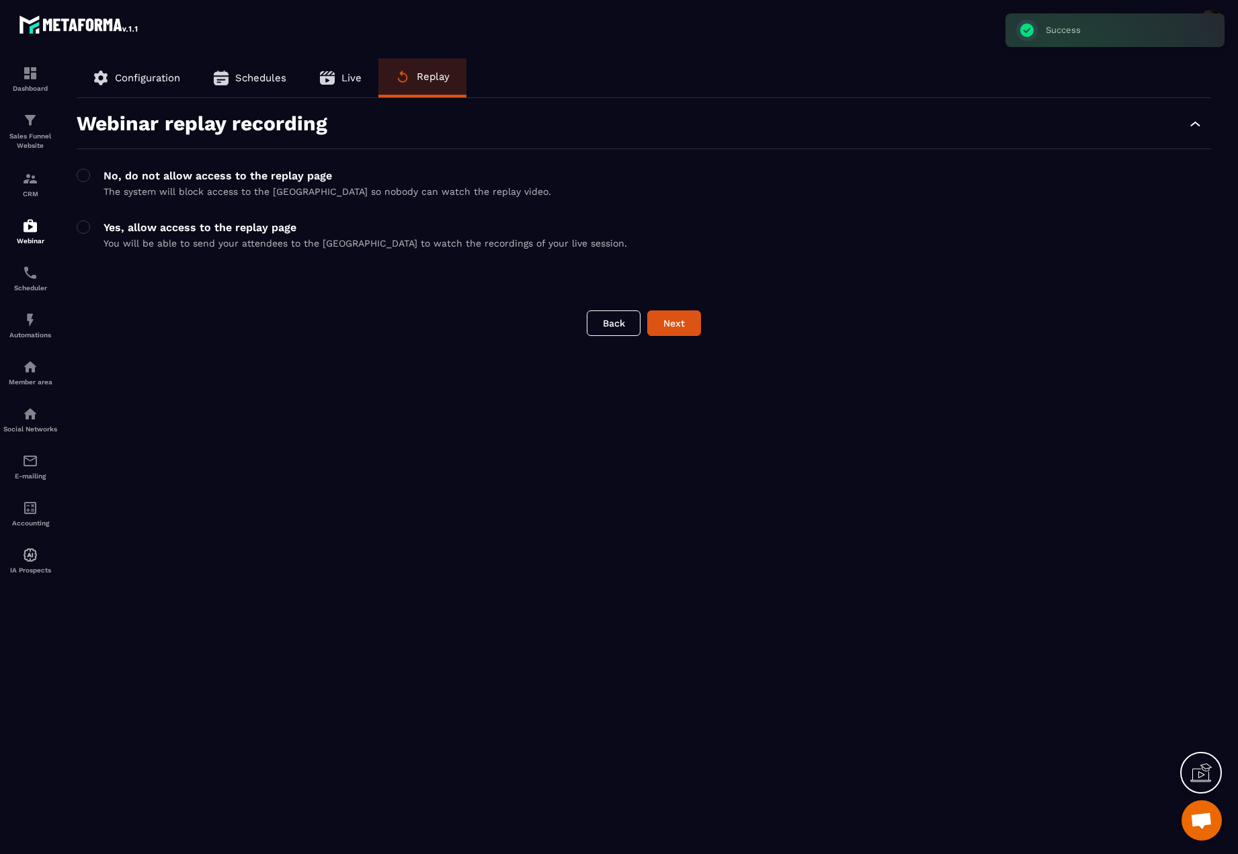
click at [565, 244] on p "You will be able to send your attendees to the [GEOGRAPHIC_DATA] to watch the r…" at bounding box center [366, 243] width 524 height 11
drag, startPoint x: 565, startPoint y: 244, endPoint x: 227, endPoint y: 276, distance: 339.6
click at [243, 281] on div "Webinar replay recording No, do not allow access to the replay page The system …" at bounding box center [644, 194] width 1135 height 192
drag, startPoint x: 102, startPoint y: 245, endPoint x: 587, endPoint y: 243, distance: 484.6
click at [587, 243] on div "Yes, allow access to the replay page You will be able to send your attendees to…" at bounding box center [644, 239] width 1135 height 36
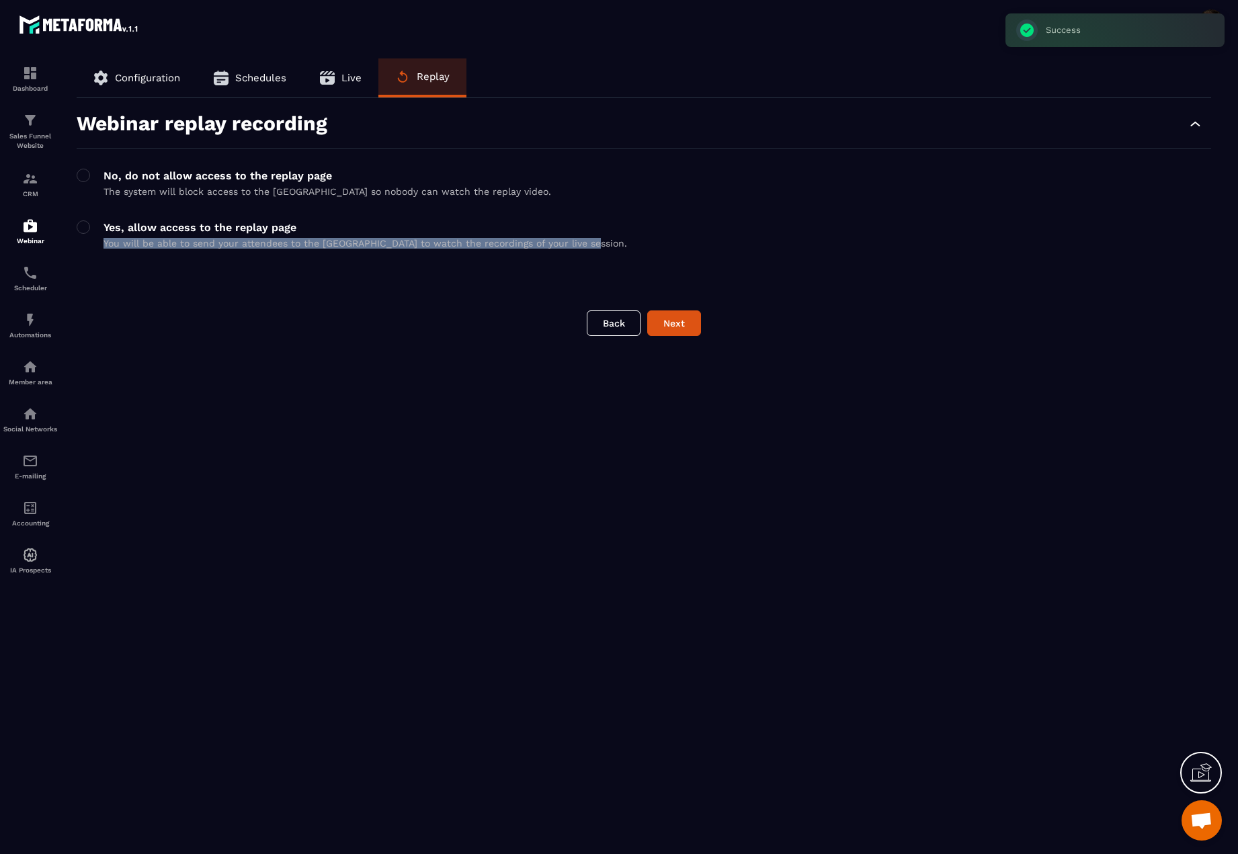
copy p "You will be able to send your attendees to the [GEOGRAPHIC_DATA] to watch the r…"
click at [673, 323] on button "Next" at bounding box center [674, 324] width 54 height 26
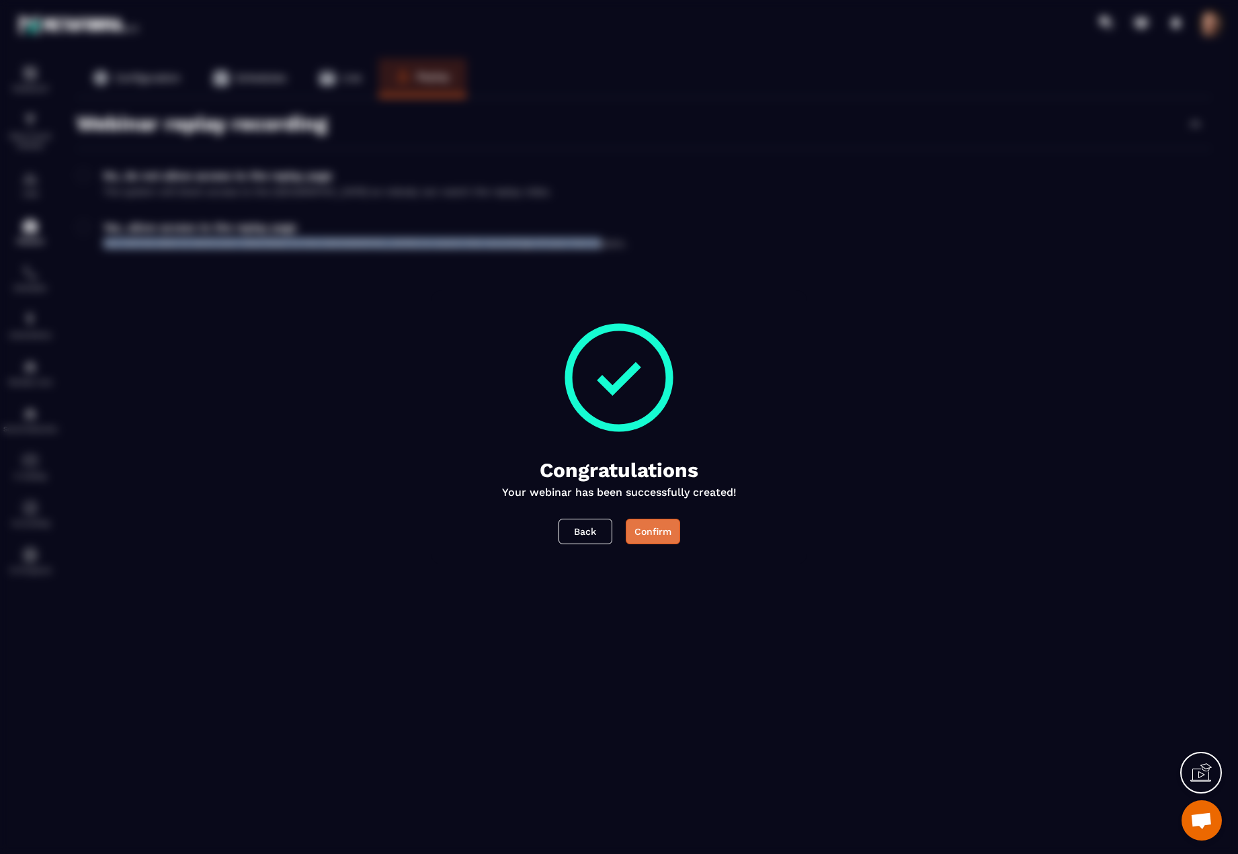
click at [661, 528] on div "Confirm" at bounding box center [653, 531] width 37 height 13
click at [658, 534] on div "Confirm" at bounding box center [653, 531] width 37 height 13
click at [578, 536] on button "Back" at bounding box center [586, 532] width 54 height 26
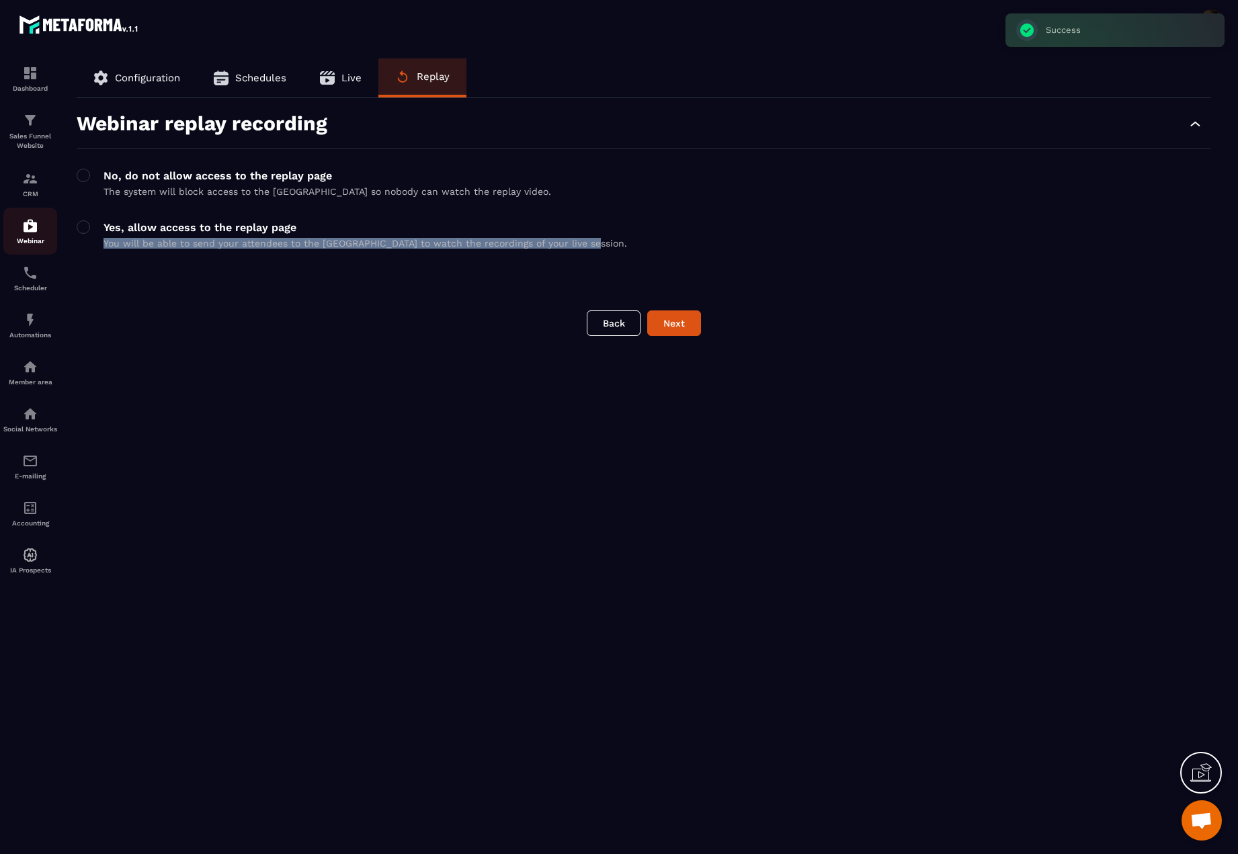
click at [19, 230] on div "Webinar" at bounding box center [30, 231] width 54 height 27
click at [38, 221] on div "Webinar" at bounding box center [30, 231] width 54 height 27
click at [35, 222] on img at bounding box center [30, 226] width 16 height 16
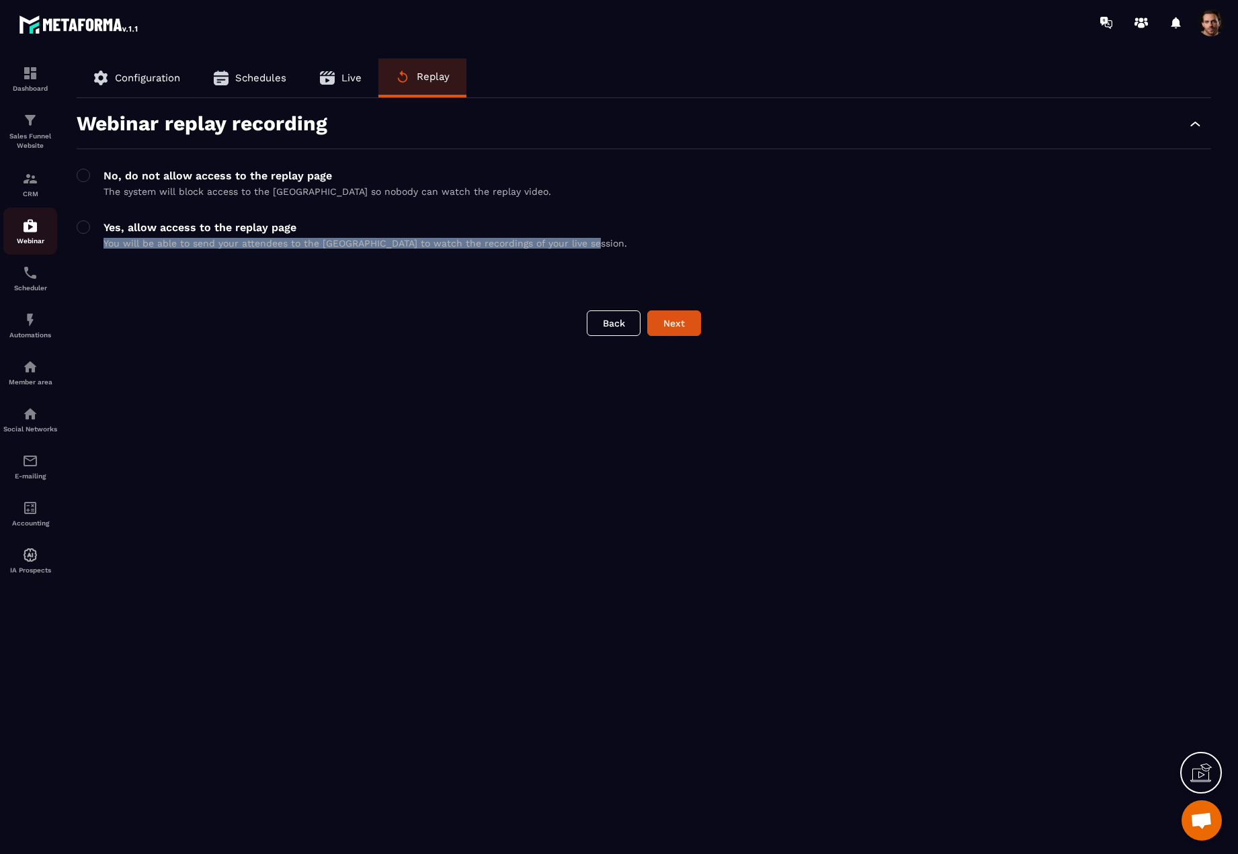
drag, startPoint x: 24, startPoint y: 230, endPoint x: 19, endPoint y: 220, distance: 10.5
click at [22, 230] on div "Webinar" at bounding box center [30, 231] width 54 height 27
click at [25, 231] on img at bounding box center [30, 226] width 16 height 16
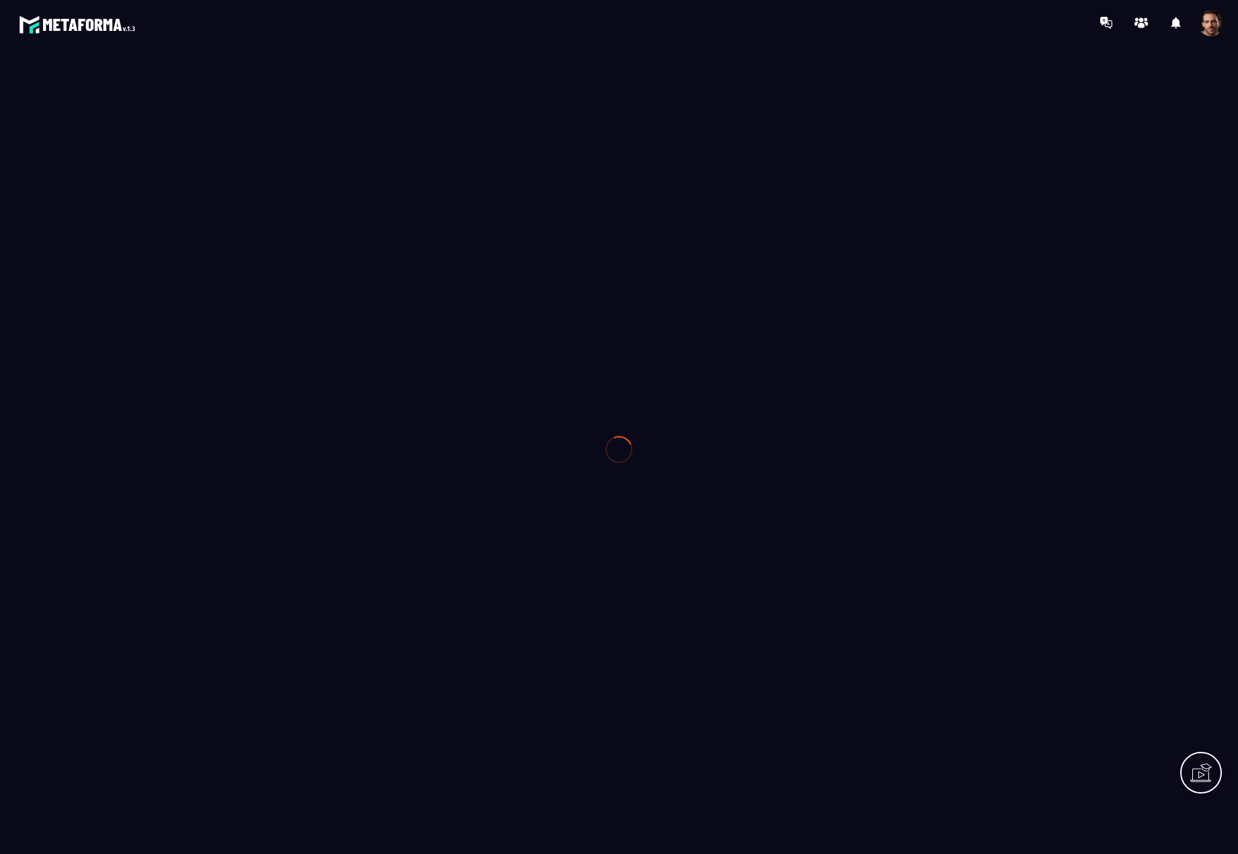
type input "**********"
type textarea "**********"
